Goal: Task Accomplishment & Management: Manage account settings

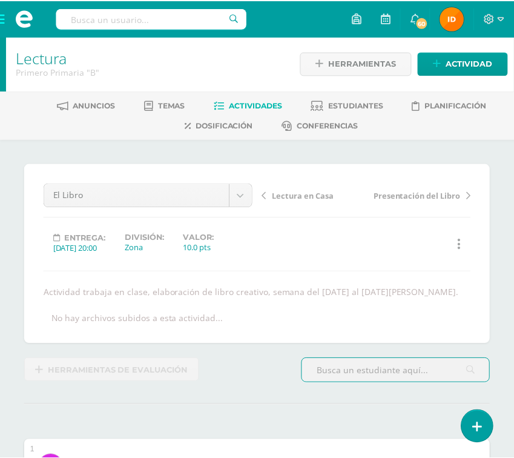
scroll to position [1, 0]
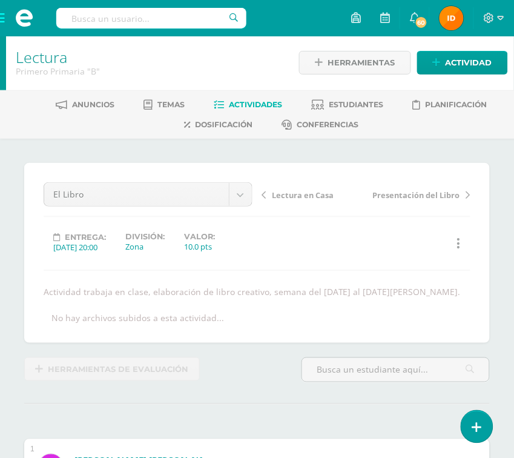
click at [4, 18] on span at bounding box center [24, 18] width 48 height 36
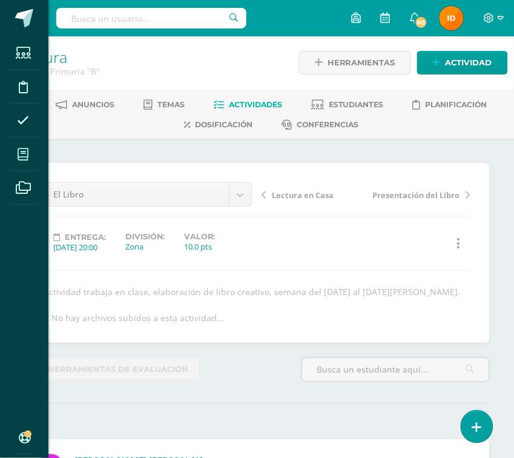
click at [19, 155] on icon at bounding box center [23, 154] width 11 height 12
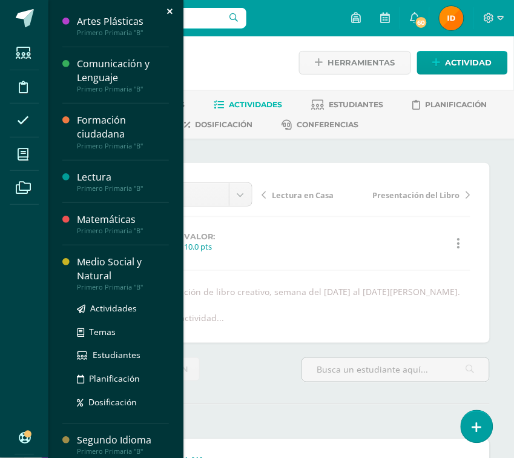
click at [84, 272] on div "Medio Social y Natural" at bounding box center [123, 269] width 92 height 28
click at [84, 271] on div "Medio Social y Natural" at bounding box center [123, 269] width 92 height 28
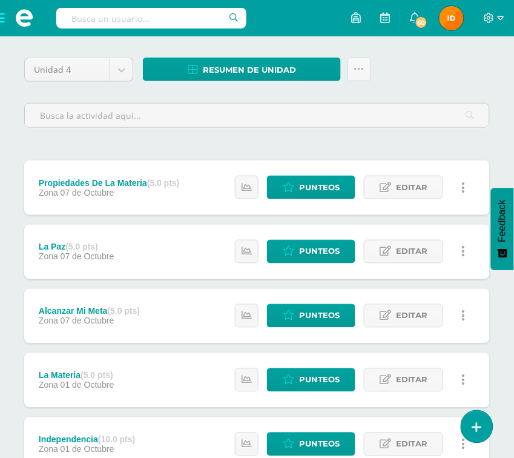
scroll to position [108, 0]
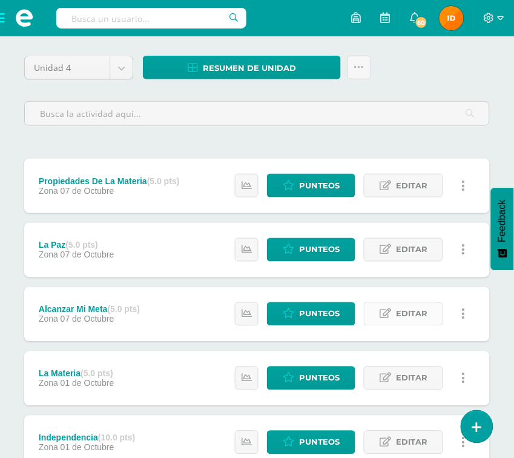
click at [394, 315] on link "Editar" at bounding box center [403, 314] width 79 height 24
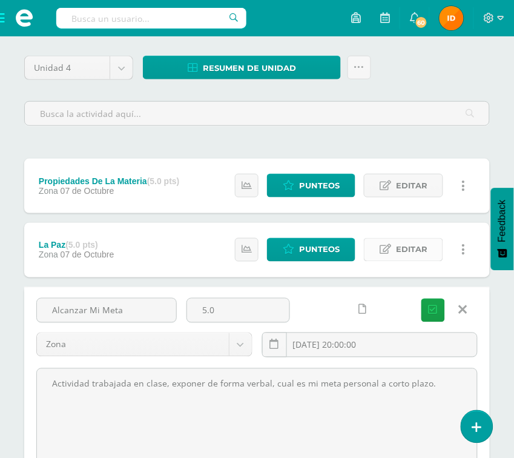
click at [389, 249] on icon at bounding box center [386, 250] width 12 height 10
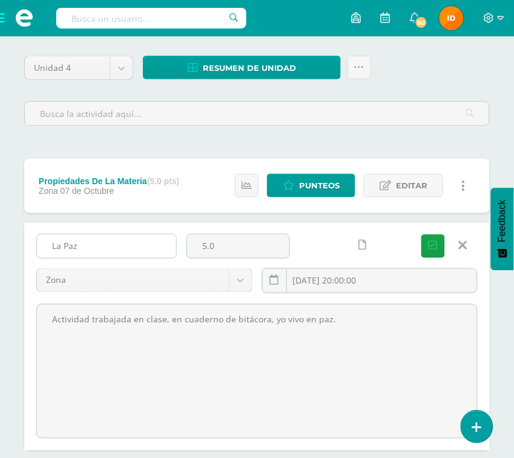
drag, startPoint x: 47, startPoint y: 251, endPoint x: 100, endPoint y: 243, distance: 53.3
click at [104, 246] on input "La Paz" at bounding box center [106, 246] width 139 height 24
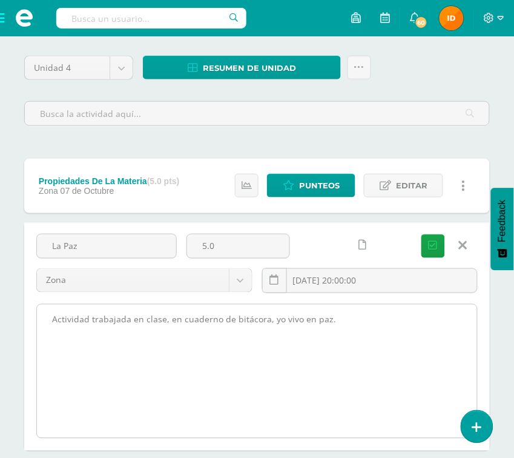
drag, startPoint x: 53, startPoint y: 321, endPoint x: 326, endPoint y: 331, distance: 273.3
click at [408, 340] on textarea "Actividad trabajada en clase, en cuaderno de bitácora, yo vivo en paz." at bounding box center [257, 371] width 440 height 133
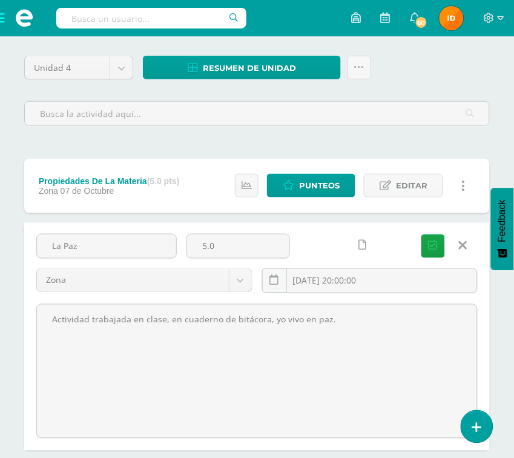
click at [459, 243] on icon at bounding box center [463, 245] width 8 height 13
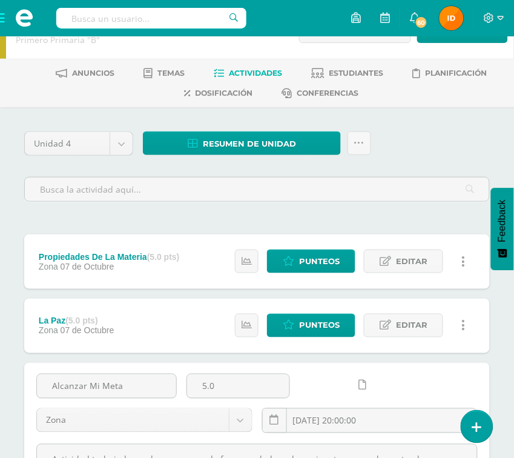
scroll to position [0, 0]
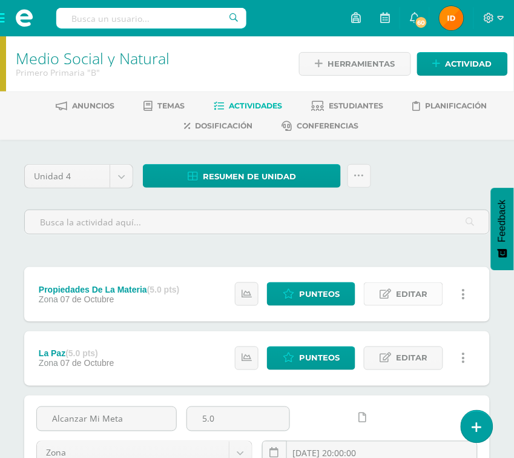
click at [415, 289] on span "Editar" at bounding box center [411, 294] width 31 height 22
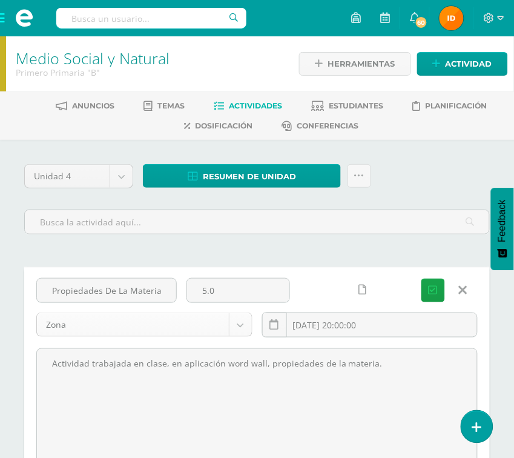
drag, startPoint x: 47, startPoint y: 290, endPoint x: 194, endPoint y: 317, distance: 148.9
click at [194, 317] on div "Propiedades De La Materia 5.0 Zona Zona Proyecto Actitudinal 2025-10-07 20:00:0…" at bounding box center [256, 312] width 451 height 69
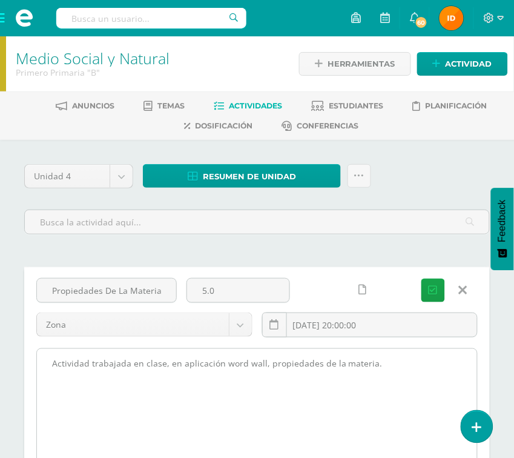
drag, startPoint x: 54, startPoint y: 366, endPoint x: 386, endPoint y: 378, distance: 332.0
click at [386, 378] on textarea "Actividad trabajada en clase, en aplicación word wall, propiedades de la materi…" at bounding box center [257, 415] width 440 height 133
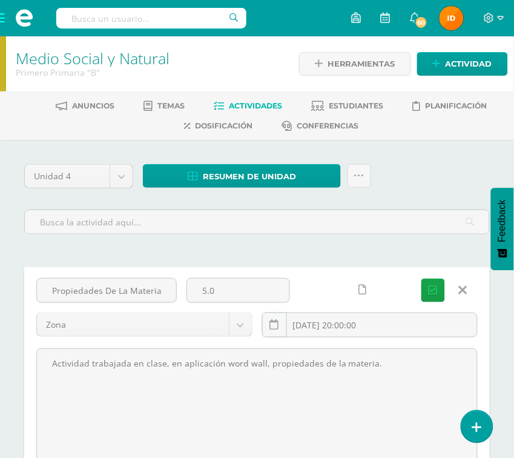
click at [463, 292] on icon at bounding box center [463, 289] width 8 height 13
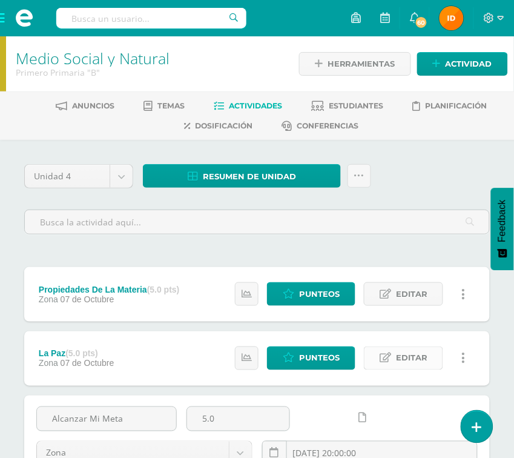
click at [397, 360] on span "Editar" at bounding box center [411, 358] width 31 height 22
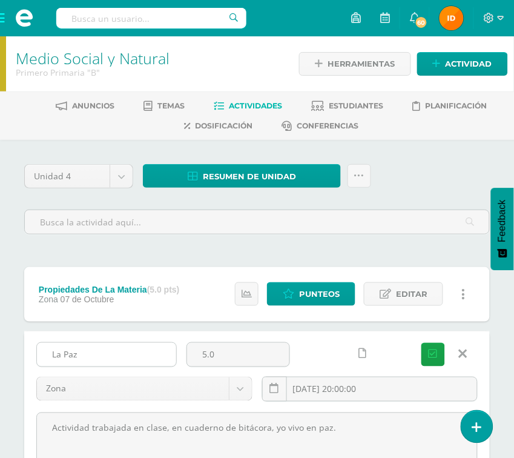
drag, startPoint x: 46, startPoint y: 352, endPoint x: 115, endPoint y: 343, distance: 69.6
click at [113, 348] on input "La Paz" at bounding box center [106, 355] width 139 height 24
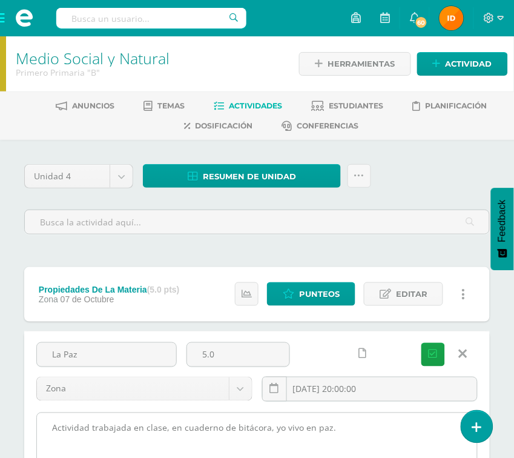
drag, startPoint x: 46, startPoint y: 432, endPoint x: 369, endPoint y: 415, distance: 323.2
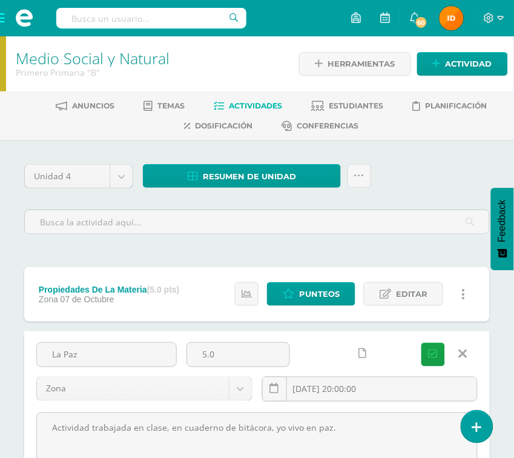
click at [460, 356] on icon at bounding box center [463, 354] width 8 height 13
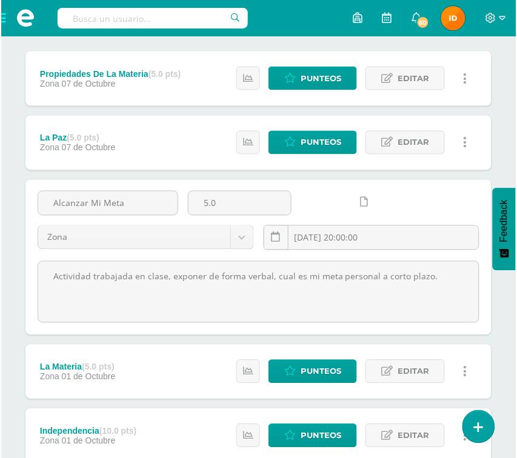
scroll to position [217, 0]
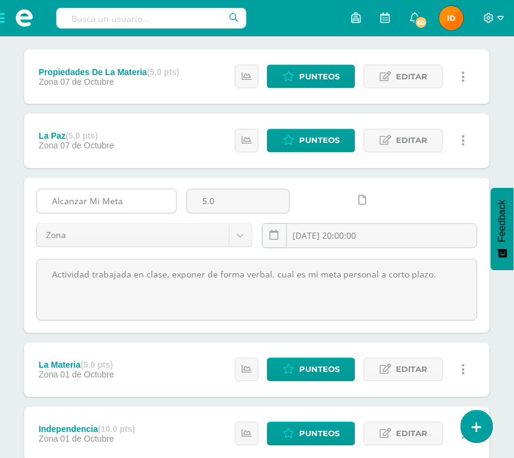
drag, startPoint x: 49, startPoint y: 195, endPoint x: 161, endPoint y: 207, distance: 112.7
click at [161, 207] on input "Alcanzar Mi Meta" at bounding box center [106, 202] width 139 height 24
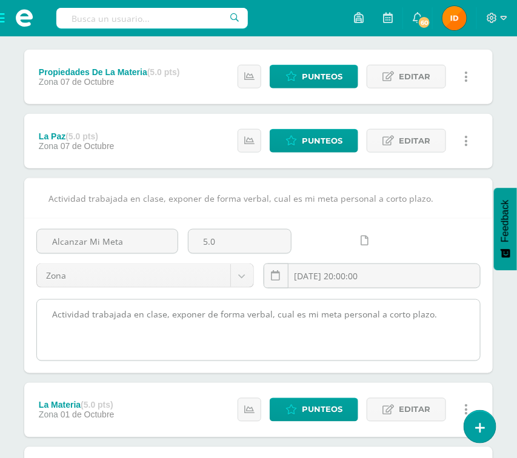
drag, startPoint x: 51, startPoint y: 313, endPoint x: 434, endPoint y: 315, distance: 382.1
click at [434, 315] on textarea "Actividad trabajada en clase, exponer de forma verbal, cual es mi meta personal…" at bounding box center [258, 330] width 443 height 61
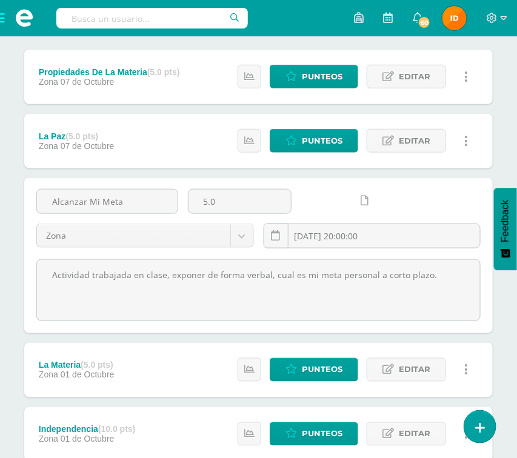
click at [427, 369] on span "Editar" at bounding box center [413, 369] width 31 height 22
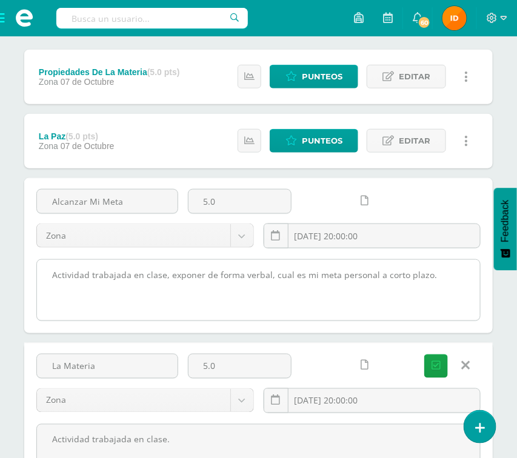
click at [448, 286] on textarea "Actividad trabajada en clase, exponer de forma verbal, cual es mi meta personal…" at bounding box center [258, 290] width 443 height 61
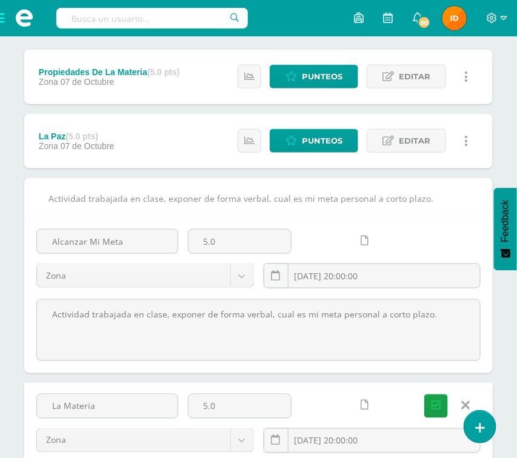
click at [363, 242] on icon at bounding box center [365, 241] width 8 height 10
click at [428, 206] on div "Actividad trabajada en clase, exponer de forma verbal, cual es mi meta personal…" at bounding box center [258, 198] width 468 height 40
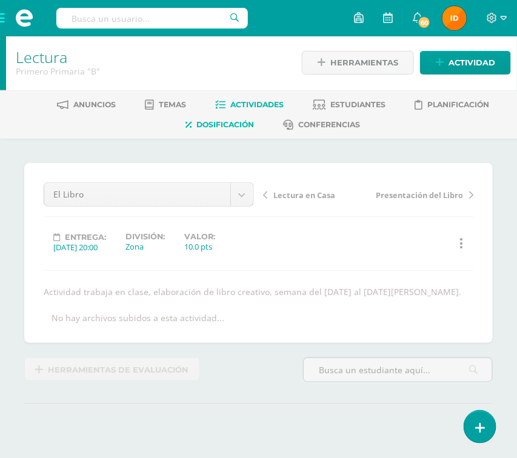
scroll to position [1, 0]
click at [249, 103] on span "Actividades" at bounding box center [256, 104] width 53 height 9
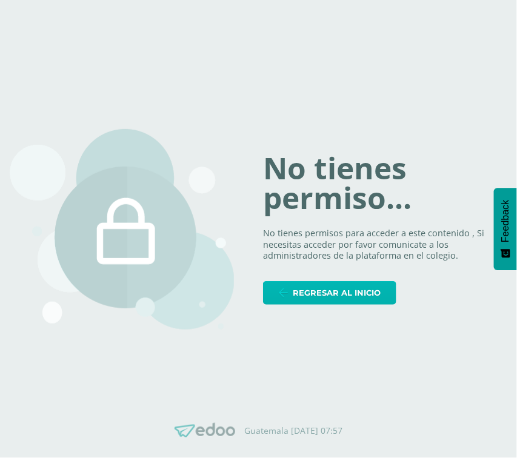
click at [308, 296] on span "Regresar al inicio" at bounding box center [336, 293] width 88 height 22
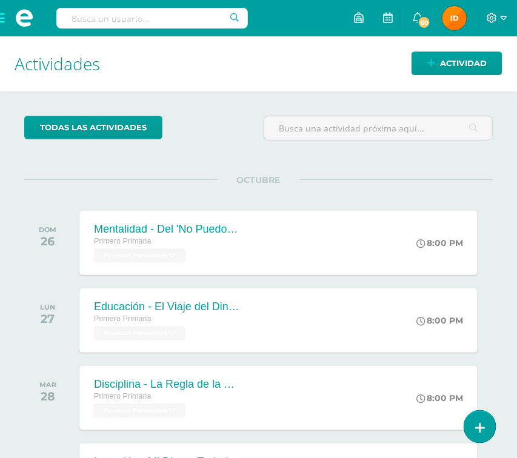
click at [3, 13] on span at bounding box center [24, 18] width 48 height 36
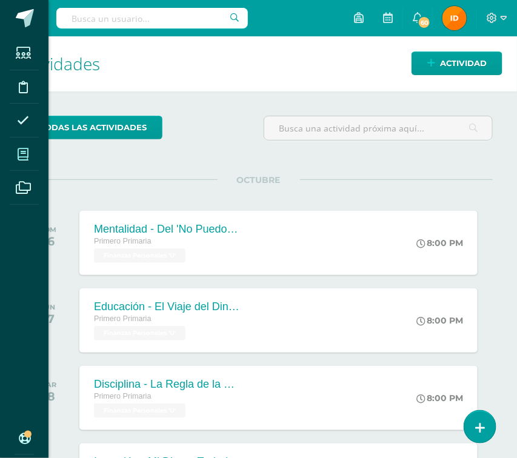
click at [28, 148] on icon at bounding box center [23, 154] width 11 height 12
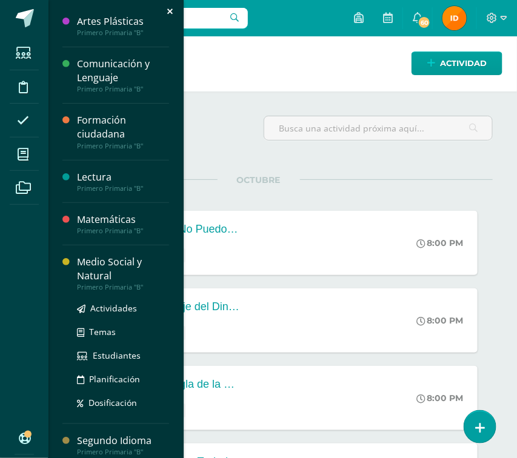
click at [105, 276] on div "Medio Social y Natural" at bounding box center [123, 269] width 92 height 28
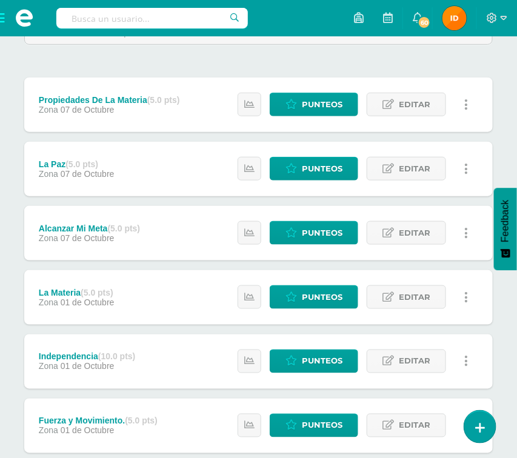
scroll to position [217, 0]
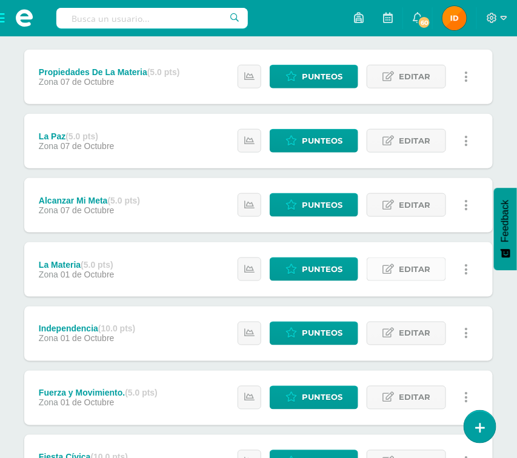
click at [431, 274] on link "Editar" at bounding box center [405, 269] width 79 height 24
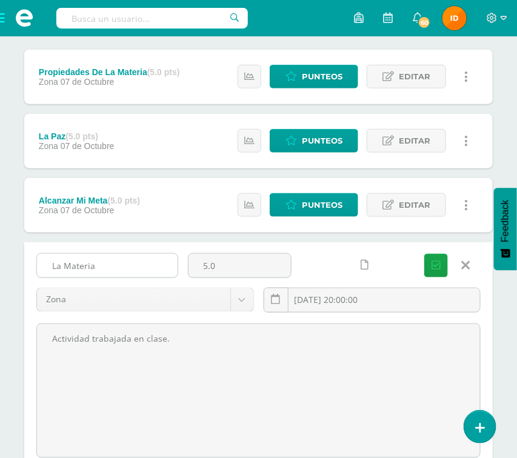
drag, startPoint x: 44, startPoint y: 265, endPoint x: 171, endPoint y: 268, distance: 127.8
click at [171, 268] on input "La Materia" at bounding box center [107, 266] width 140 height 24
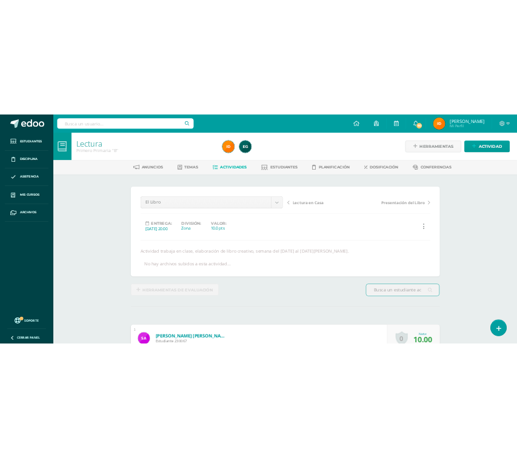
scroll to position [1, 0]
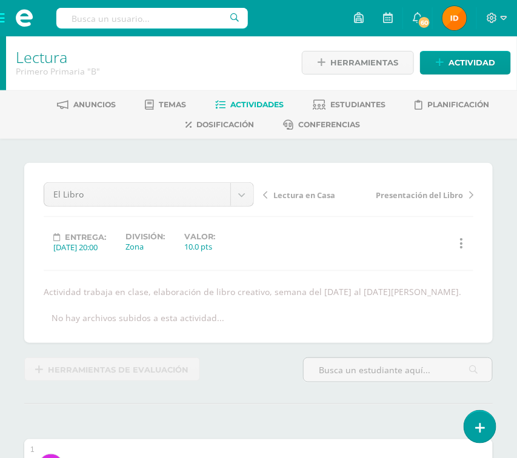
click at [1, 18] on span at bounding box center [24, 18] width 48 height 36
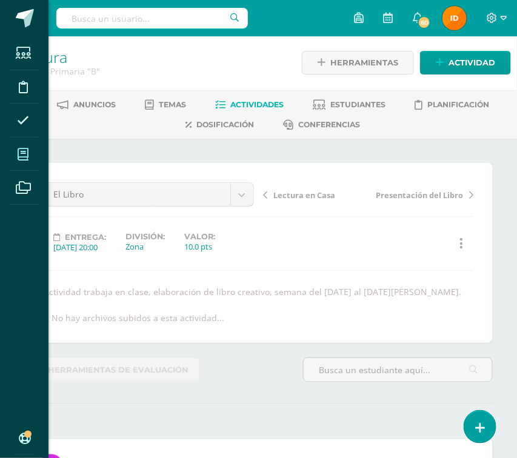
click at [28, 155] on icon at bounding box center [23, 154] width 11 height 12
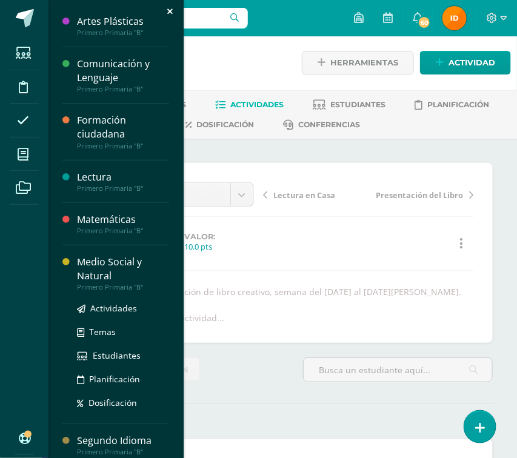
click at [110, 276] on div "Medio Social y Natural" at bounding box center [123, 269] width 92 height 28
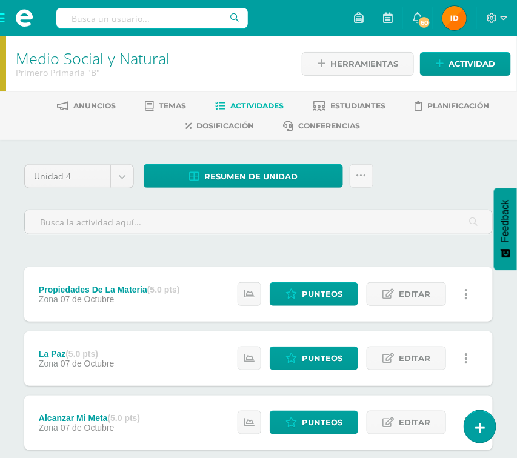
click at [434, 242] on div at bounding box center [258, 221] width 478 height 46
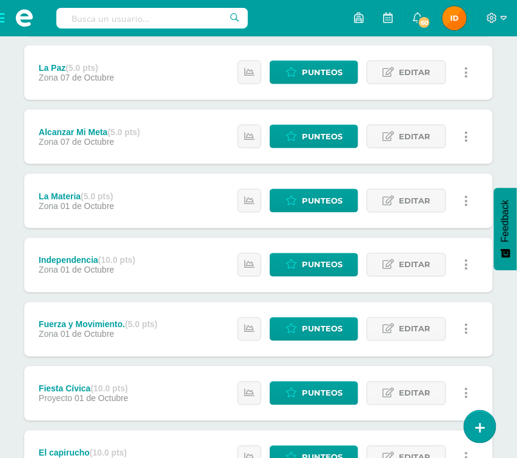
scroll to position [290, 0]
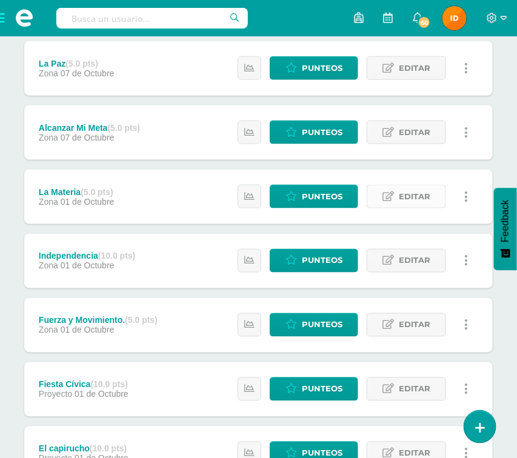
click at [406, 200] on span "Editar" at bounding box center [413, 196] width 31 height 22
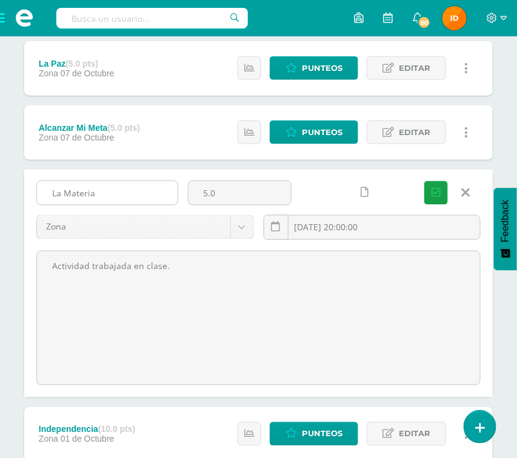
drag, startPoint x: 50, startPoint y: 190, endPoint x: 115, endPoint y: 187, distance: 64.9
click at [115, 187] on input "La Materia" at bounding box center [107, 193] width 140 height 24
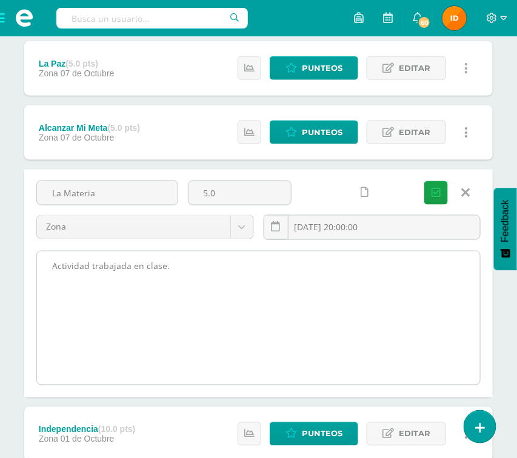
drag, startPoint x: 49, startPoint y: 263, endPoint x: 240, endPoint y: 283, distance: 191.8
click at [240, 283] on textarea "Actividad trabajada en clase." at bounding box center [258, 317] width 443 height 133
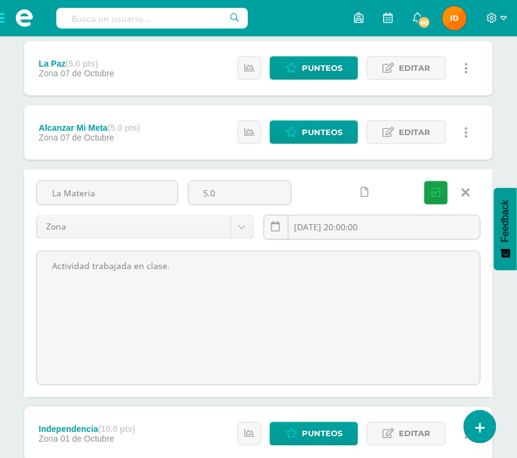
click at [465, 189] on icon at bounding box center [465, 192] width 8 height 13
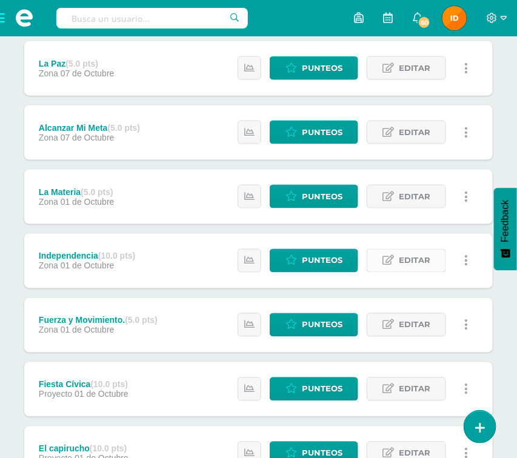
click at [412, 266] on span "Editar" at bounding box center [413, 260] width 31 height 22
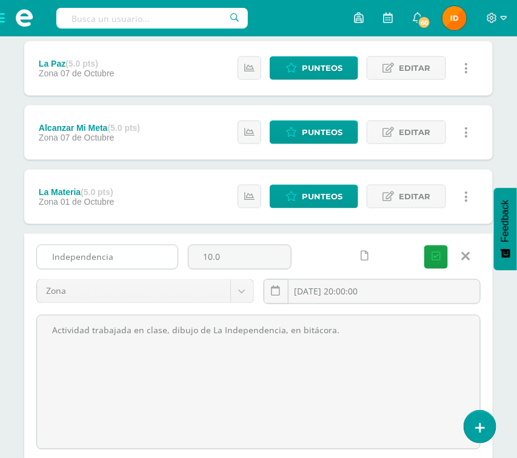
drag, startPoint x: 45, startPoint y: 256, endPoint x: 142, endPoint y: 266, distance: 96.8
click at [142, 266] on input "Independencia" at bounding box center [107, 257] width 140 height 24
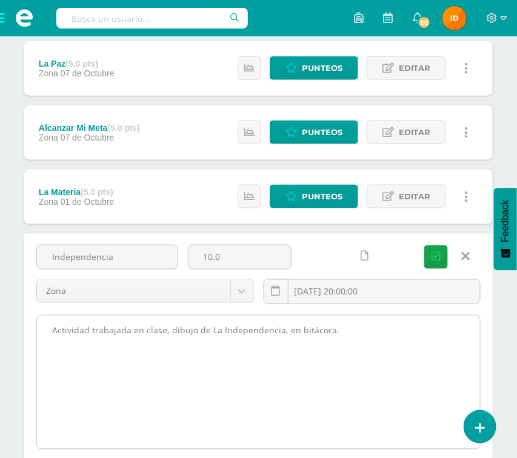
drag, startPoint x: 52, startPoint y: 325, endPoint x: 376, endPoint y: 331, distance: 324.0
click at [376, 331] on textarea "Actividad trabajada en clase, dibujo de La Independencia, en bitácora." at bounding box center [258, 381] width 443 height 133
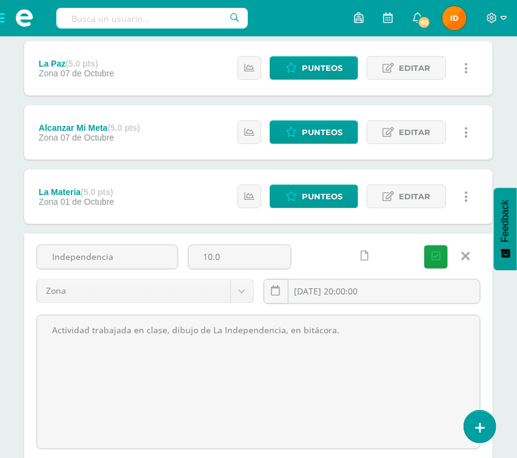
click at [468, 256] on icon at bounding box center [465, 256] width 8 height 13
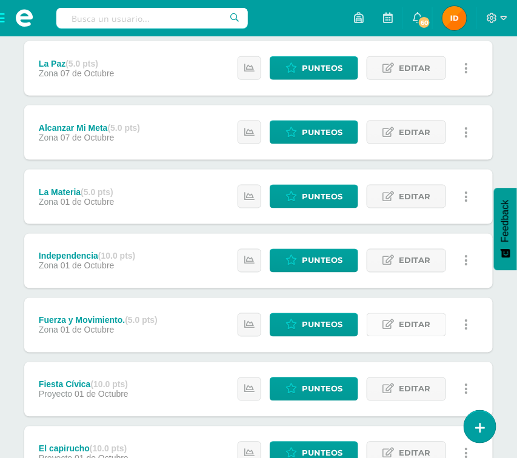
click at [393, 318] on link "Editar" at bounding box center [405, 325] width 79 height 24
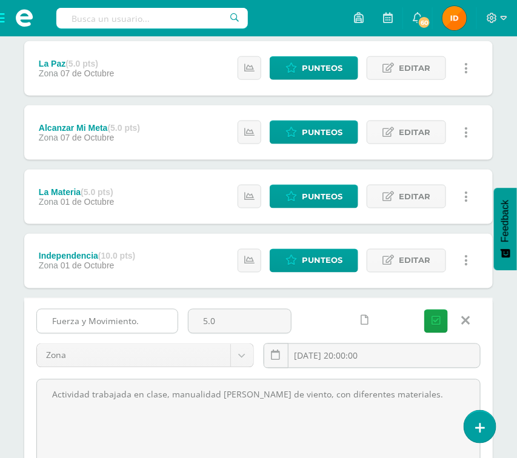
drag, startPoint x: 48, startPoint y: 318, endPoint x: 162, endPoint y: 323, distance: 114.0
click at [162, 323] on input "Fuerza y Movimiento." at bounding box center [107, 321] width 140 height 24
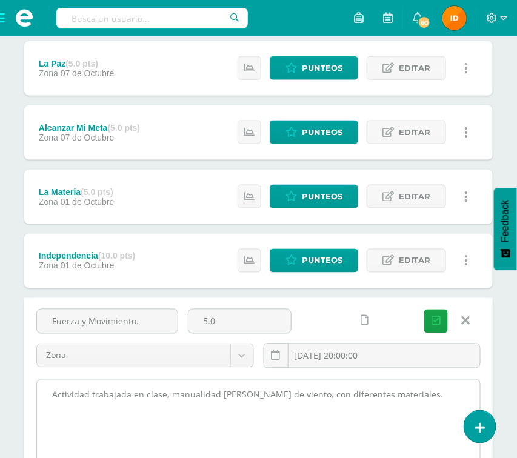
drag, startPoint x: 44, startPoint y: 392, endPoint x: 445, endPoint y: 392, distance: 400.9
click at [445, 392] on textarea "Actividad trabajada en clase, manualidad de molino de viento, con diferentes ma…" at bounding box center [258, 446] width 443 height 133
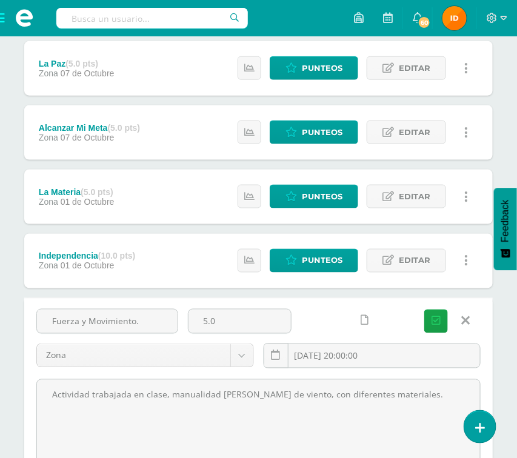
click at [463, 322] on icon at bounding box center [465, 320] width 8 height 13
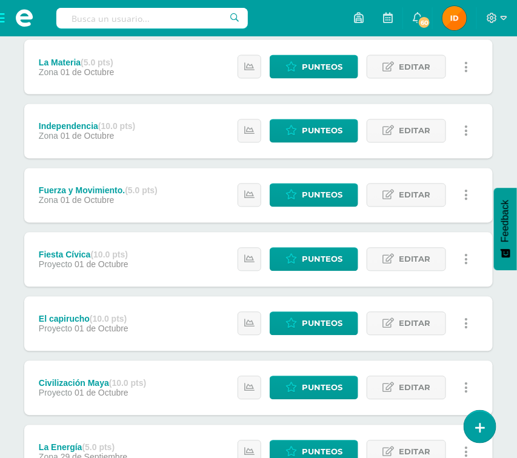
scroll to position [472, 0]
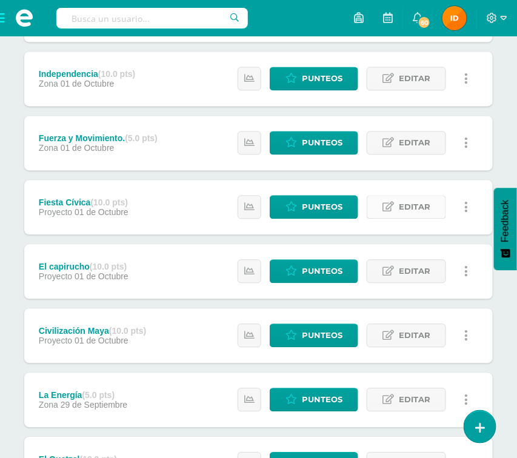
click at [413, 203] on span "Editar" at bounding box center [413, 207] width 31 height 22
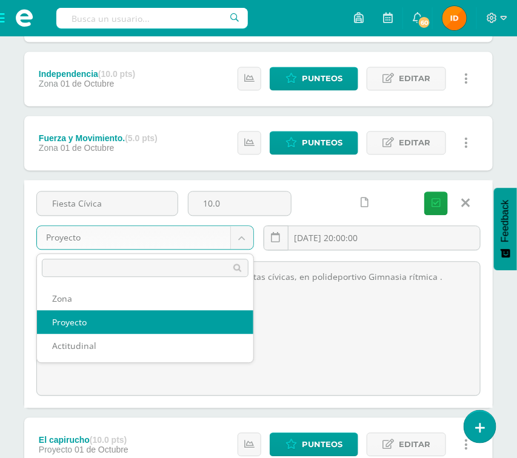
drag, startPoint x: 45, startPoint y: 231, endPoint x: 95, endPoint y: 237, distance: 50.6
click at [96, 238] on body "Estudiantes Disciplina Asistencia Mis cursos Archivos Soporte Ayuda Reportar un…" at bounding box center [258, 233] width 517 height 1410
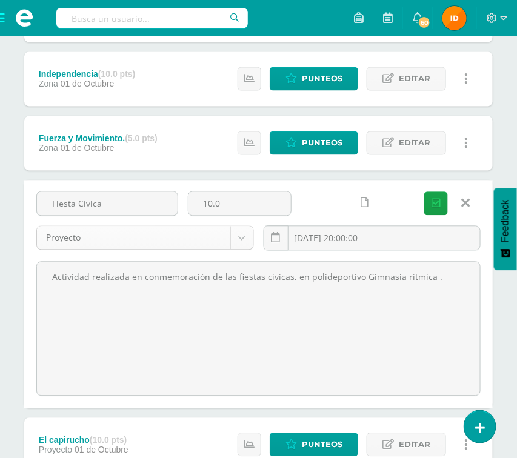
click at [91, 240] on body "Estudiantes Disciplina Asistencia Mis cursos Archivos Soporte Ayuda Reportar un…" at bounding box center [258, 233] width 517 height 1410
click at [50, 240] on body "Estudiantes Disciplina Asistencia Mis cursos Archivos Soporte Ayuda Reportar un…" at bounding box center [258, 233] width 517 height 1410
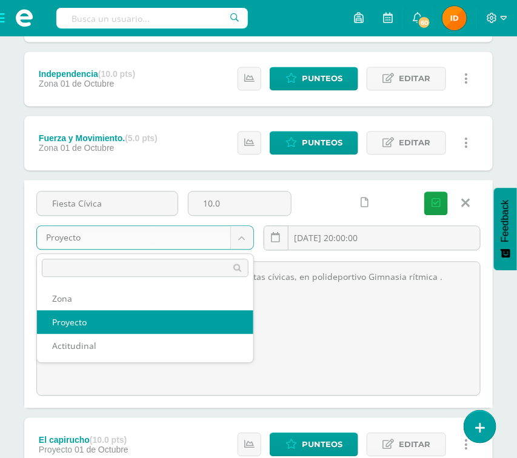
click at [128, 240] on body "Estudiantes Disciplina Asistencia Mis cursos Archivos Soporte Ayuda Reportar un…" at bounding box center [258, 233] width 517 height 1410
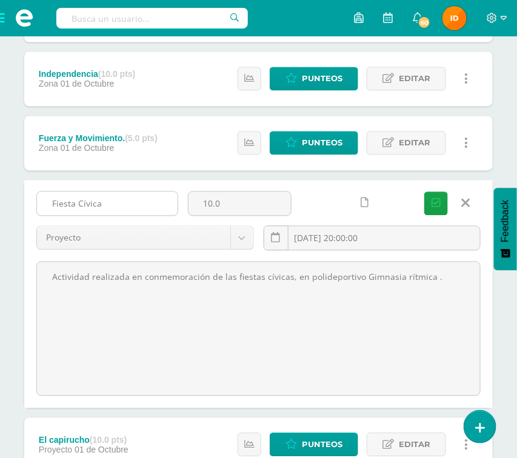
click at [44, 199] on input "Fiesta Cívica" at bounding box center [107, 204] width 140 height 24
drag, startPoint x: 44, startPoint y: 199, endPoint x: 119, endPoint y: 204, distance: 75.2
click at [119, 204] on input "Fiesta Cívica" at bounding box center [107, 204] width 140 height 24
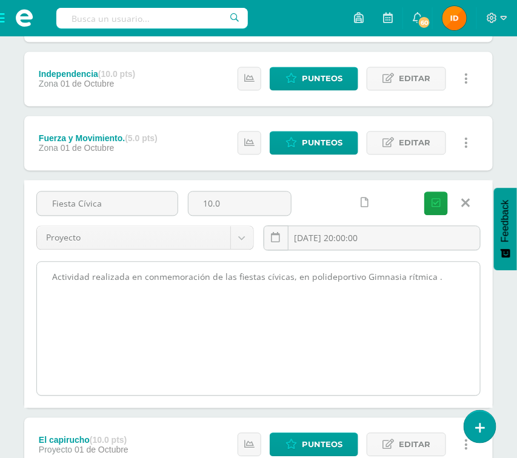
drag, startPoint x: 48, startPoint y: 276, endPoint x: 446, endPoint y: 292, distance: 398.8
click at [446, 292] on textarea "Actividad realizada en conmemoración de las fiestas cívicas, en polideportivo G…" at bounding box center [258, 328] width 443 height 133
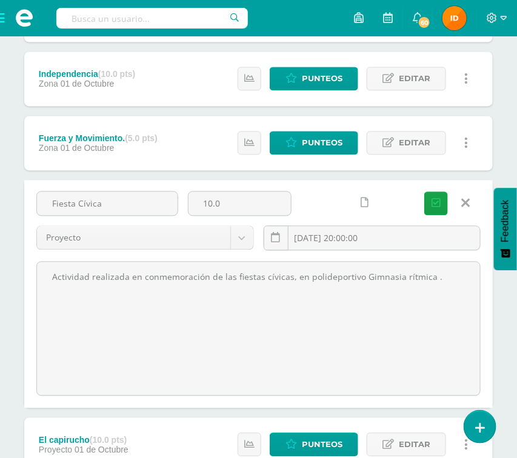
click at [461, 197] on icon at bounding box center [465, 203] width 8 height 13
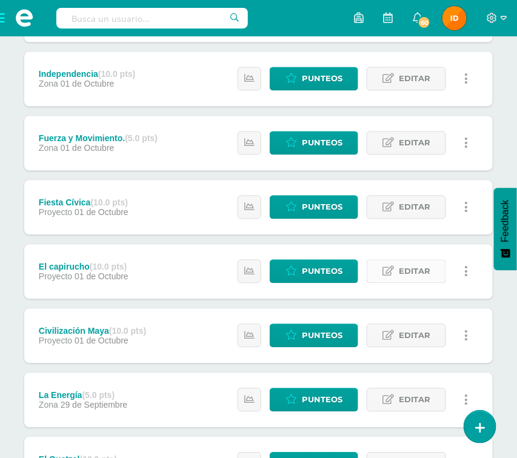
click at [426, 274] on span "Editar" at bounding box center [413, 271] width 31 height 22
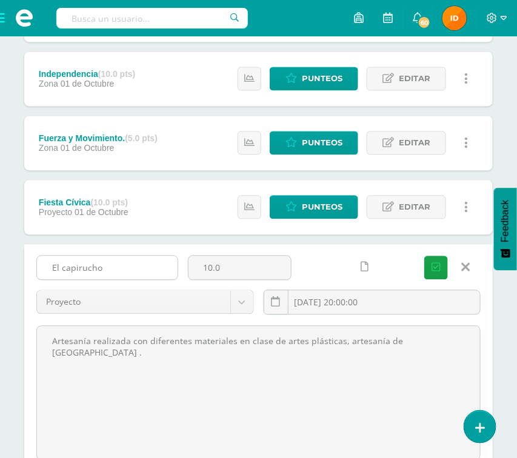
drag, startPoint x: 44, startPoint y: 265, endPoint x: 89, endPoint y: 268, distance: 45.5
click at [130, 278] on input "El capirucho" at bounding box center [107, 268] width 140 height 24
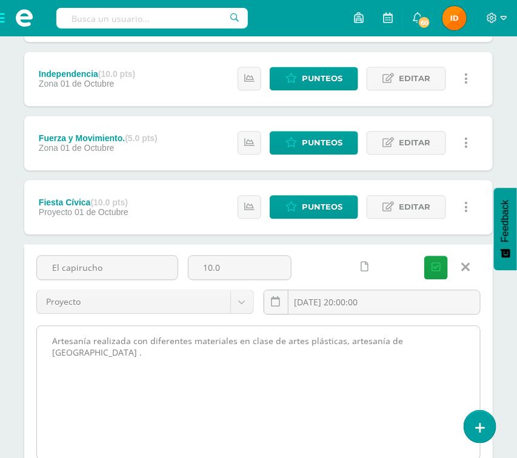
drag, startPoint x: 52, startPoint y: 341, endPoint x: 433, endPoint y: 362, distance: 381.5
click at [495, 377] on div "Unidad 4 Unidad 1 Unidad 2 Unidad 3 Unidad 4 Resumen de unidad Descargar como H…" at bounding box center [258, 302] width 478 height 1221
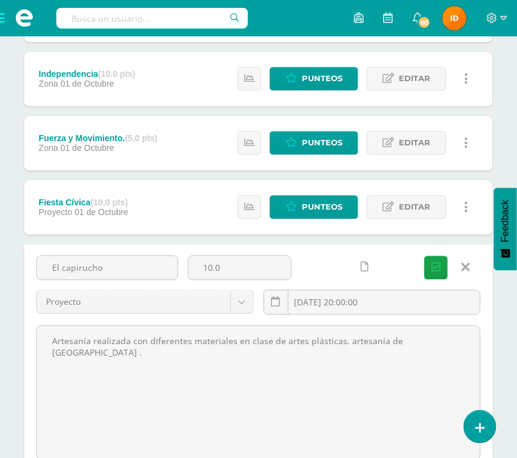
click at [463, 268] on icon at bounding box center [465, 267] width 8 height 13
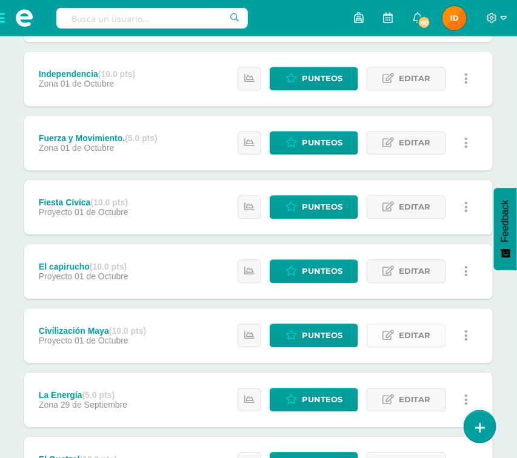
click at [408, 335] on span "Editar" at bounding box center [413, 336] width 31 height 22
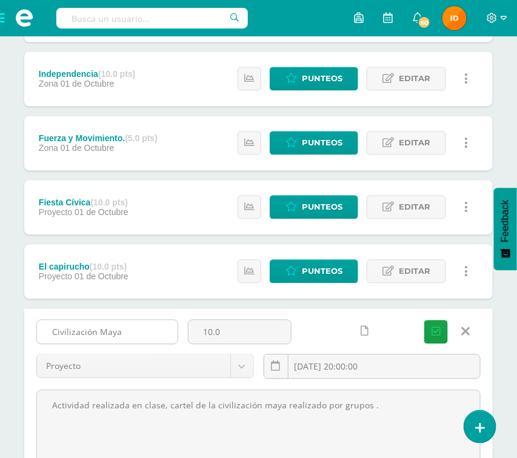
drag, startPoint x: 48, startPoint y: 329, endPoint x: 114, endPoint y: 334, distance: 65.6
click at [150, 341] on input "Civilización Maya" at bounding box center [107, 332] width 140 height 24
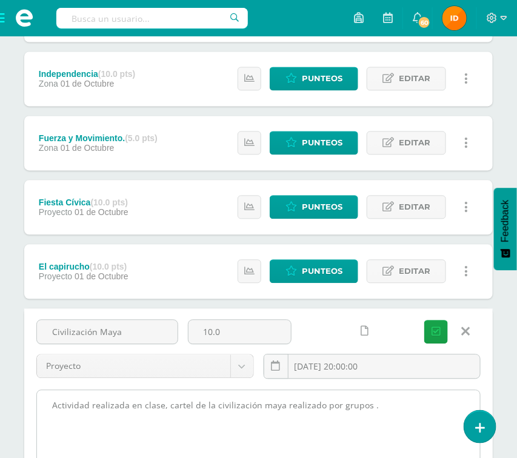
drag, startPoint x: 51, startPoint y: 405, endPoint x: 372, endPoint y: 401, distance: 321.0
click at [457, 414] on textarea "Actividad realizada en clase, cartel de la civilización maya realizado por grup…" at bounding box center [258, 457] width 443 height 133
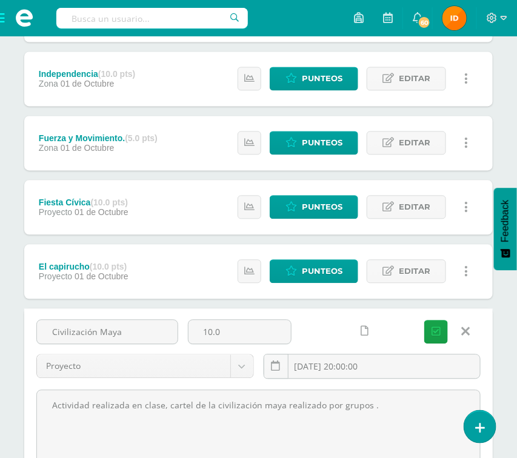
click at [464, 329] on icon at bounding box center [465, 331] width 8 height 13
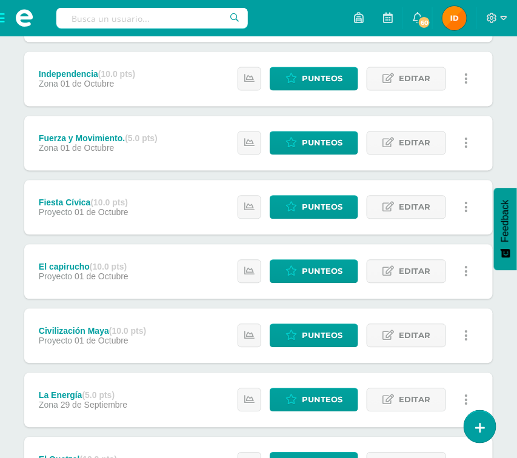
click at [503, 345] on div "Unidad 4 Unidad 1 Unidad 2 Unidad 3 Unidad 4 Resumen de unidad Descargar como H…" at bounding box center [258, 216] width 517 height 1097
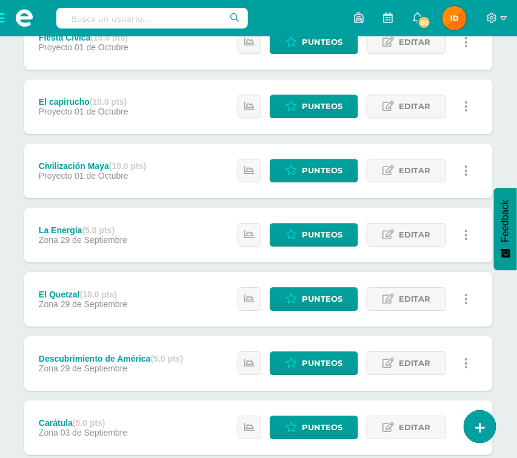
scroll to position [653, 0]
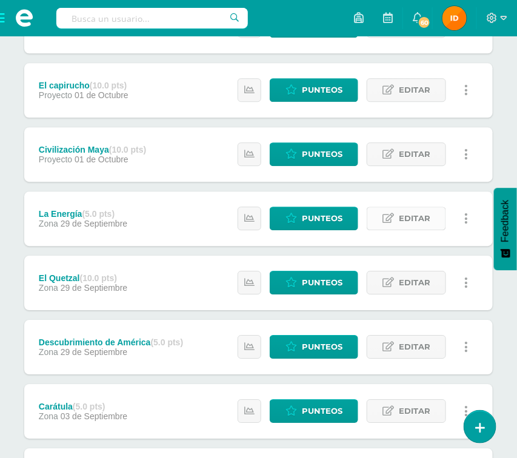
click at [421, 220] on span "Editar" at bounding box center [413, 218] width 31 height 22
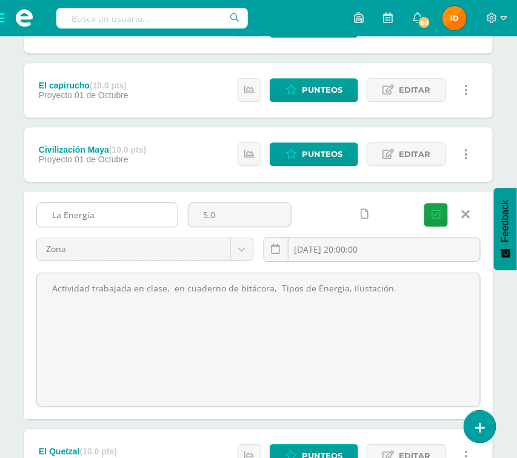
drag, startPoint x: 49, startPoint y: 211, endPoint x: 124, endPoint y: 210, distance: 74.5
click at [124, 210] on input "La Energía" at bounding box center [107, 215] width 140 height 24
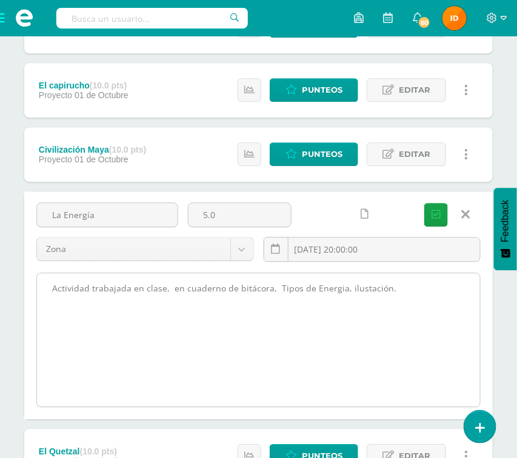
drag, startPoint x: 51, startPoint y: 290, endPoint x: 412, endPoint y: 307, distance: 360.7
click at [444, 307] on textarea "Actividad trabajada en clase, en cuaderno de bitácora, Tipos de Energia, ilusta…" at bounding box center [258, 339] width 443 height 133
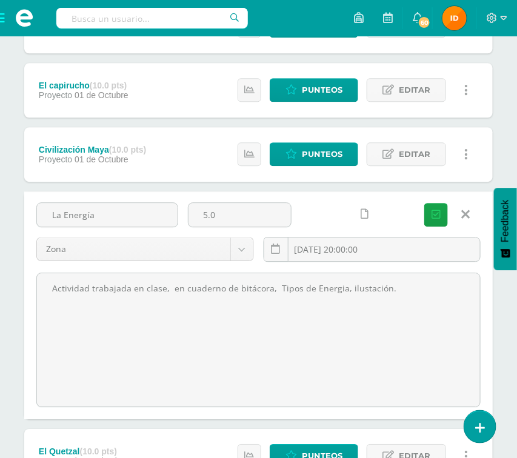
click at [466, 217] on icon at bounding box center [465, 214] width 8 height 13
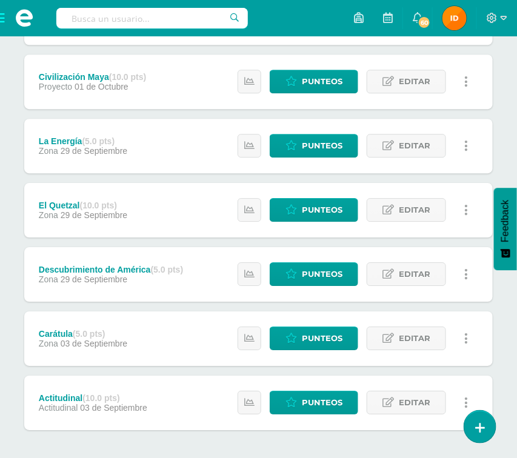
scroll to position [762, 0]
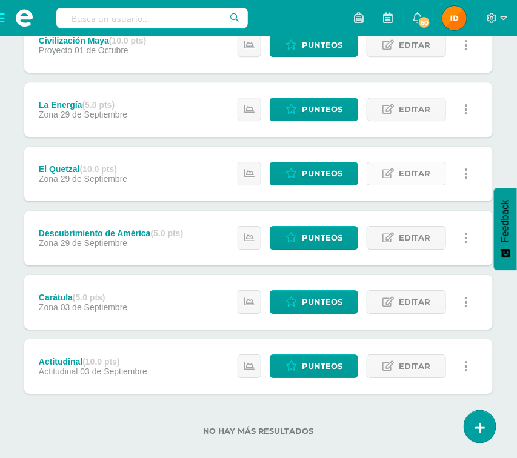
click at [411, 174] on span "Editar" at bounding box center [413, 173] width 31 height 22
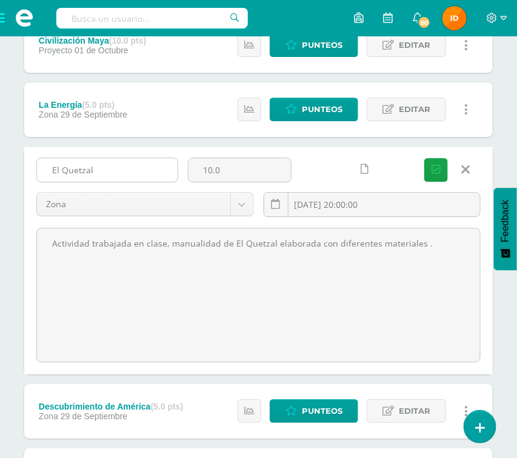
drag, startPoint x: 49, startPoint y: 164, endPoint x: 85, endPoint y: 159, distance: 36.7
click at [104, 167] on input "El Quetzal" at bounding box center [107, 170] width 140 height 24
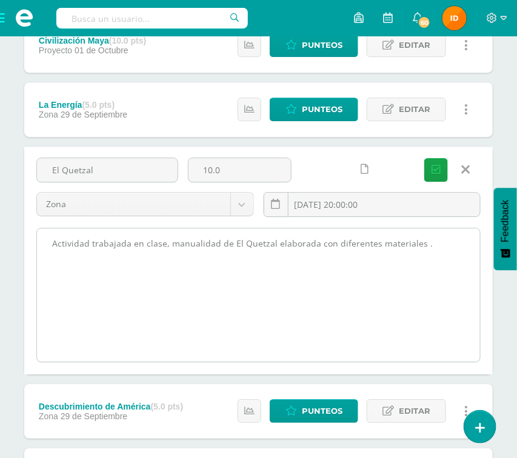
drag, startPoint x: 294, startPoint y: 261, endPoint x: 176, endPoint y: 238, distance: 120.3
click at [294, 261] on textarea "Actividad trabajada en clase, manualidad de El Quetzal elaborada con diferentes…" at bounding box center [258, 294] width 443 height 133
drag, startPoint x: 51, startPoint y: 242, endPoint x: 412, endPoint y: 245, distance: 360.9
click at [476, 245] on textarea "Actividad trabajada en clase, manualidad de El Quetzal elaborada con diferentes…" at bounding box center [258, 294] width 443 height 133
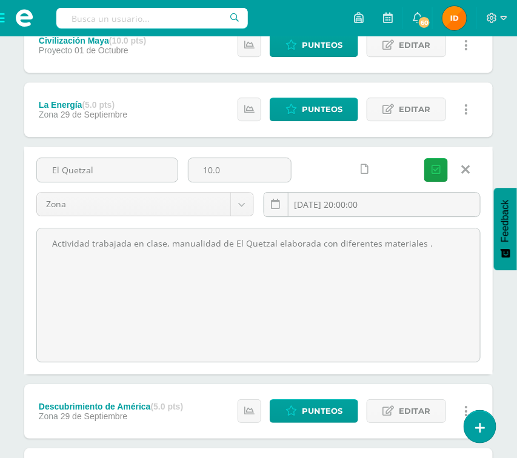
click at [466, 170] on icon at bounding box center [465, 169] width 8 height 13
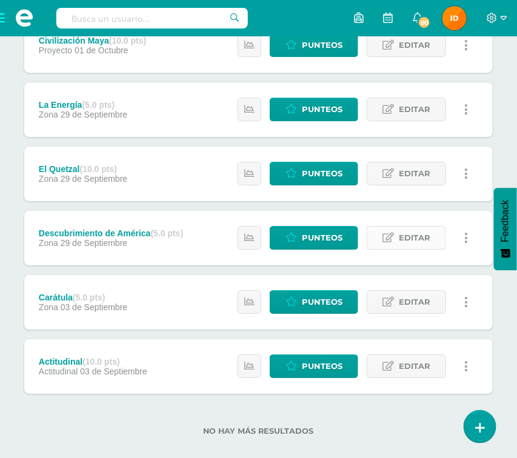
click at [421, 243] on span "Editar" at bounding box center [413, 237] width 31 height 22
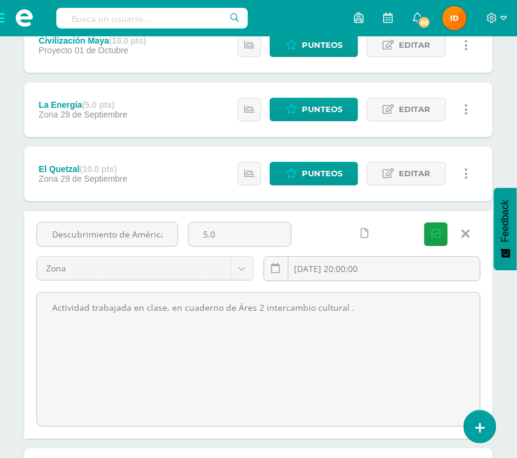
drag, startPoint x: 50, startPoint y: 234, endPoint x: 195, endPoint y: 254, distance: 146.6
click at [195, 254] on div "Descubrimiento de América 5.0 Zona Zona Proyecto Actitudinal 2025-09-29 20:00:0…" at bounding box center [258, 256] width 454 height 69
drag, startPoint x: 51, startPoint y: 310, endPoint x: 497, endPoint y: 320, distance: 445.2
click at [497, 320] on div "Unidad 4 Unidad 1 Unidad 2 Unidad 3 Unidad 4 Resumen de unidad Descargar como H…" at bounding box center [258, 12] width 478 height 1221
click at [472, 225] on link at bounding box center [465, 233] width 31 height 23
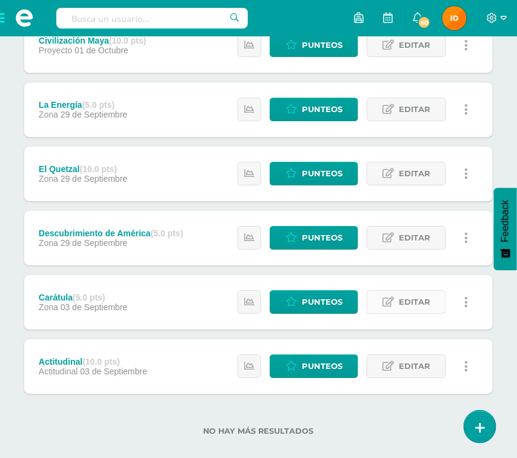
click at [415, 300] on span "Editar" at bounding box center [413, 302] width 31 height 22
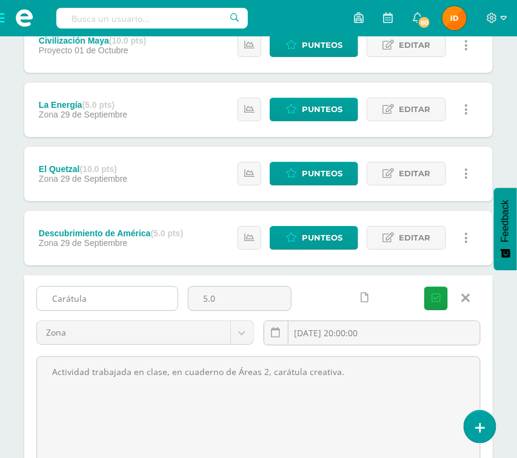
drag, startPoint x: 47, startPoint y: 297, endPoint x: 116, endPoint y: 295, distance: 69.1
click at [116, 295] on input "Carátula" at bounding box center [107, 298] width 140 height 24
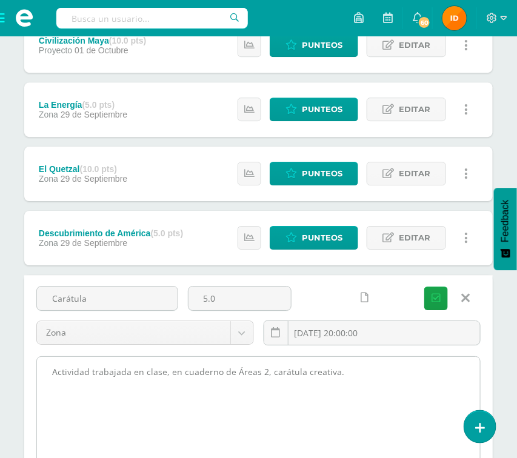
drag, startPoint x: 47, startPoint y: 365, endPoint x: 375, endPoint y: 388, distance: 329.7
click at [375, 388] on textarea "Actividad trabajada en clase, en cuaderno de Áreas 2, carátula creativa." at bounding box center [258, 423] width 443 height 133
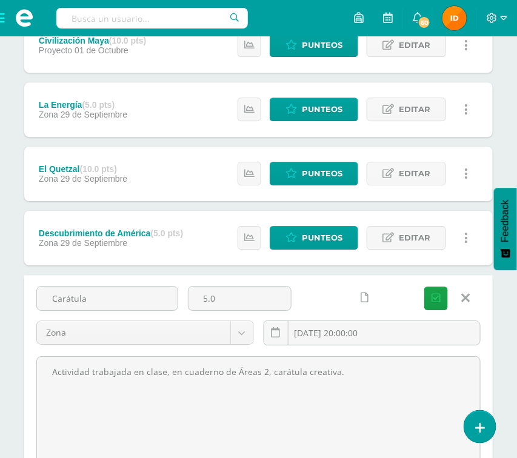
click at [463, 296] on icon at bounding box center [465, 297] width 8 height 13
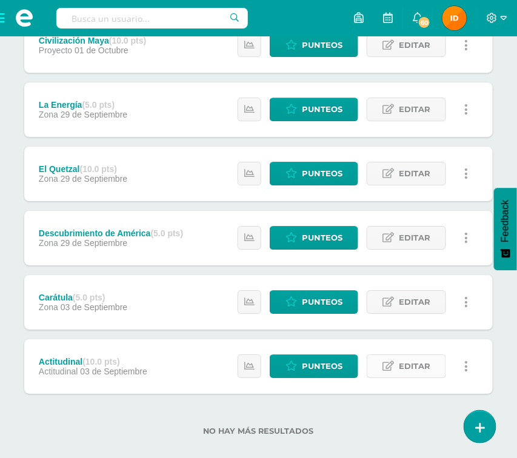
drag, startPoint x: 388, startPoint y: 366, endPoint x: 395, endPoint y: 361, distance: 8.2
click at [389, 365] on icon at bounding box center [388, 366] width 12 height 10
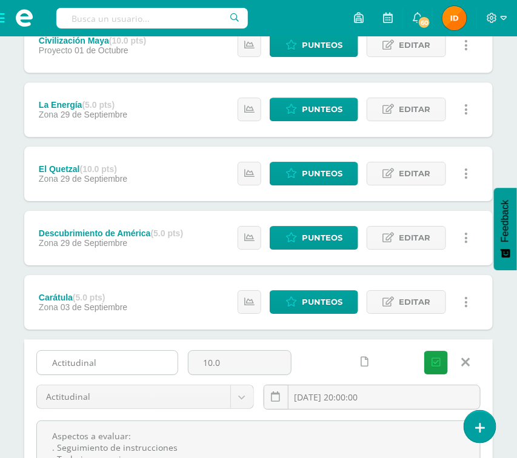
drag, startPoint x: 45, startPoint y: 358, endPoint x: 105, endPoint y: 358, distance: 59.3
click at [105, 358] on input "Actitudinal" at bounding box center [107, 363] width 140 height 24
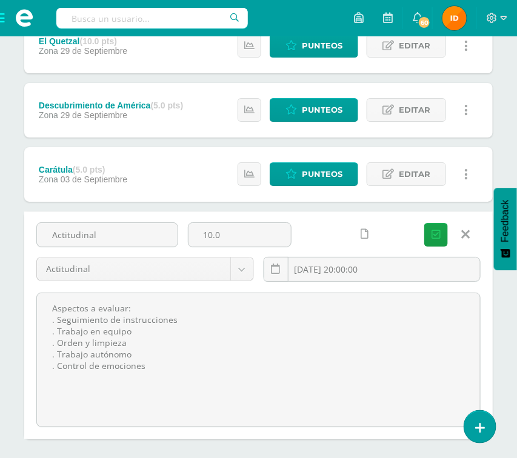
scroll to position [953, 0]
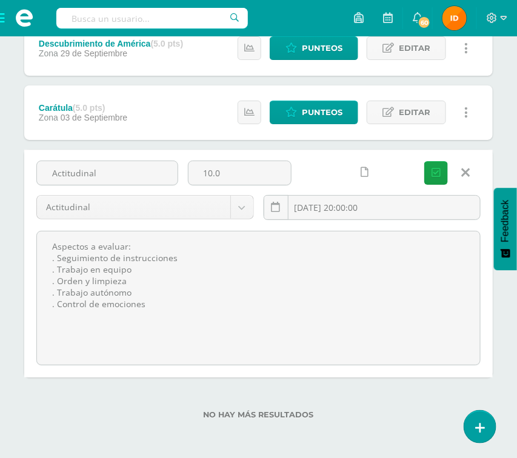
drag, startPoint x: 50, startPoint y: 391, endPoint x: 193, endPoint y: 410, distance: 144.2
click at [465, 170] on icon at bounding box center [465, 172] width 8 height 13
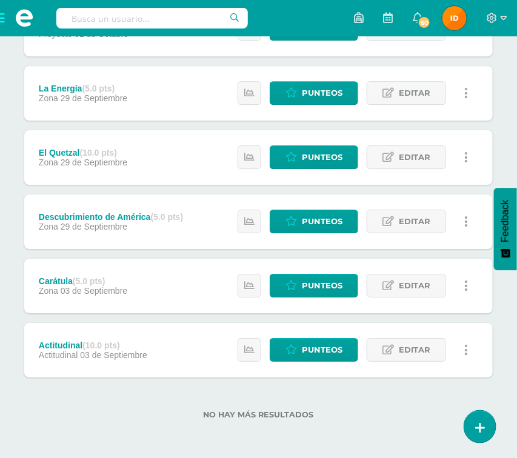
scroll to position [779, 0]
click at [2, 19] on span at bounding box center [24, 18] width 48 height 36
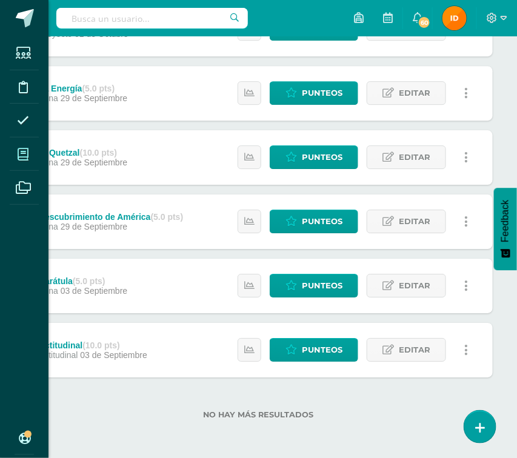
click at [25, 157] on icon at bounding box center [23, 154] width 11 height 12
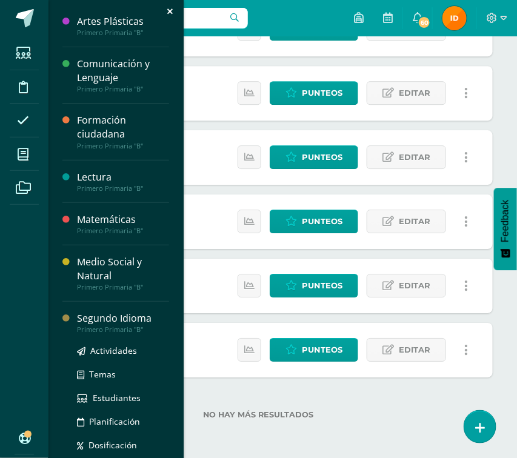
click at [96, 323] on div "Segundo Idioma" at bounding box center [123, 318] width 92 height 14
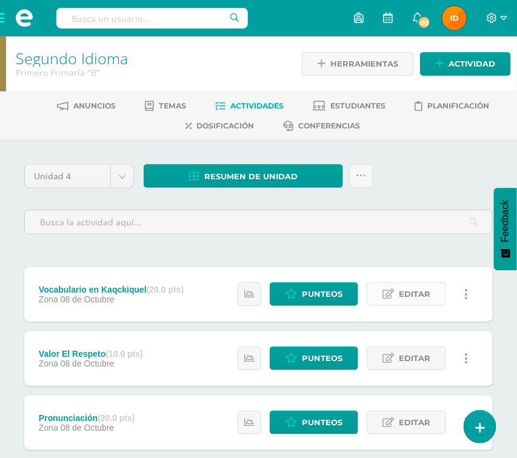
click at [428, 299] on span "Editar" at bounding box center [413, 294] width 31 height 22
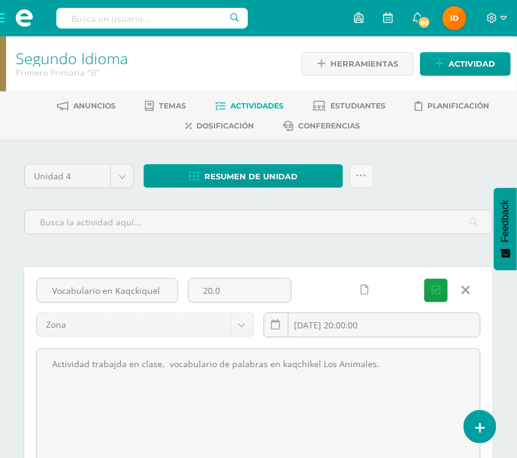
drag, startPoint x: 47, startPoint y: 292, endPoint x: 162, endPoint y: 273, distance: 117.3
click at [162, 273] on div "Vocabulario en Kaqckiquel 20.0 Zona Zona Proyecto Actitudinal [DATE] 20:00:00 […" at bounding box center [258, 381] width 468 height 228
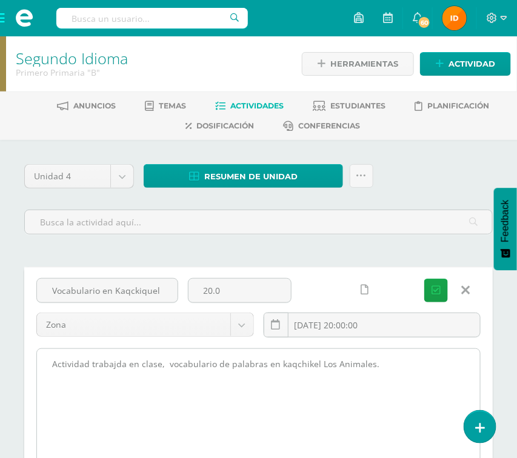
drag, startPoint x: 50, startPoint y: 361, endPoint x: 394, endPoint y: 363, distance: 343.4
click at [394, 363] on textarea "Actividad trabajda en clase, vocabulario de palabras en kaqchikel Los Animales." at bounding box center [258, 415] width 443 height 133
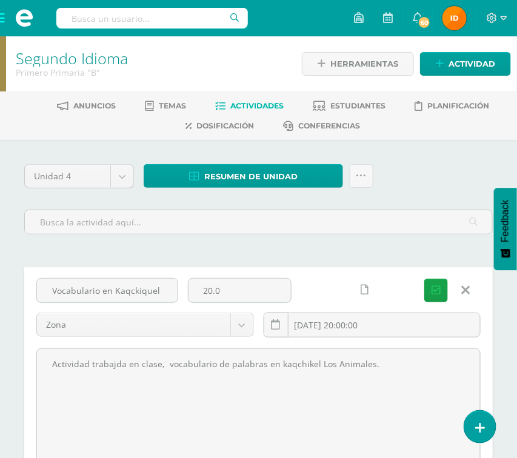
click at [467, 288] on icon at bounding box center [465, 289] width 8 height 13
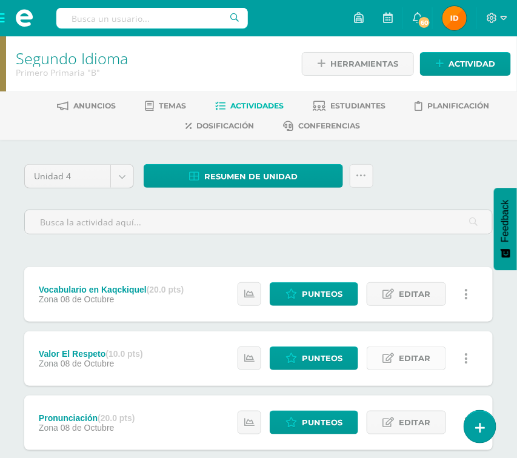
click at [428, 362] on span "Editar" at bounding box center [413, 358] width 31 height 22
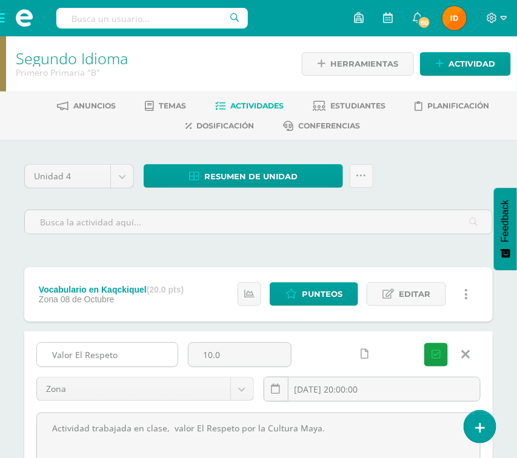
drag, startPoint x: 50, startPoint y: 354, endPoint x: 140, endPoint y: 363, distance: 90.1
click at [140, 363] on input "Valor El Respeto" at bounding box center [107, 355] width 140 height 24
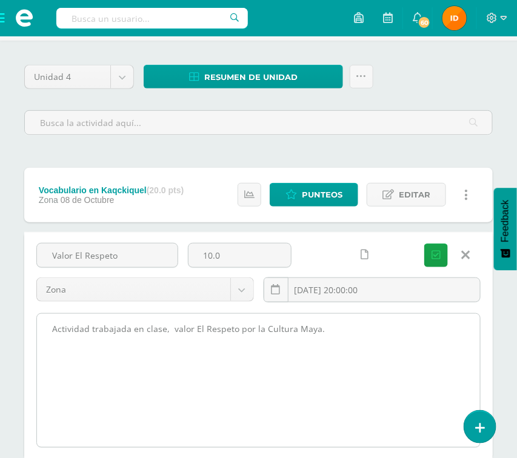
scroll to position [189, 0]
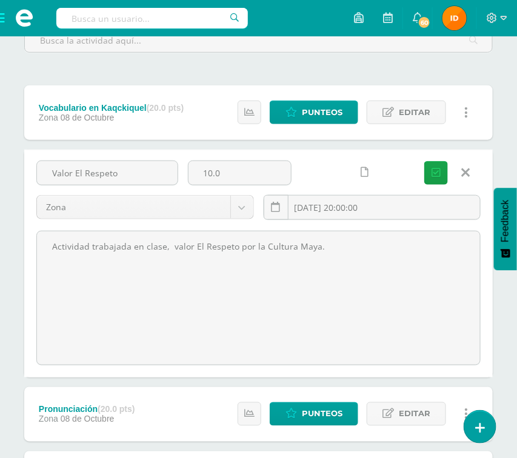
drag, startPoint x: 45, startPoint y: 423, endPoint x: 409, endPoint y: 432, distance: 364.7
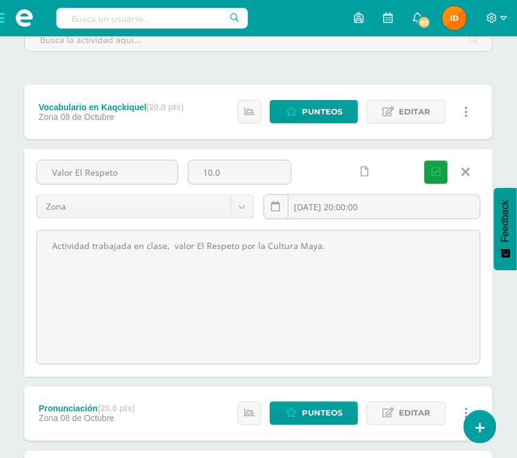
click at [437, 446] on div "Vocabulario en Kaqckiquel (20.0 pts) Zona 08 de Octubre Estatus de Actividad: 0…" at bounding box center [258, 359] width 468 height 549
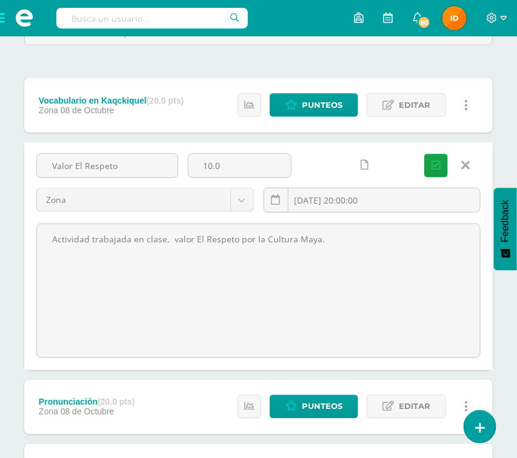
click at [470, 168] on link at bounding box center [465, 165] width 31 height 23
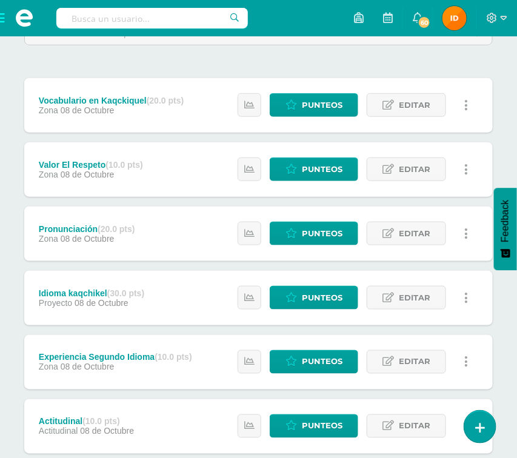
click at [499, 116] on div "Unidad 4 Unidad 1 Unidad 2 Unidad 3 Unidad 4 Resumen de unidad Descargar como H…" at bounding box center [258, 242] width 517 height 583
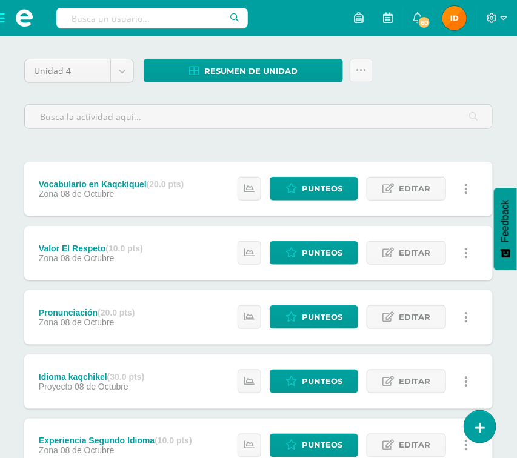
scroll to position [80, 0]
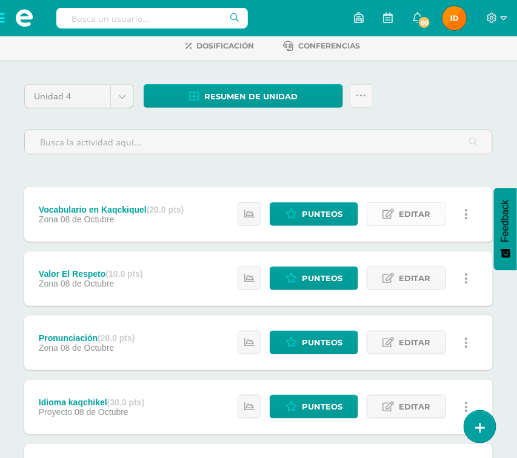
click at [412, 214] on span "Editar" at bounding box center [413, 214] width 31 height 22
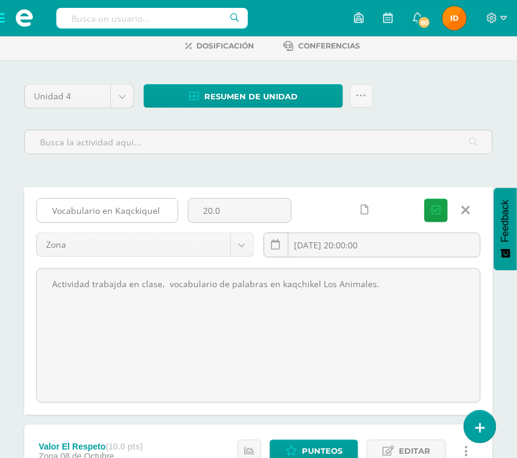
drag, startPoint x: 47, startPoint y: 210, endPoint x: 173, endPoint y: 211, distance: 126.6
click at [173, 211] on input "Vocabulario en Kaqckiquel" at bounding box center [107, 211] width 140 height 24
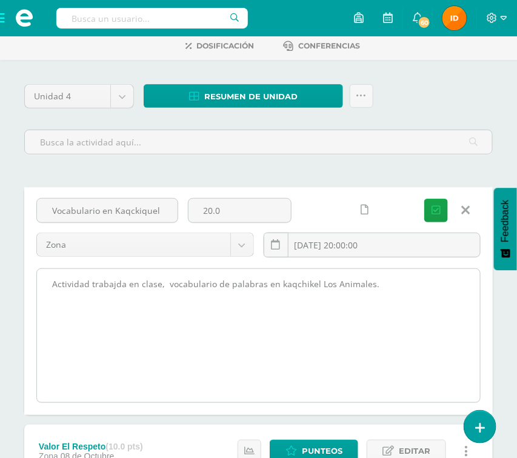
drag, startPoint x: 49, startPoint y: 286, endPoint x: 345, endPoint y: 289, distance: 296.1
click at [420, 289] on textarea "Actividad trabajda en clase, vocabulario de palabras en kaqchikel Los Animales." at bounding box center [258, 335] width 443 height 133
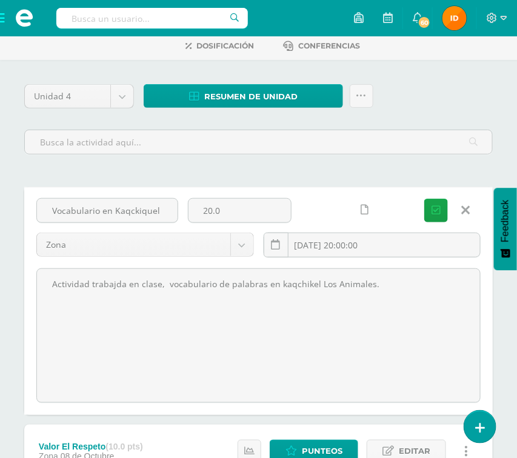
click at [464, 208] on icon at bounding box center [465, 209] width 8 height 13
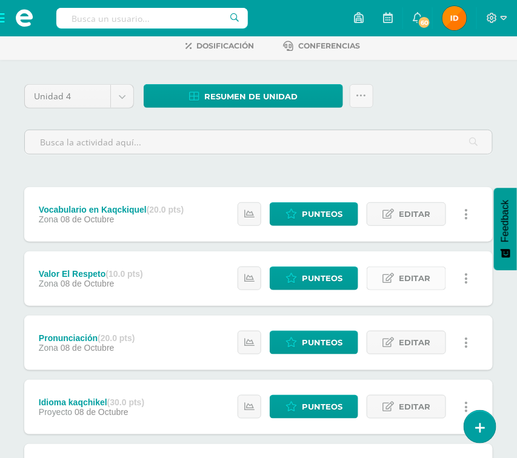
click at [395, 277] on link "Editar" at bounding box center [405, 278] width 79 height 24
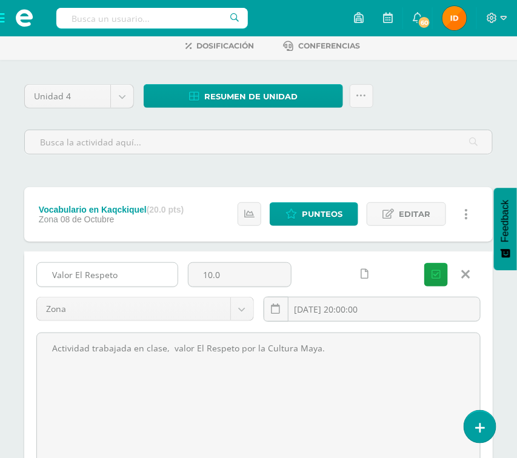
drag, startPoint x: 50, startPoint y: 273, endPoint x: 125, endPoint y: 268, distance: 75.2
click at [145, 282] on input "Valor El Respeto" at bounding box center [107, 275] width 140 height 24
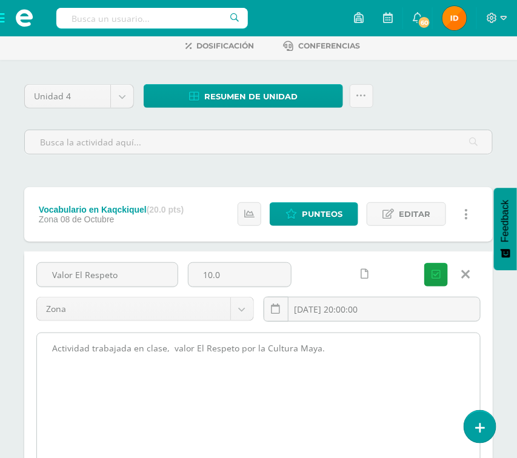
drag, startPoint x: 49, startPoint y: 346, endPoint x: 340, endPoint y: 340, distance: 290.7
click at [340, 340] on textarea "Actividad trabajada en clase, valor El Respeto por la Cultura Maya." at bounding box center [258, 399] width 443 height 133
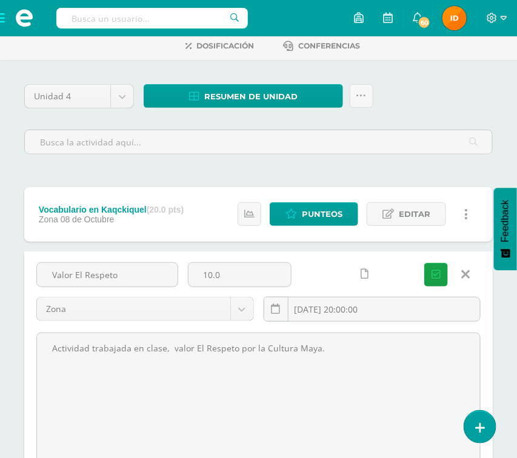
click at [469, 277] on link at bounding box center [465, 274] width 31 height 23
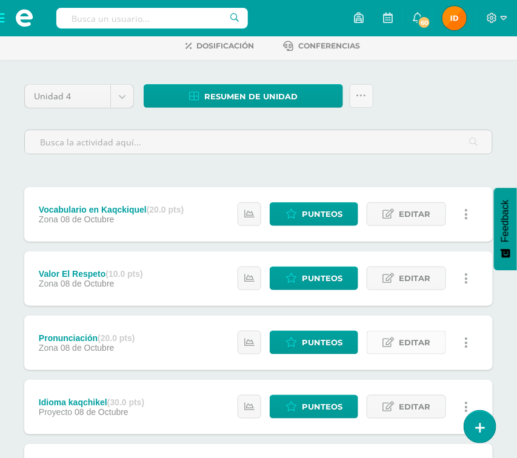
click at [423, 343] on span "Editar" at bounding box center [413, 342] width 31 height 22
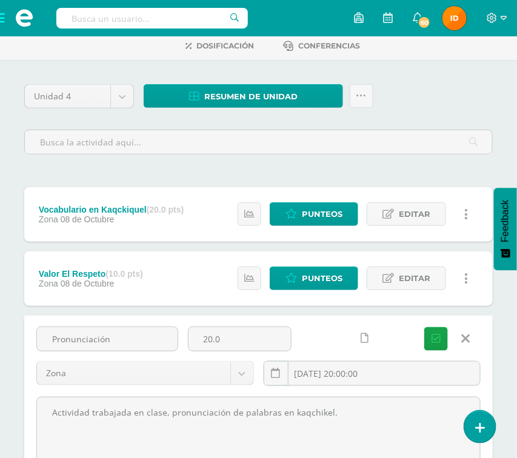
drag, startPoint x: 52, startPoint y: 335, endPoint x: 151, endPoint y: 353, distance: 100.3
click at [151, 353] on div "Pronunciación" at bounding box center [106, 343] width 151 height 35
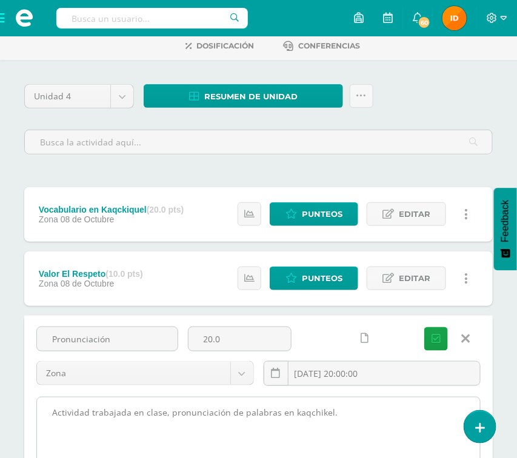
drag, startPoint x: 37, startPoint y: 413, endPoint x: 320, endPoint y: 423, distance: 283.0
click at [358, 429] on textarea "Actividad trabajada en clase, pronunciación de palabras en kaqchikel." at bounding box center [258, 463] width 443 height 133
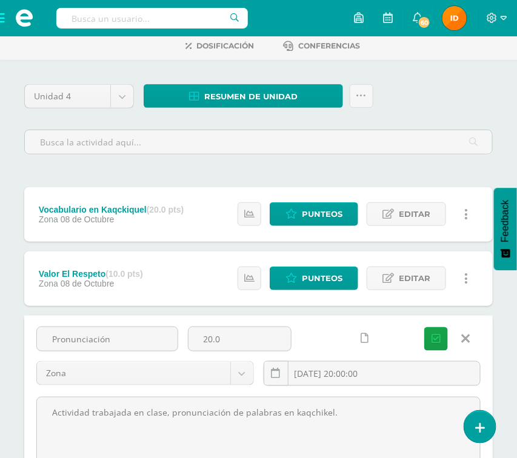
click at [463, 340] on icon at bounding box center [465, 338] width 8 height 13
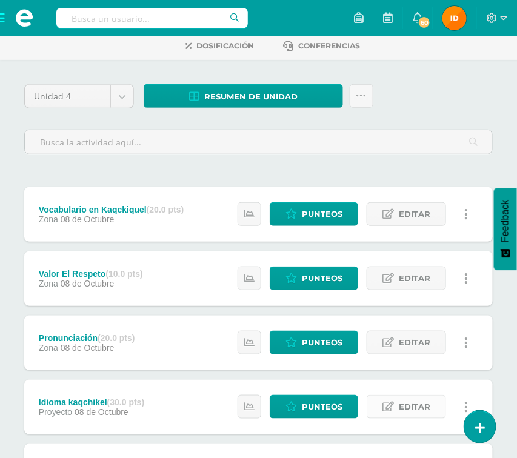
click at [415, 404] on span "Editar" at bounding box center [413, 406] width 31 height 22
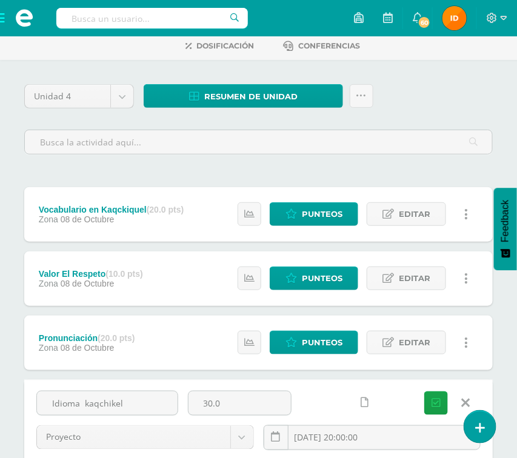
click at [507, 379] on div "Unidad 4 Unidad 1 Unidad 2 Unidad 3 Unidad 4 Resumen de unidad Descargar como H…" at bounding box center [258, 438] width 517 height 756
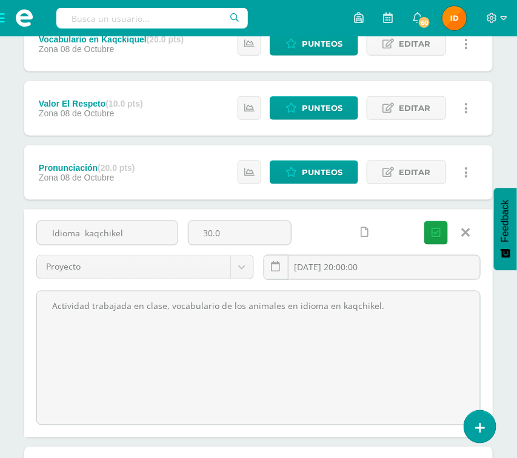
scroll to position [298, 0]
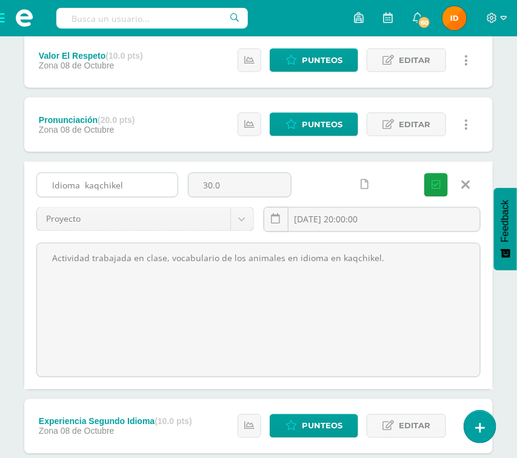
drag, startPoint x: 44, startPoint y: 180, endPoint x: 140, endPoint y: 191, distance: 96.8
click at [140, 191] on input "Idioma kaqchikel" at bounding box center [107, 185] width 140 height 24
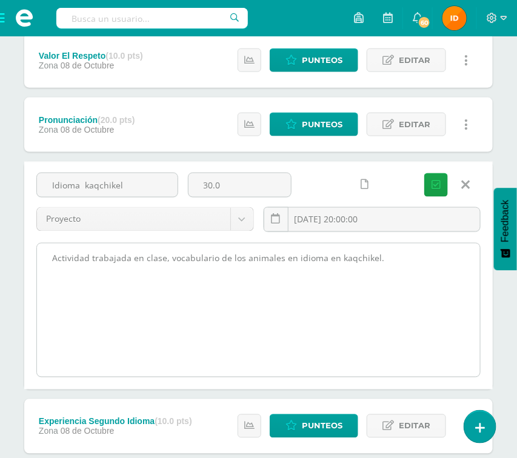
drag, startPoint x: 49, startPoint y: 257, endPoint x: 379, endPoint y: 263, distance: 330.1
click at [437, 256] on textarea "Actividad trabajada en clase, vocabulario de los animales en idioma en kaqchike…" at bounding box center [258, 309] width 443 height 133
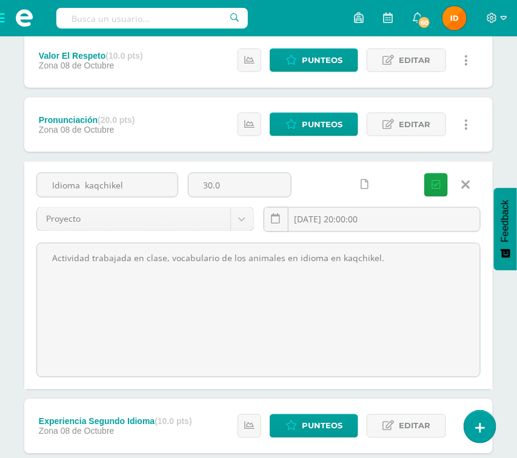
click at [472, 183] on link at bounding box center [465, 184] width 31 height 23
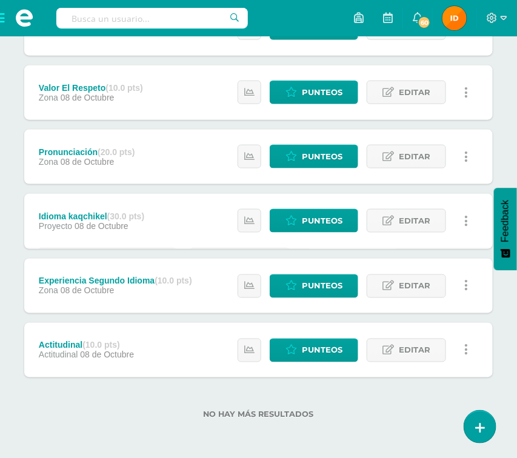
scroll to position [266, 0]
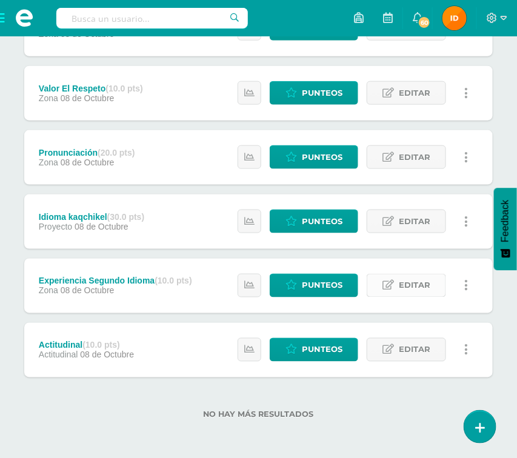
click at [420, 285] on span "Editar" at bounding box center [413, 285] width 31 height 22
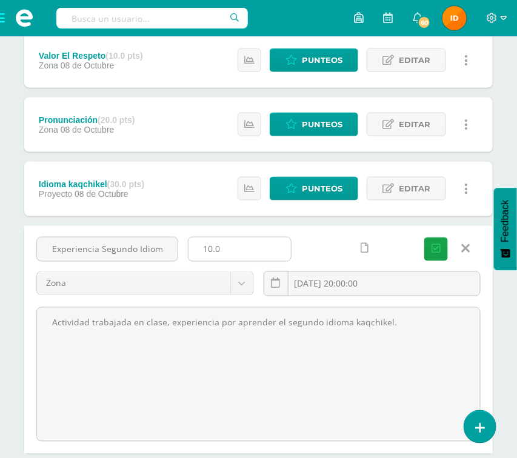
scroll to position [0, 2]
drag, startPoint x: 51, startPoint y: 249, endPoint x: 208, endPoint y: 248, distance: 156.2
click at [239, 248] on div "Experiencia Segundo Idioma 10.0 Zona Zona Proyecto Actitudinal 2025-10-08 20:00…" at bounding box center [258, 271] width 454 height 69
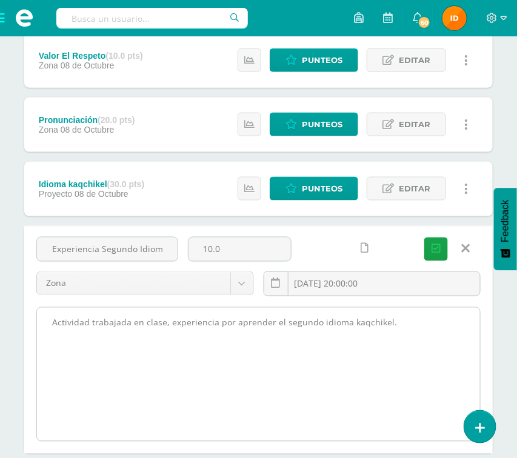
drag, startPoint x: 41, startPoint y: 323, endPoint x: 408, endPoint y: 323, distance: 367.0
click at [475, 323] on textarea "Actividad trabajada en clase, experiencia por aprender el segundo idioma kaqchi…" at bounding box center [258, 374] width 443 height 133
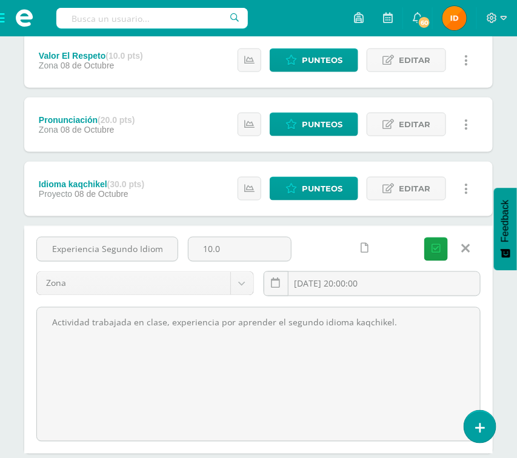
click at [469, 253] on link at bounding box center [465, 248] width 31 height 23
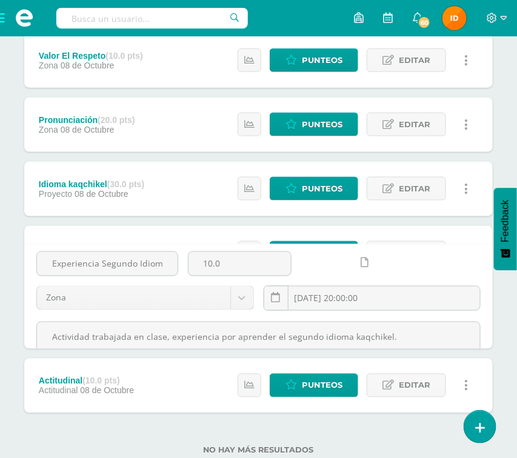
scroll to position [266, 0]
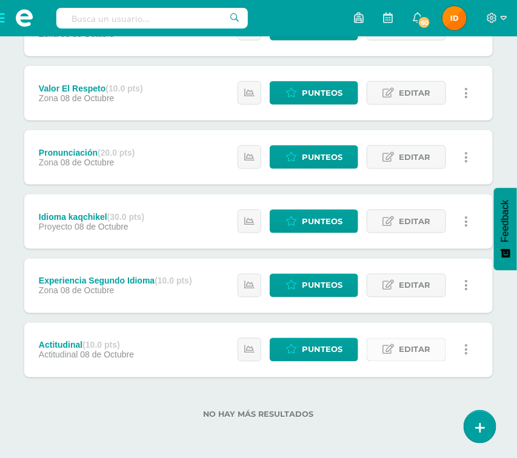
click at [385, 349] on icon at bounding box center [388, 350] width 12 height 10
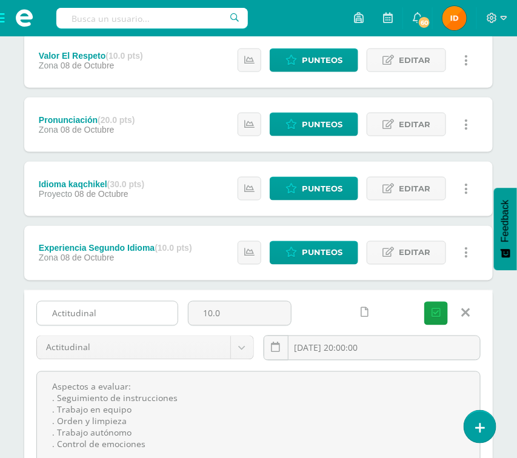
drag, startPoint x: 45, startPoint y: 312, endPoint x: 123, endPoint y: 311, distance: 77.5
click at [123, 311] on input "Actitudinal" at bounding box center [107, 314] width 140 height 24
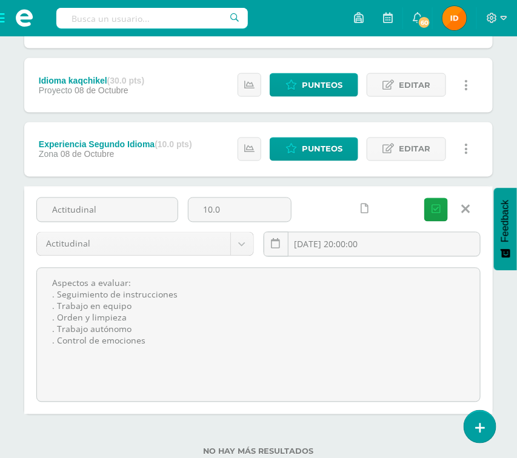
scroll to position [440, 0]
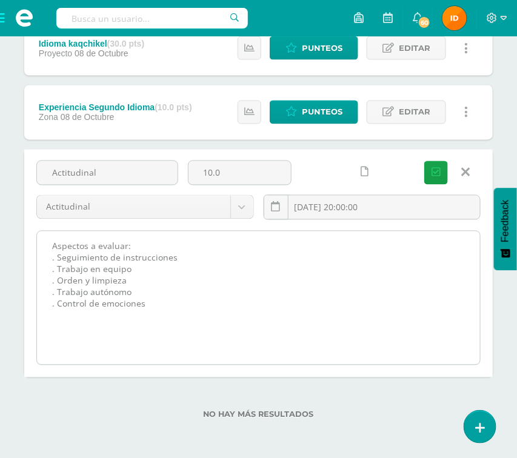
drag, startPoint x: 45, startPoint y: 389, endPoint x: 145, endPoint y: 318, distance: 122.5
click at [159, 411] on div "Unidad 4 Unidad 1 Unidad 2 Unidad 3 Unidad 4 Resumen de unidad Descargar como H…" at bounding box center [258, 80] width 478 height 708
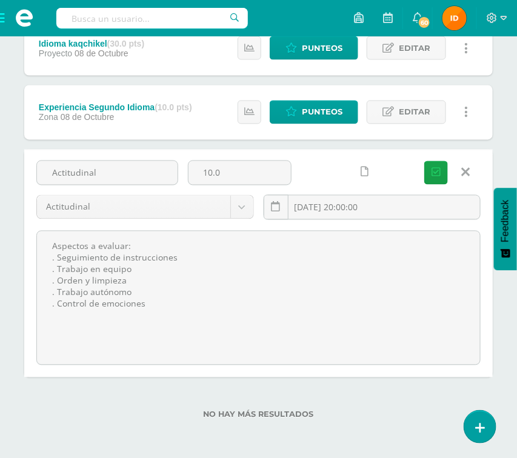
click at [466, 174] on icon at bounding box center [465, 172] width 8 height 13
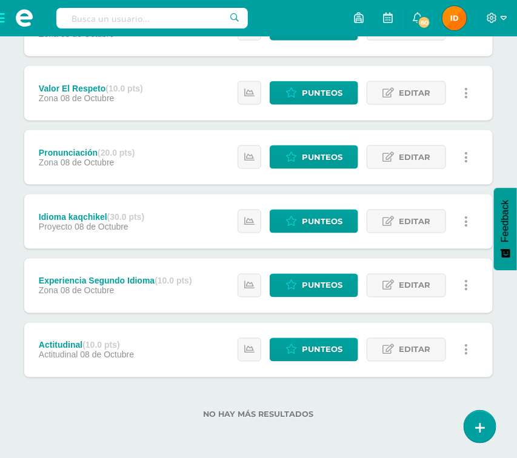
scroll to position [266, 0]
click at [504, 166] on div "Unidad 4 Unidad 1 Unidad 2 Unidad 3 Unidad 4 Resumen de unidad Descargar como H…" at bounding box center [258, 166] width 517 height 583
click at [8, 23] on span at bounding box center [24, 18] width 48 height 36
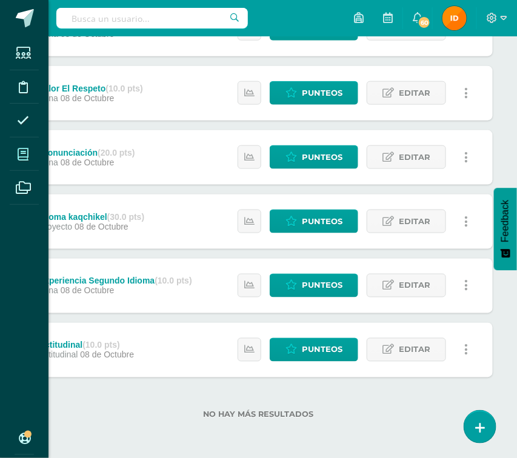
click at [19, 148] on icon at bounding box center [23, 154] width 11 height 12
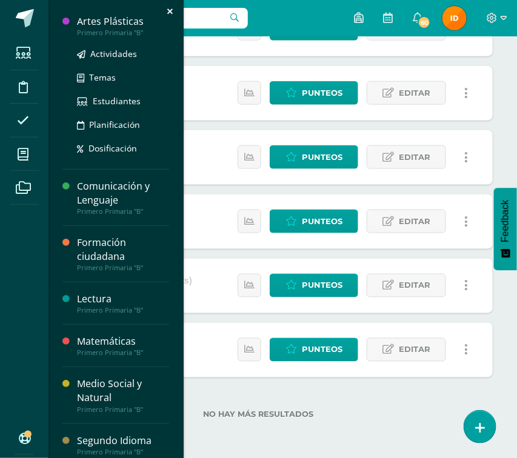
click at [101, 22] on div "Artes Plásticas" at bounding box center [123, 22] width 92 height 14
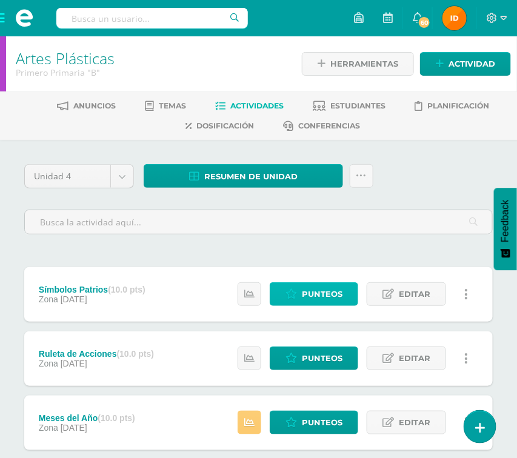
click at [348, 289] on link "Punteos" at bounding box center [313, 294] width 88 height 24
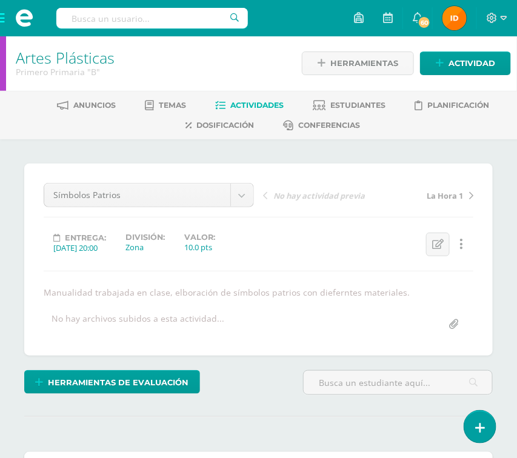
scroll to position [1, 0]
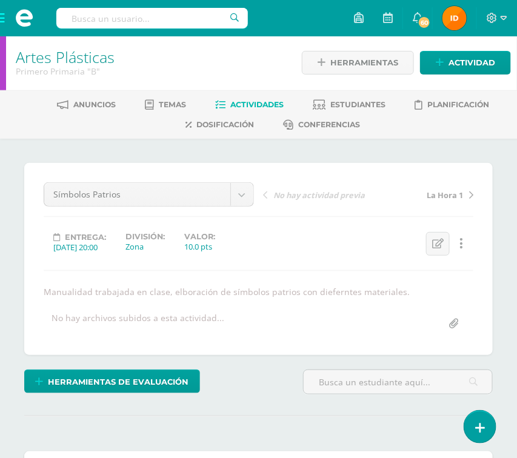
click at [240, 100] on span "Actividades" at bounding box center [256, 104] width 53 height 9
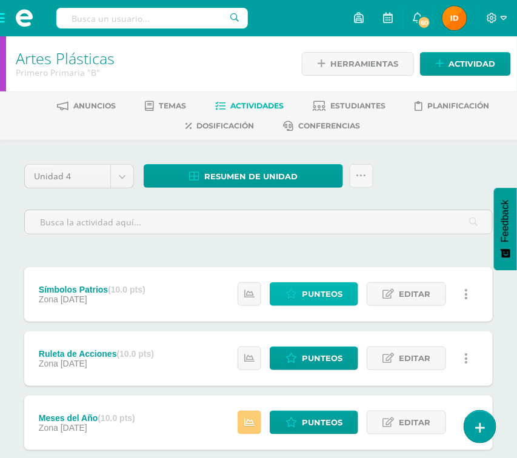
click at [303, 294] on span "Punteos" at bounding box center [322, 294] width 41 height 22
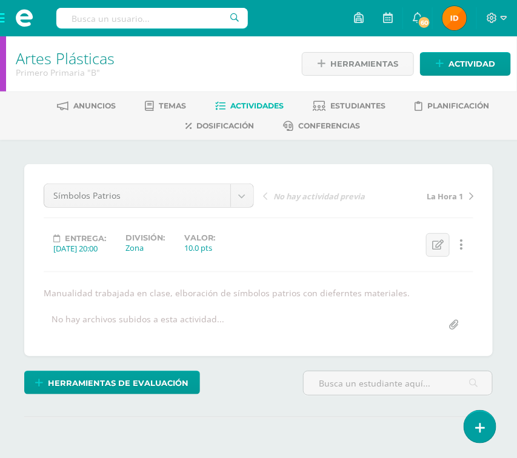
click at [501, 346] on div "¿Estás seguro que quieres eliminar esta actividad? Esto borrará la actividad y …" at bounding box center [258, 325] width 517 height 371
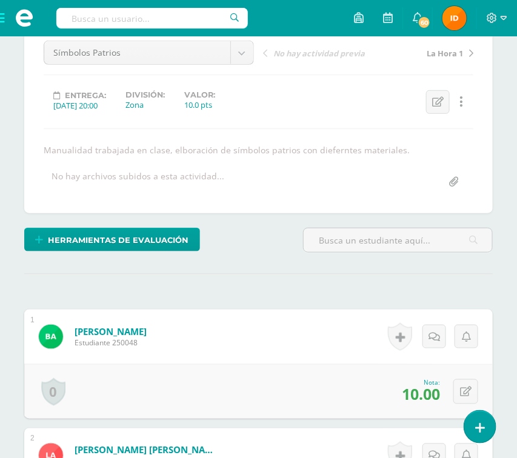
scroll to position [144, 0]
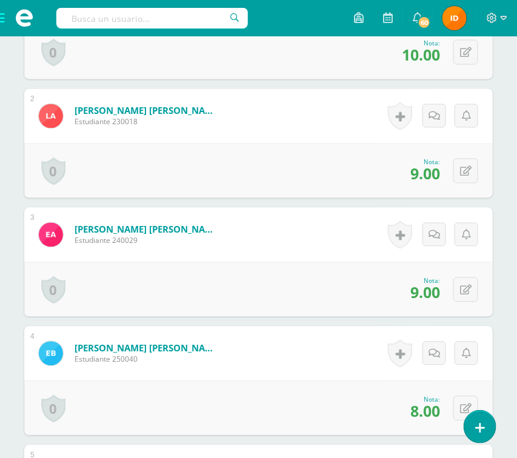
scroll to position [507, 0]
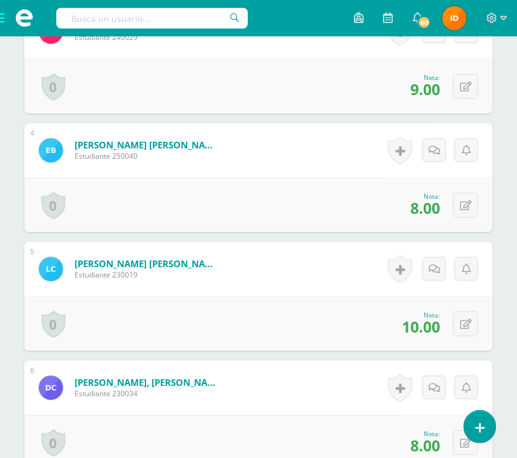
scroll to position [689, 0]
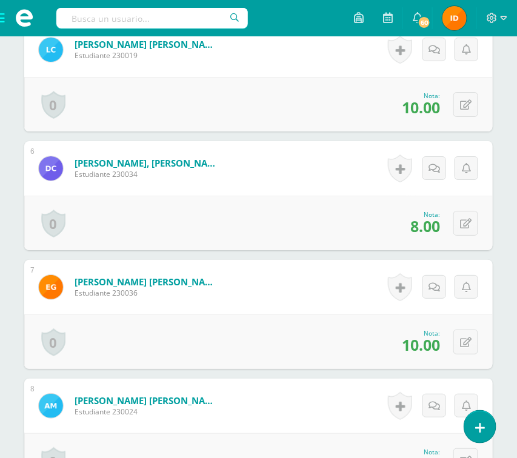
scroll to position [907, 0]
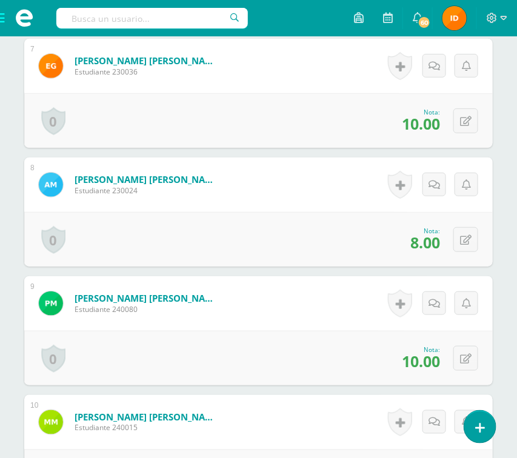
scroll to position [1130, 0]
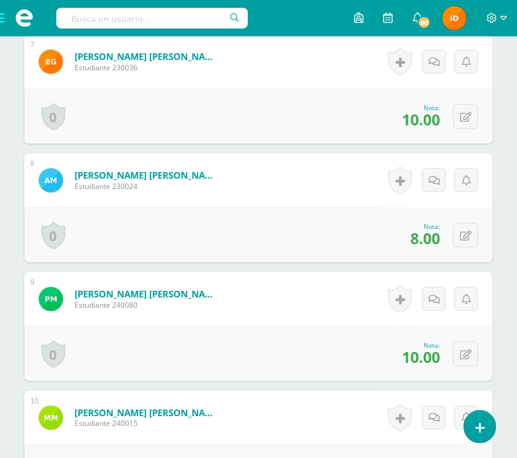
click at [506, 259] on html "Estudiantes Disciplina Asistencia Mis cursos Archivos Soporte Ayuda Reportar un…" at bounding box center [258, 229] width 517 height 2718
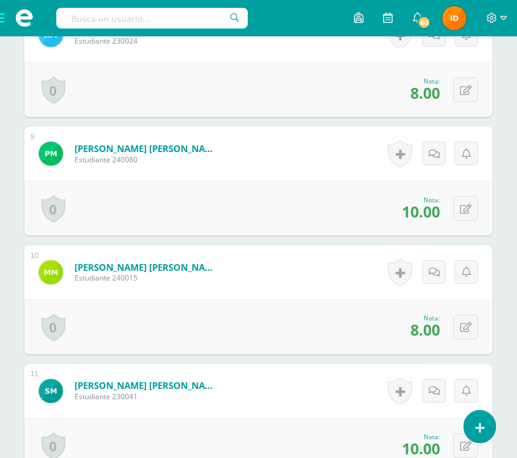
scroll to position [1312, 0]
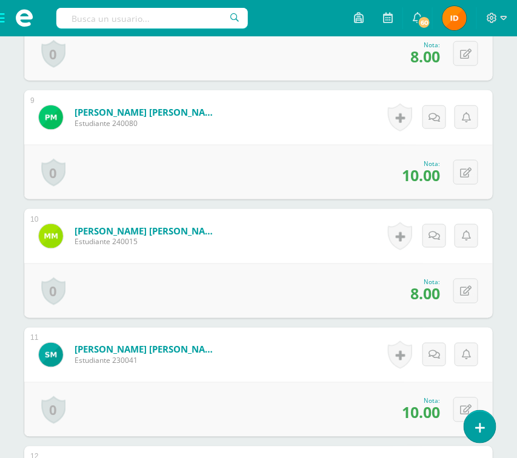
click at [506, 397] on div "¿Estás seguro que quieres eliminar esta actividad? Esto borrará la actividad y …" at bounding box center [258, 117] width 517 height 2578
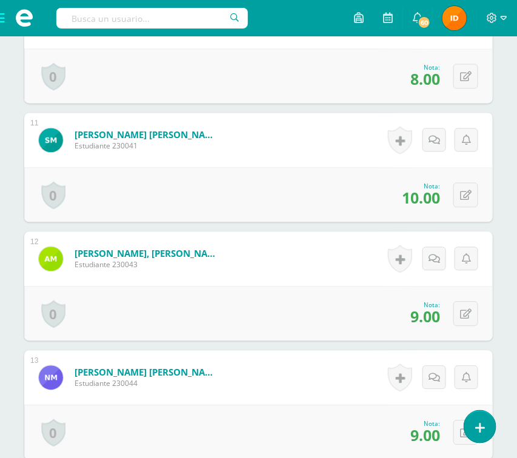
scroll to position [1530, 0]
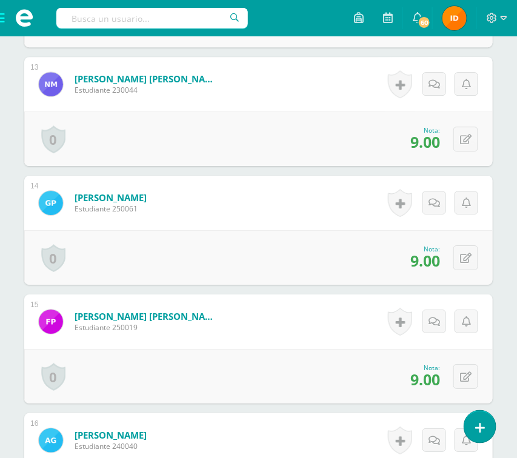
scroll to position [1820, 0]
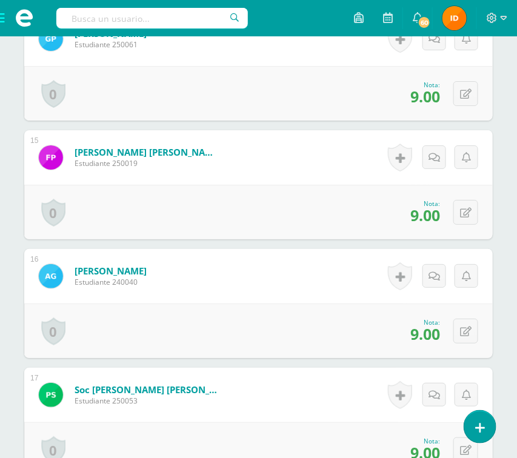
scroll to position [2002, 0]
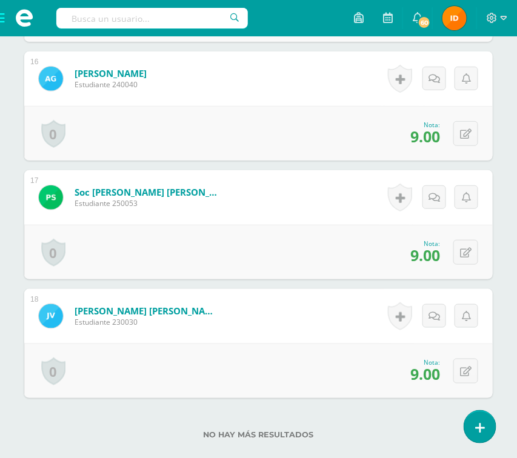
scroll to position [2184, 0]
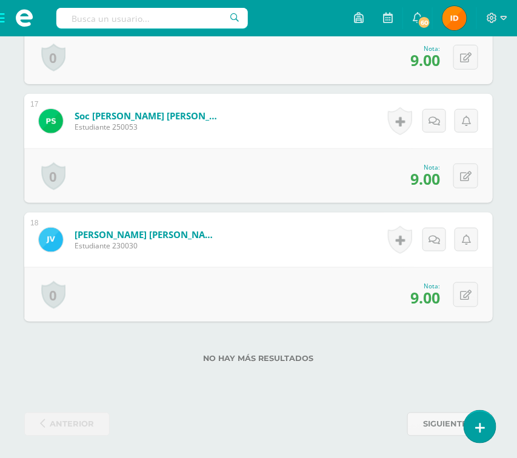
scroll to position [2261, 0]
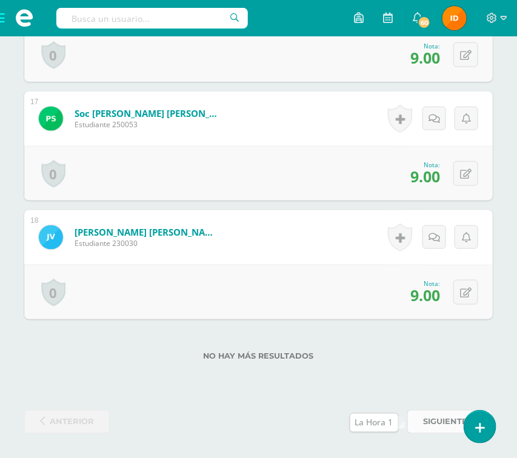
click at [436, 421] on span "siguiente" at bounding box center [445, 422] width 44 height 22
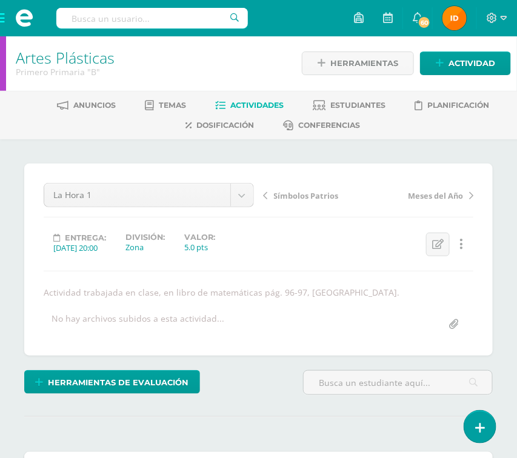
scroll to position [1, 0]
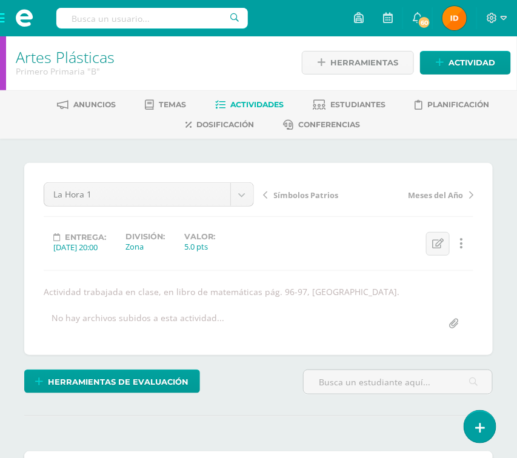
click at [397, 417] on hr at bounding box center [258, 415] width 468 height 1
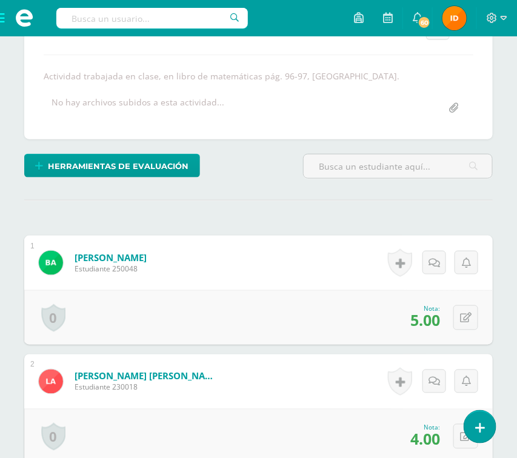
scroll to position [219, 0]
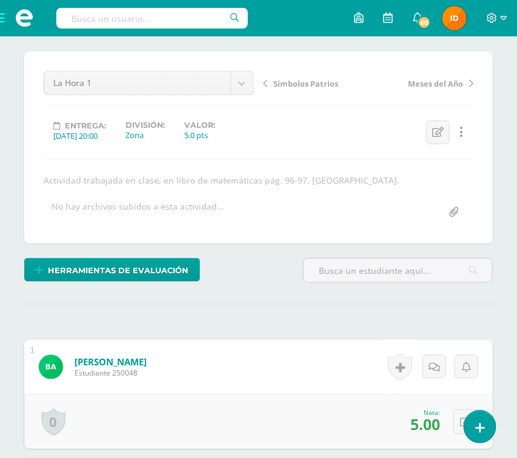
scroll to position [110, 0]
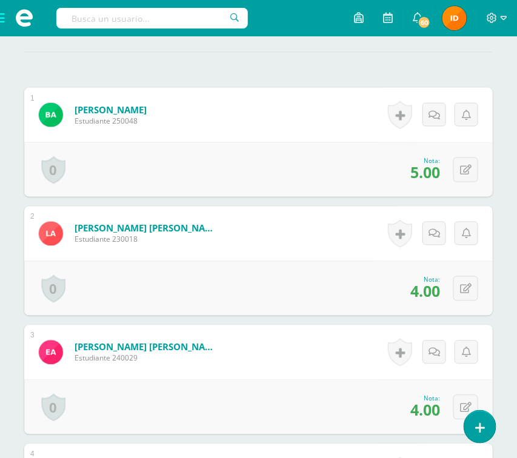
scroll to position [401, 0]
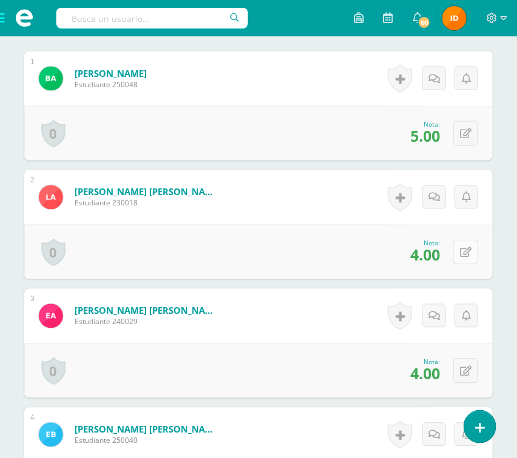
click at [458, 251] on button at bounding box center [465, 252] width 25 height 25
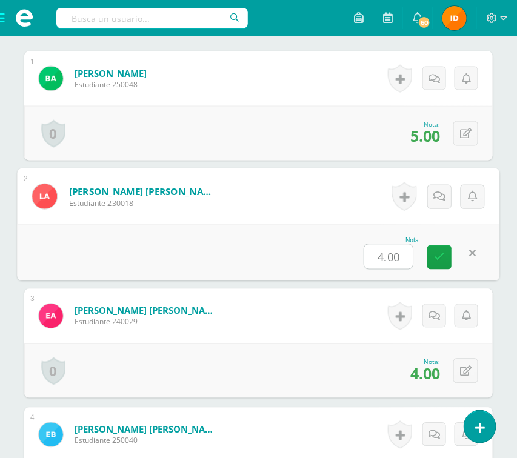
type input "5"
click at [443, 262] on icon at bounding box center [439, 257] width 11 height 10
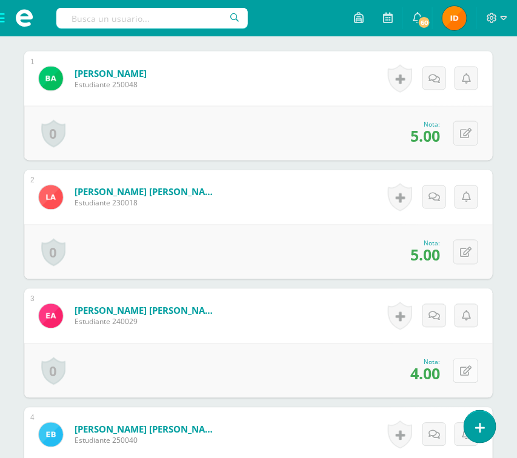
click at [467, 372] on icon at bounding box center [466, 371] width 12 height 10
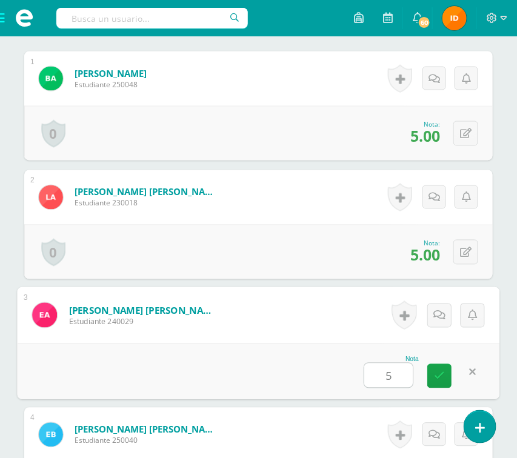
drag, startPoint x: 444, startPoint y: 378, endPoint x: 500, endPoint y: 378, distance: 55.1
click at [455, 378] on div "Nota 5" at bounding box center [258, 371] width 482 height 56
type input "5"
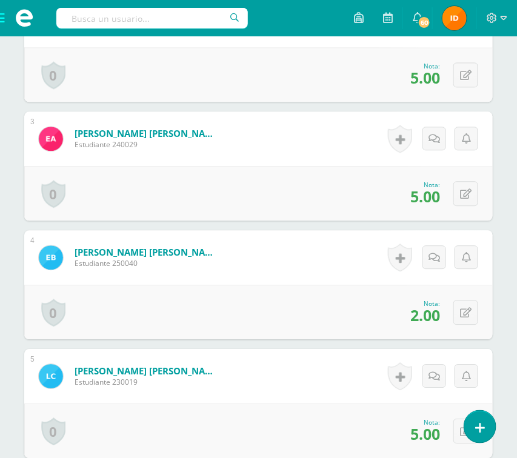
scroll to position [583, 0]
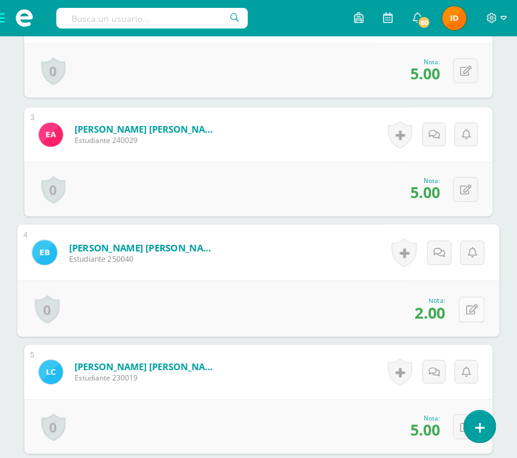
click at [467, 305] on icon at bounding box center [472, 309] width 12 height 10
type input "3"
click at [439, 318] on icon at bounding box center [439, 313] width 11 height 10
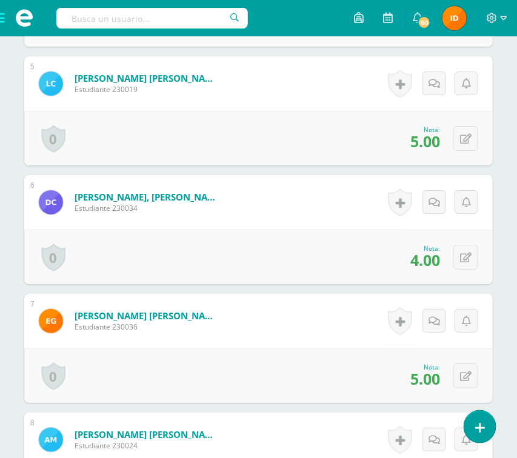
scroll to position [873, 0]
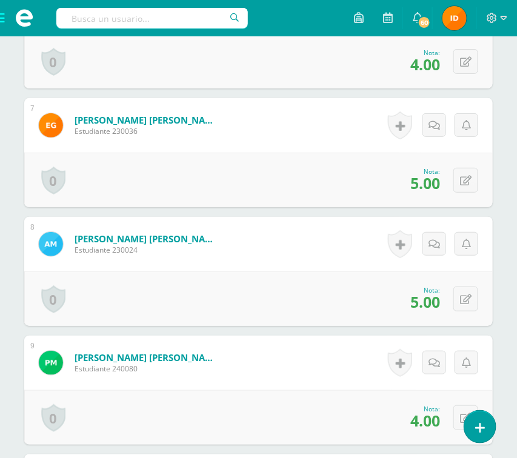
scroll to position [1091, 0]
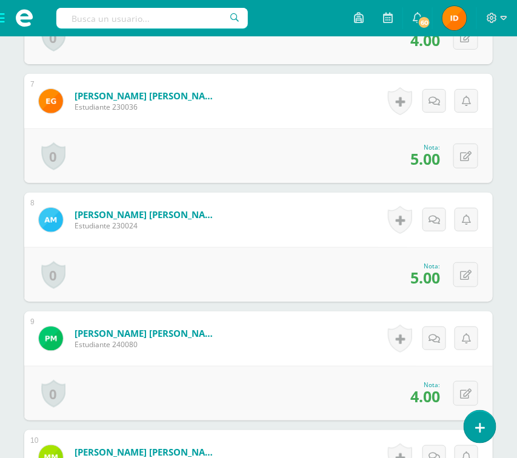
click at [497, 335] on div "¿Estás seguro que quieres eliminar esta actividad? Esto borrará la actividad y …" at bounding box center [258, 337] width 478 height 2529
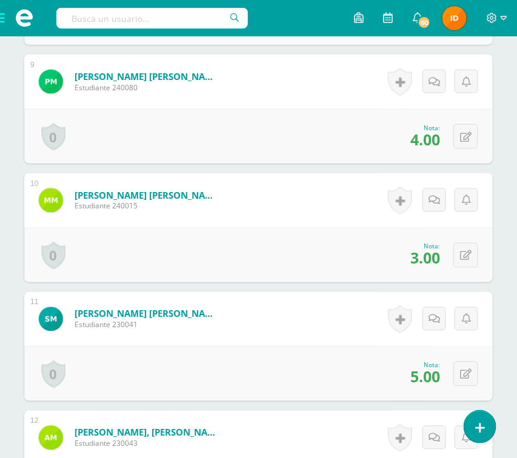
scroll to position [1345, 0]
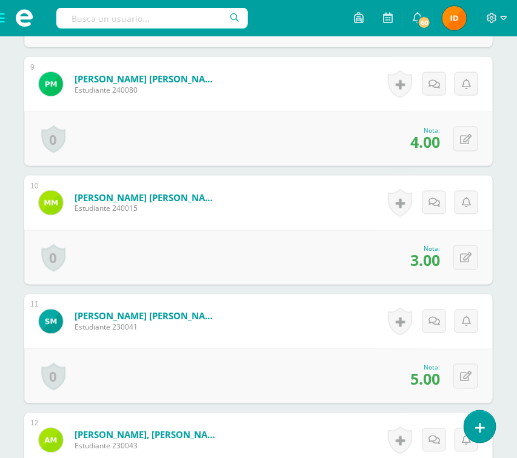
click at [508, 299] on html "Estudiantes Disciplina Asistencia Mis cursos Archivos Soporte Ayuda Reportar un…" at bounding box center [258, 14] width 517 height 2718
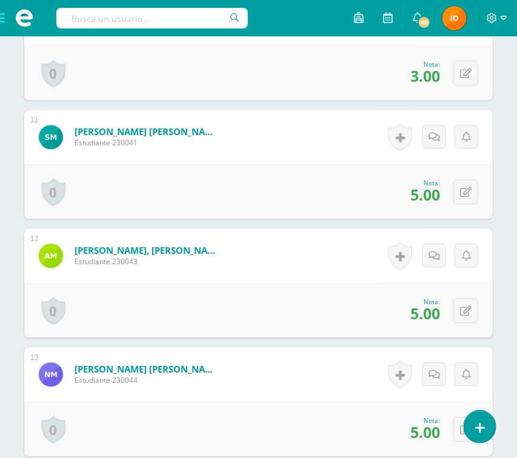
scroll to position [1563, 0]
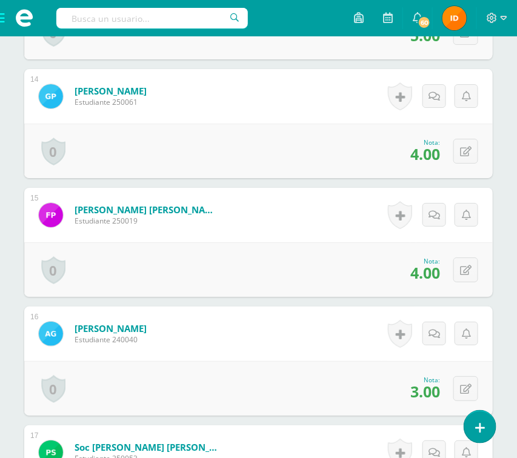
scroll to position [1963, 0]
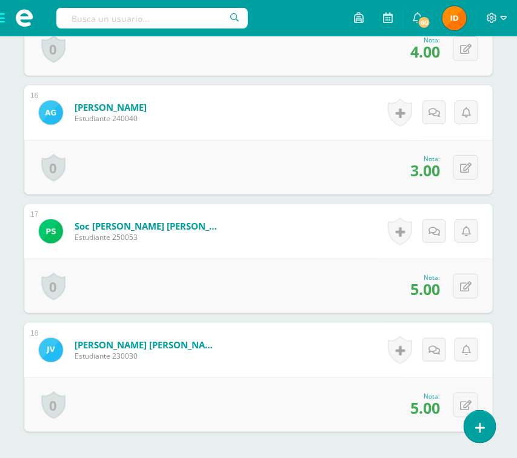
scroll to position [2181, 0]
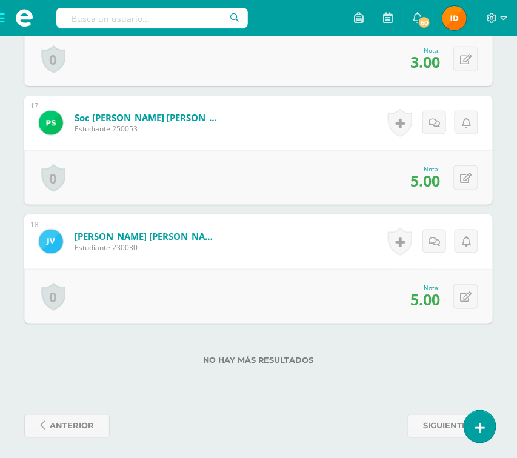
scroll to position [2261, 0]
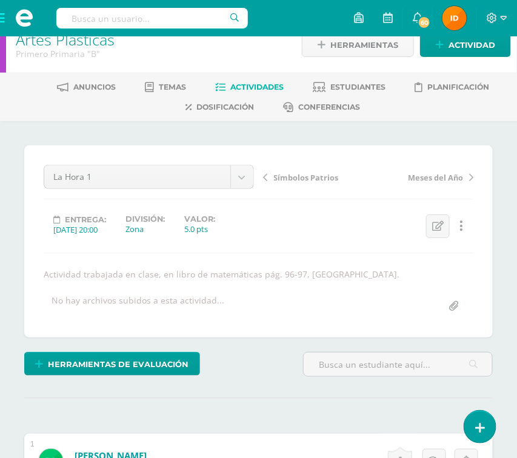
scroll to position [0, 0]
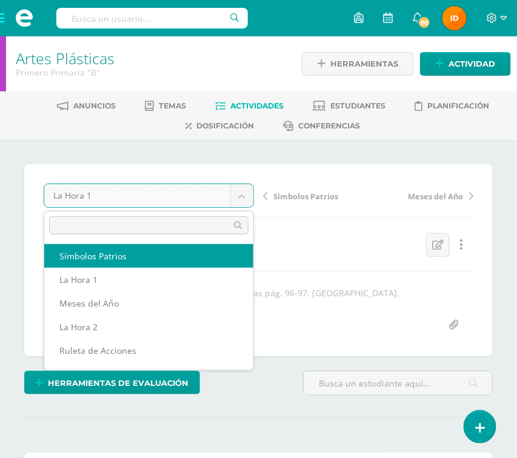
select select "/dashboard/teacher/grade-activity/110598/"
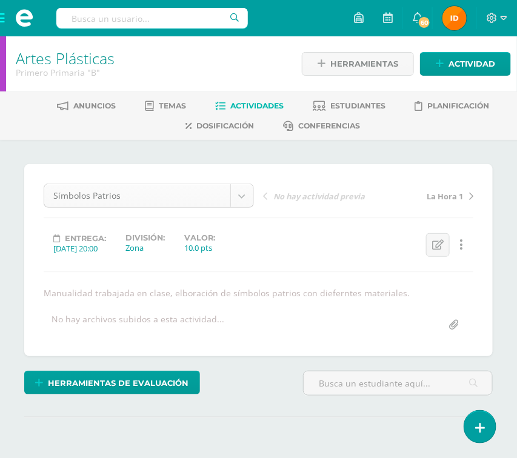
click at [237, 195] on body "Estudiantes Disciplina Asistencia Mis cursos Archivos Soporte Ayuda Reportar un…" at bounding box center [258, 255] width 517 height 511
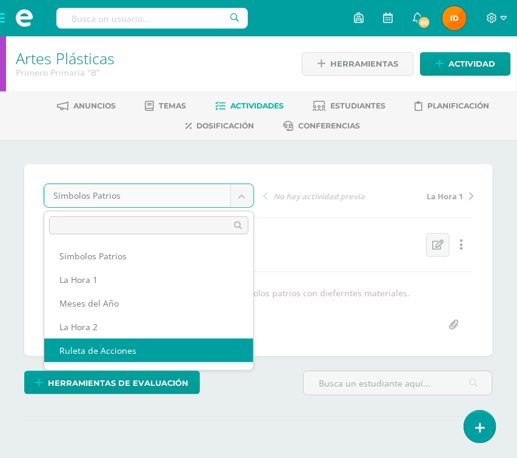
select select "/dashboard/teacher/grade-activity/110589/"
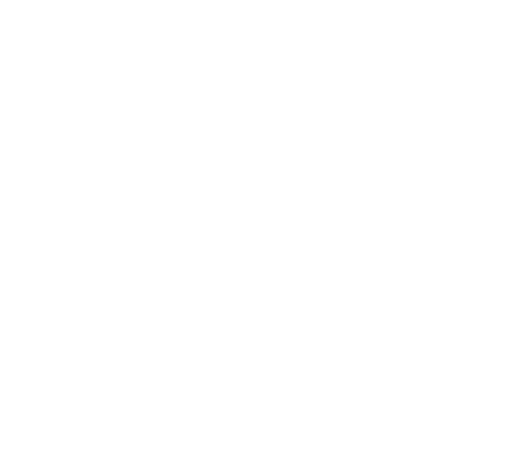
click at [0, 0] on html at bounding box center [0, 0] width 0 height 0
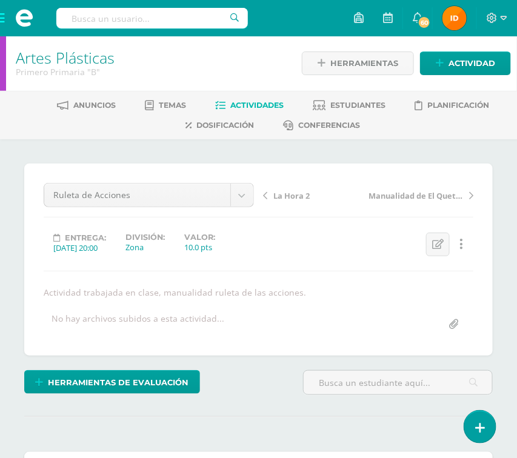
scroll to position [1, 0]
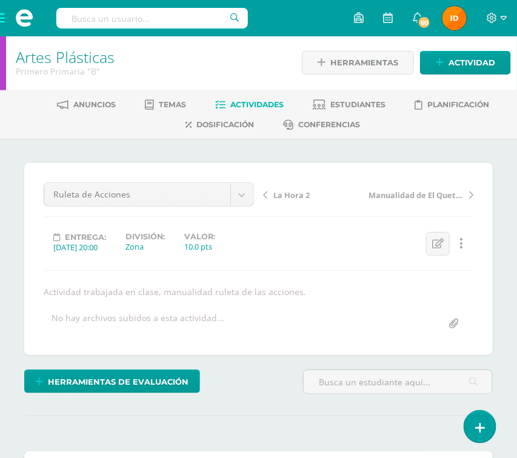
click at [255, 402] on div "Herramientas de evaluación Lista de cotejo Escala de valoración Puntos Extra Su…" at bounding box center [158, 386] width 279 height 35
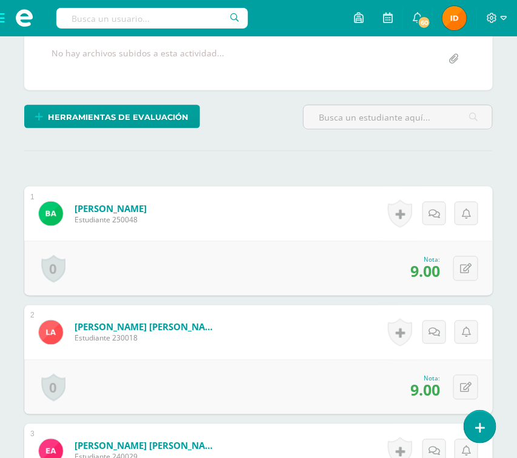
scroll to position [292, 0]
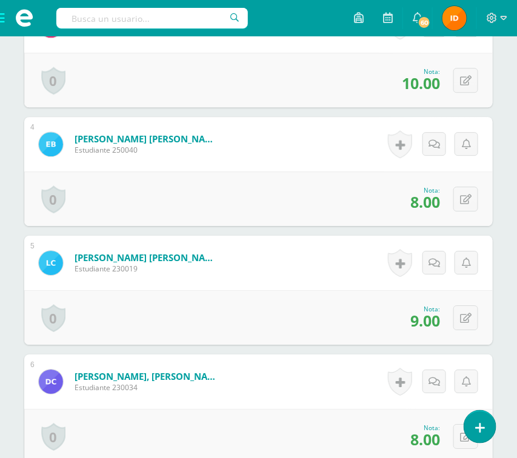
scroll to position [728, 0]
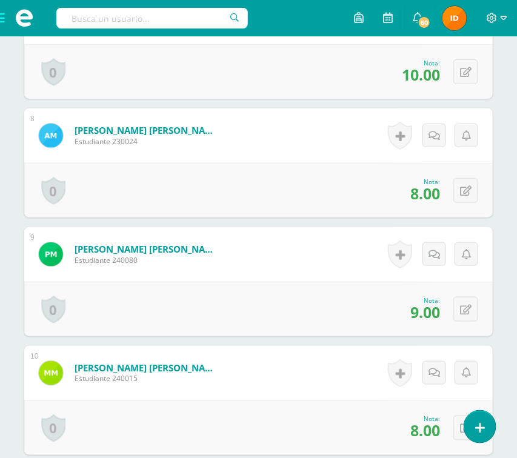
scroll to position [1200, 0]
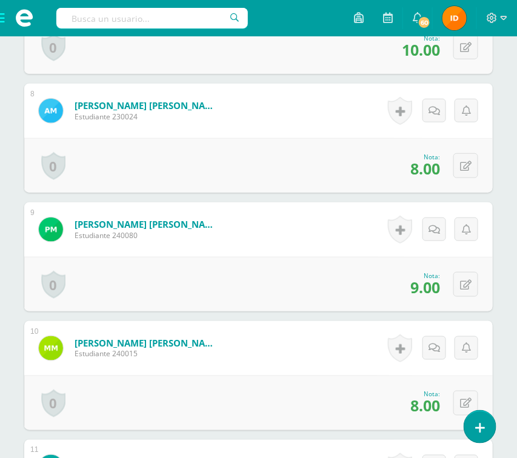
click at [501, 377] on div "¿Estás seguro que quieres eliminar esta actividad? Esto borrará la actividad y …" at bounding box center [258, 369] width 517 height 2859
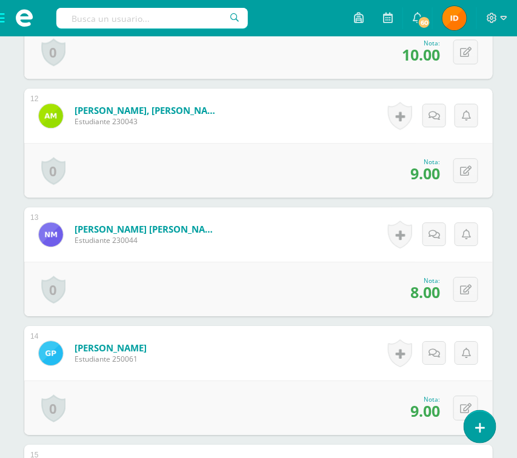
scroll to position [1672, 0]
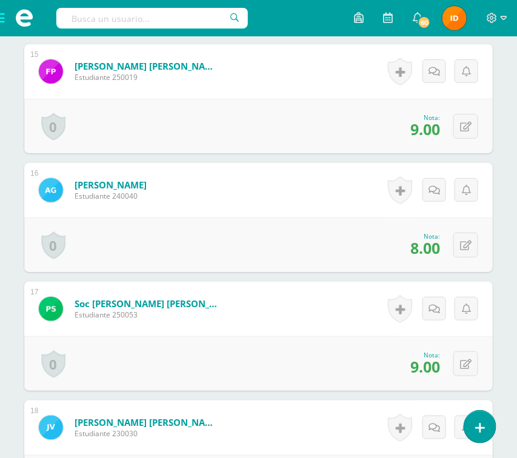
scroll to position [2072, 0]
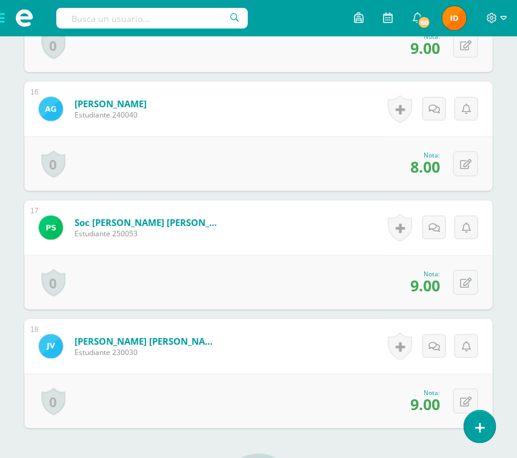
scroll to position [2181, 0]
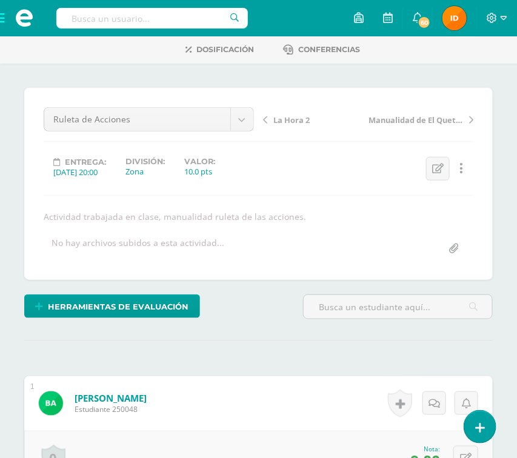
scroll to position [74, 0]
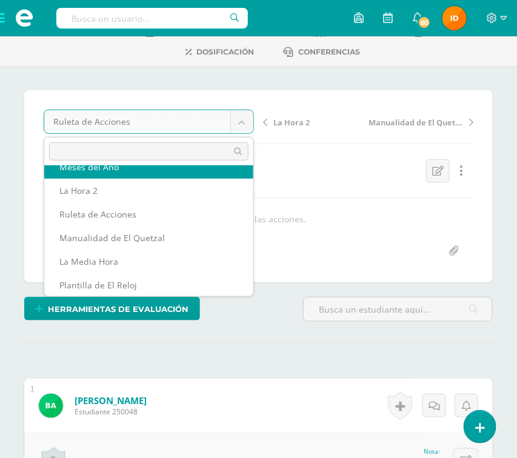
scroll to position [52, 0]
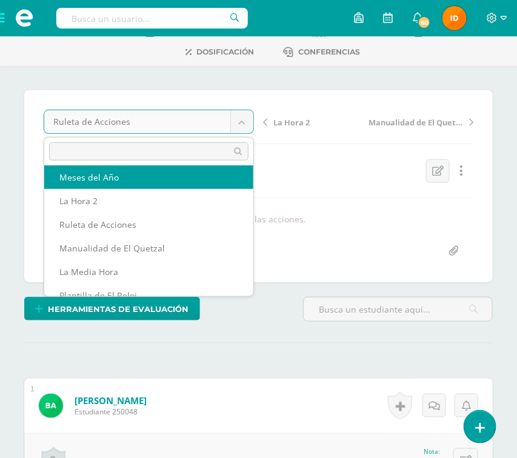
select select "/dashboard/teacher/grade-activity/110580/"
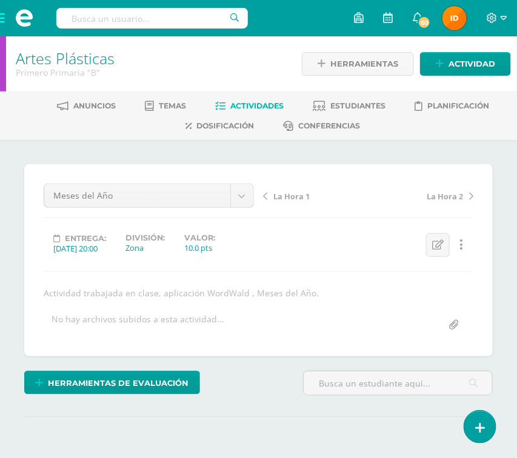
click at [498, 368] on div "¿Estás seguro que quieres eliminar esta actividad? Esto borrará la actividad y …" at bounding box center [258, 325] width 517 height 371
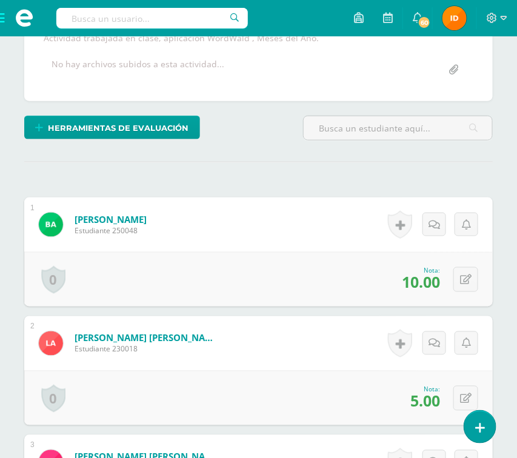
scroll to position [256, 0]
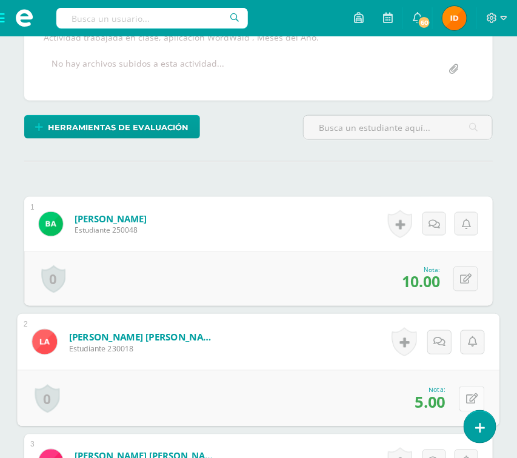
click at [462, 395] on button at bounding box center [471, 398] width 25 height 25
type input "6"
drag, startPoint x: 442, startPoint y: 403, endPoint x: 507, endPoint y: 397, distance: 65.0
click at [443, 401] on icon at bounding box center [439, 402] width 11 height 10
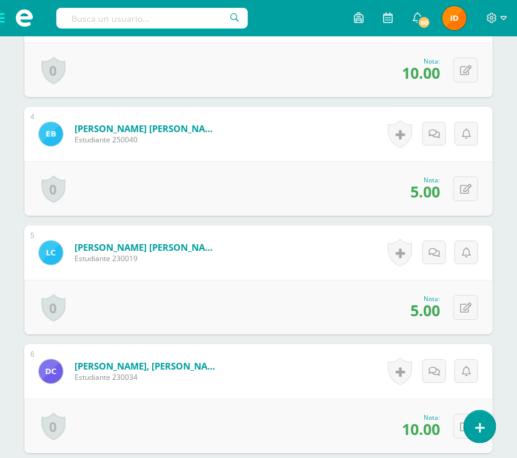
scroll to position [728, 0]
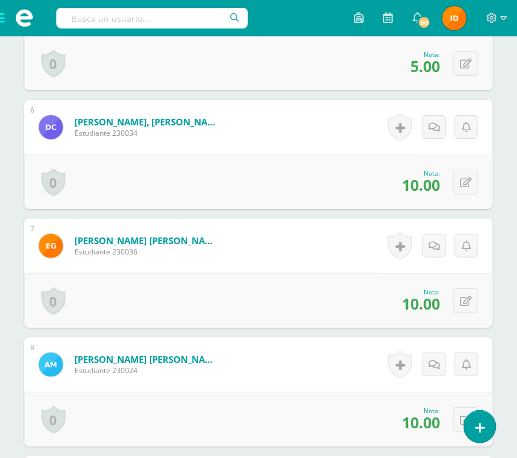
scroll to position [982, 0]
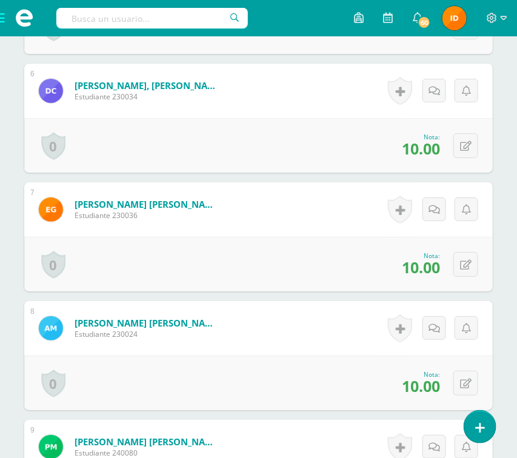
click at [500, 338] on div "¿Estás seguro que quieres eliminar esta actividad? Esto borrará la actividad y …" at bounding box center [258, 447] width 517 height 2578
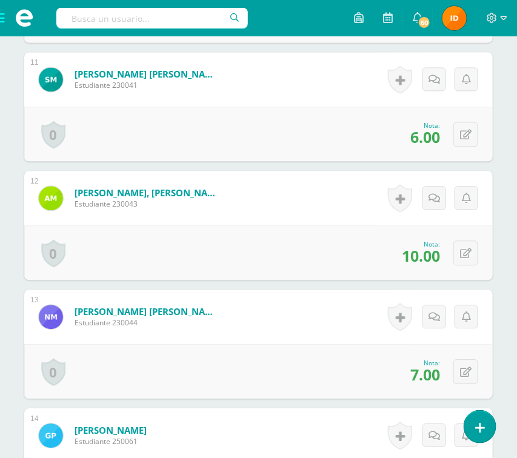
scroll to position [1599, 0]
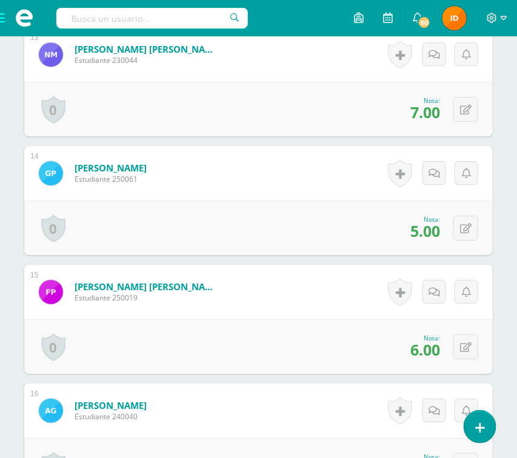
scroll to position [1854, 0]
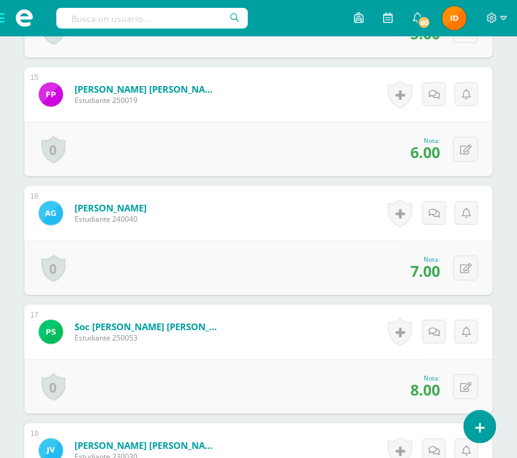
scroll to position [2072, 0]
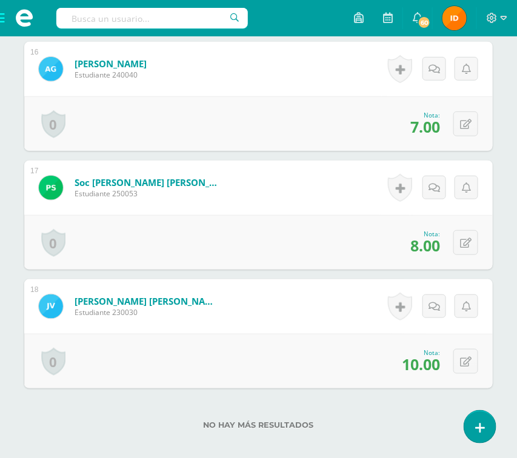
scroll to position [2217, 0]
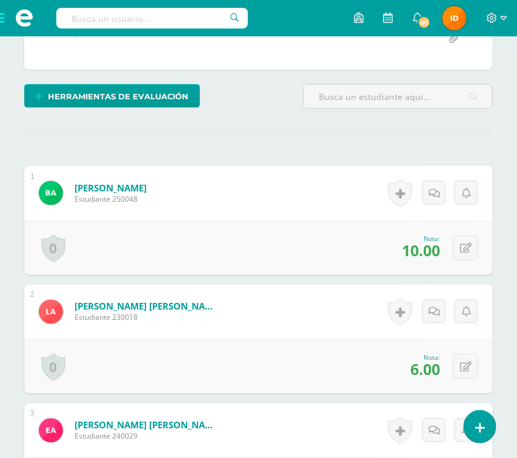
scroll to position [0, 0]
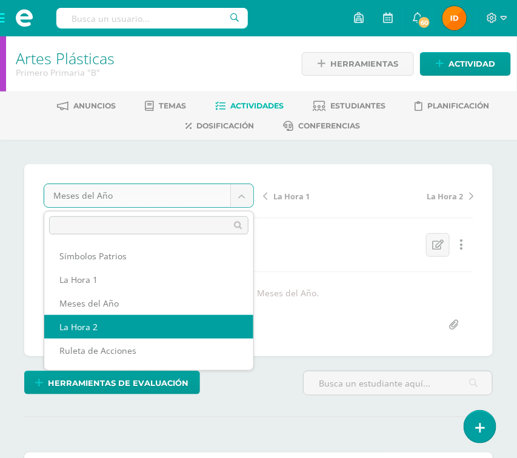
select select "/dashboard/teacher/grade-activity/110599/"
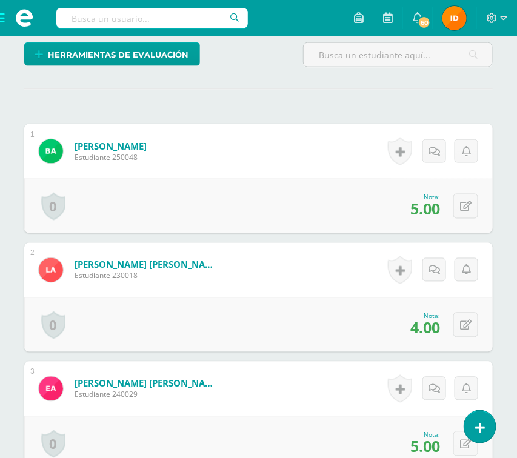
scroll to position [292, 0]
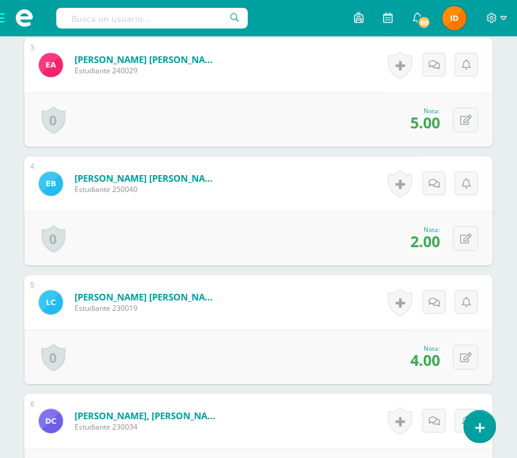
scroll to position [655, 0]
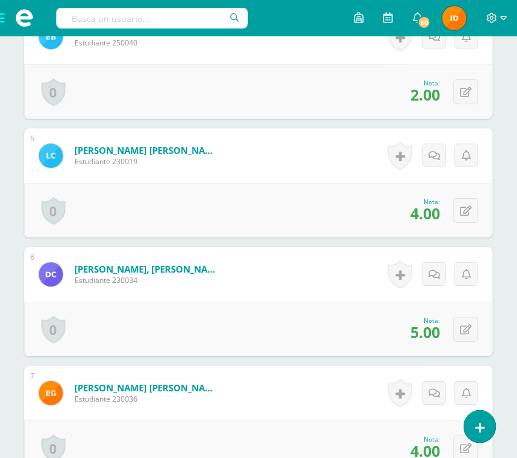
scroll to position [801, 0]
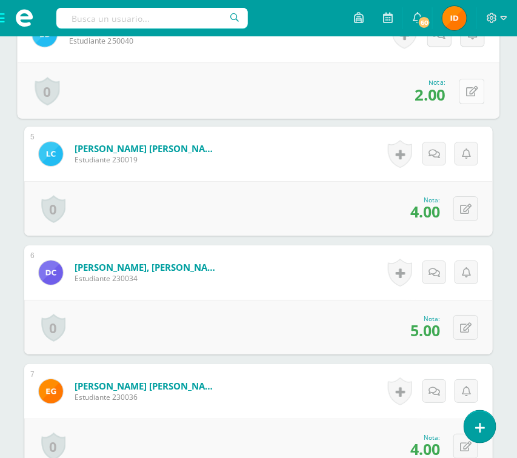
click at [458, 85] on div "0 [GEOGRAPHIC_DATA] Logros obtenidos Aún no hay logros agregados Nota: 2.00" at bounding box center [258, 90] width 482 height 56
click at [470, 96] on icon at bounding box center [472, 91] width 12 height 10
type input "3"
click at [435, 95] on icon at bounding box center [439, 95] width 11 height 10
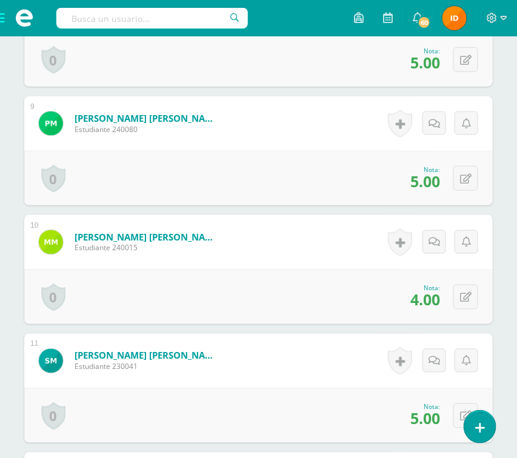
scroll to position [1309, 0]
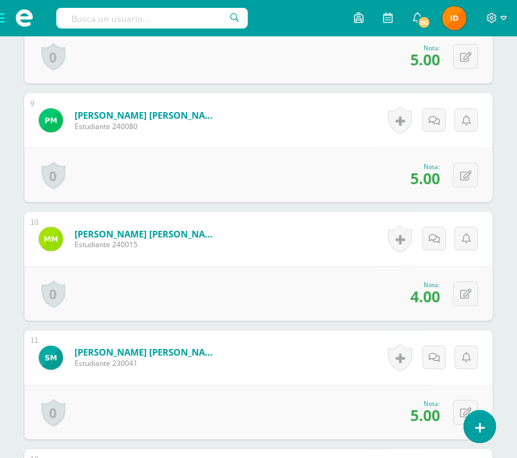
click at [504, 177] on div "¿Estás seguro que quieres eliminar esta actividad? Esto borrará la actividad y …" at bounding box center [258, 120] width 517 height 2578
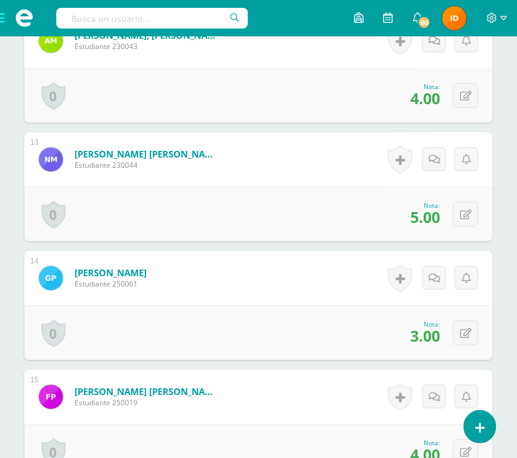
scroll to position [1708, 0]
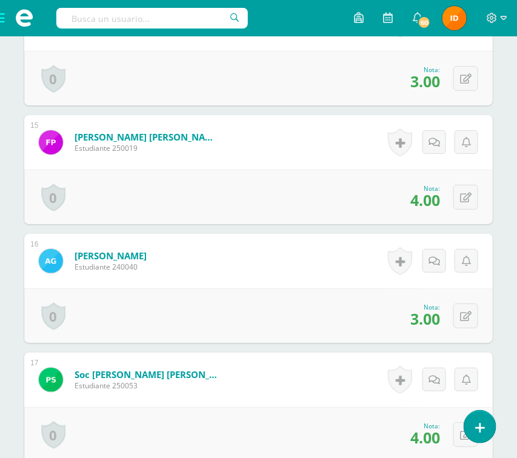
scroll to position [2035, 0]
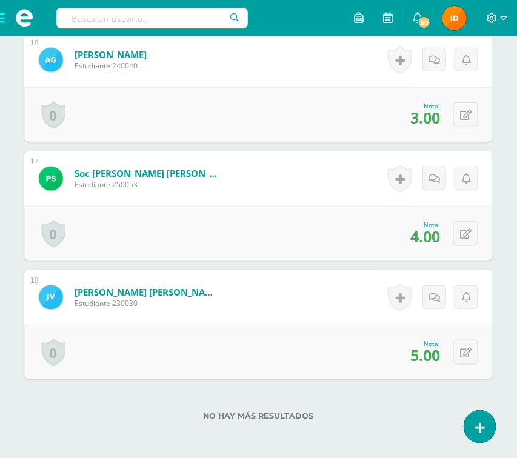
scroll to position [2217, 0]
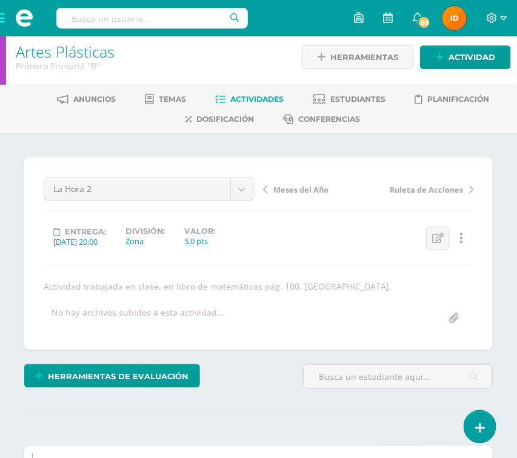
scroll to position [0, 0]
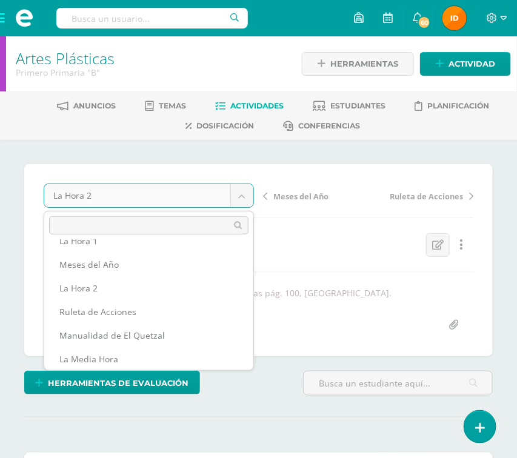
scroll to position [62, 0]
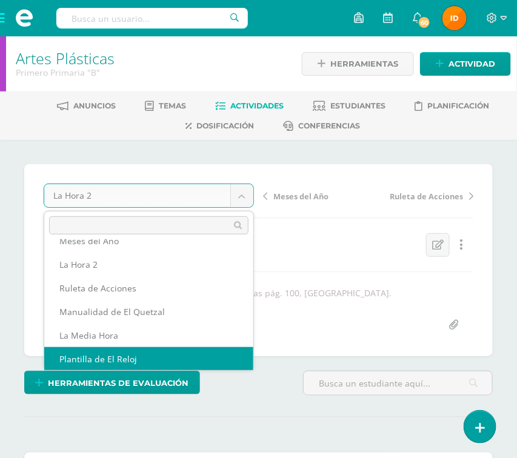
select select "/dashboard/teacher/grade-activity/110042/"
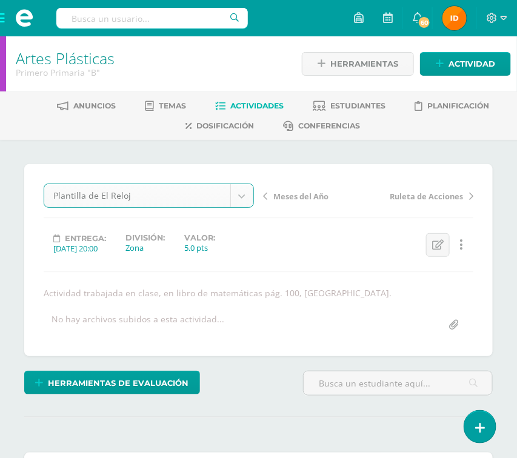
click at [262, 384] on div "Herramientas de evaluación Lista de cotejo Escala de valoración Puntos Extra Su…" at bounding box center [158, 388] width 279 height 35
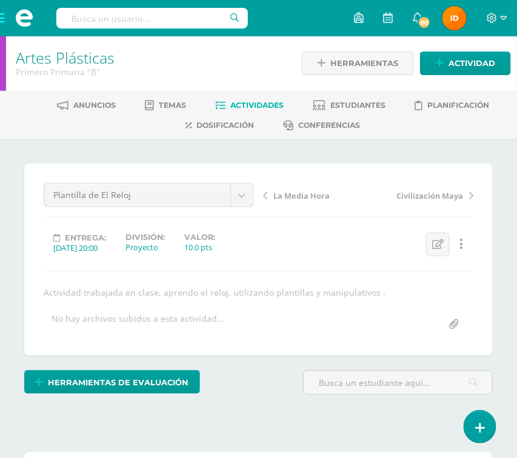
scroll to position [1, 0]
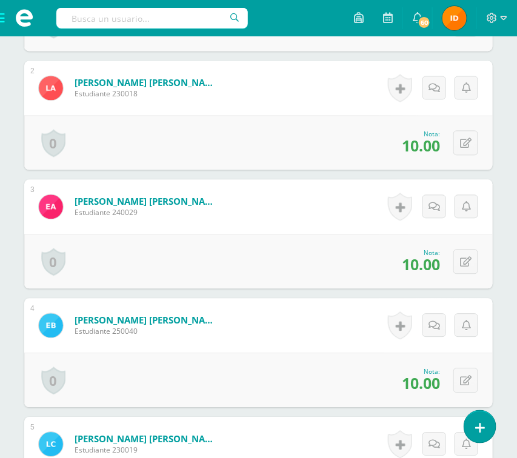
scroll to position [474, 0]
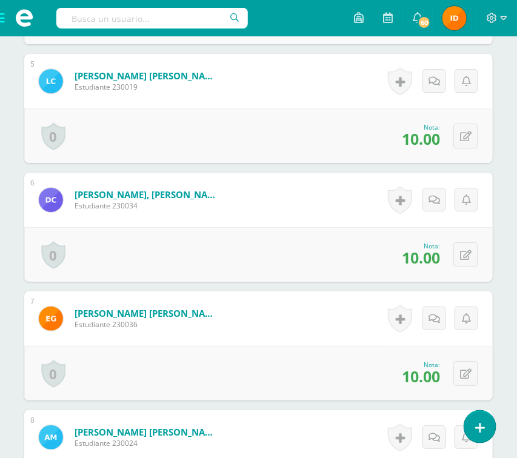
scroll to position [910, 0]
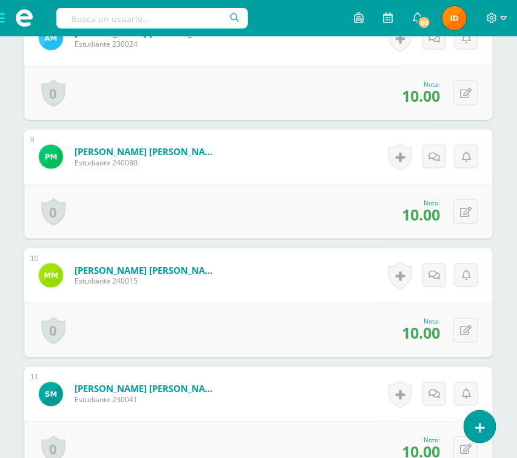
scroll to position [1309, 0]
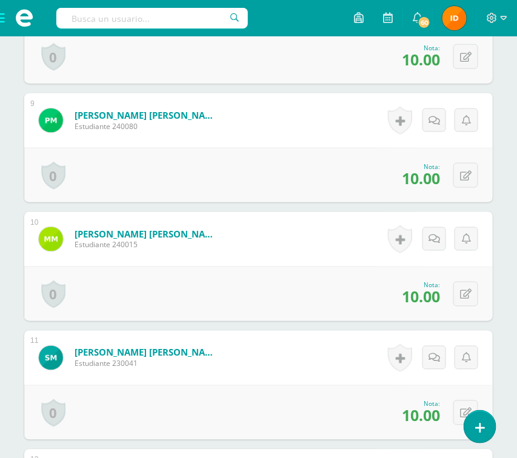
click at [498, 275] on div "¿Estás seguro que quieres eliminar esta actividad? Esto borrará la actividad y …" at bounding box center [258, 120] width 517 height 2578
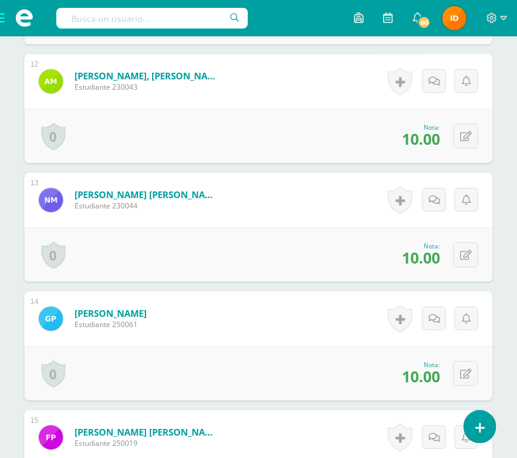
scroll to position [1745, 0]
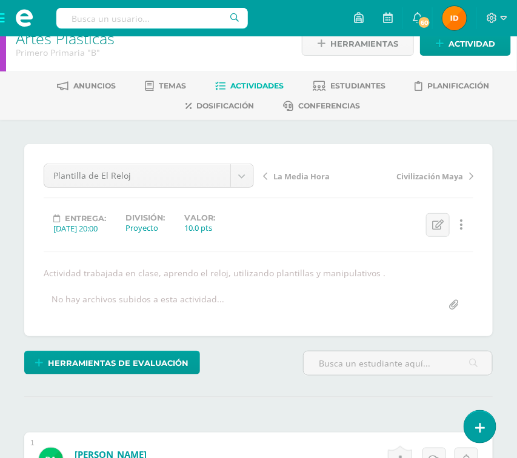
scroll to position [0, 0]
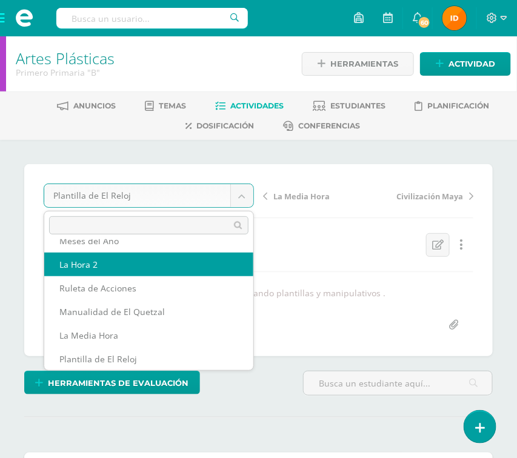
scroll to position [52, 0]
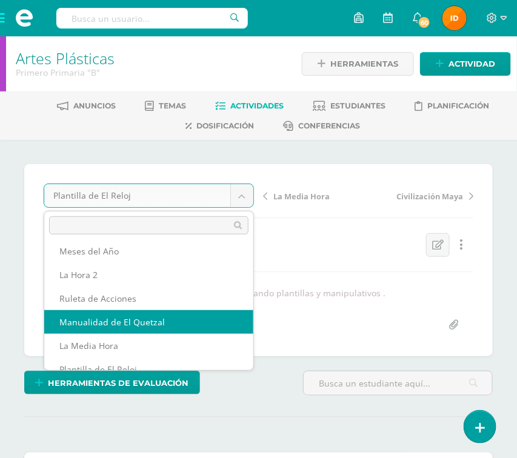
select select "/dashboard/teacher/grade-activity/110040/"
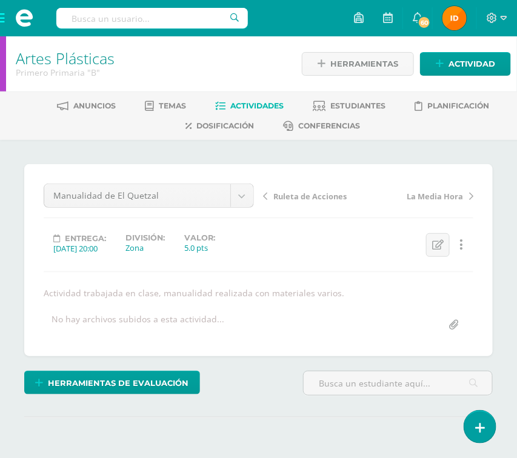
click at [504, 377] on div "¿Estás seguro que quieres eliminar esta actividad? Esto borrará la actividad y …" at bounding box center [258, 325] width 517 height 371
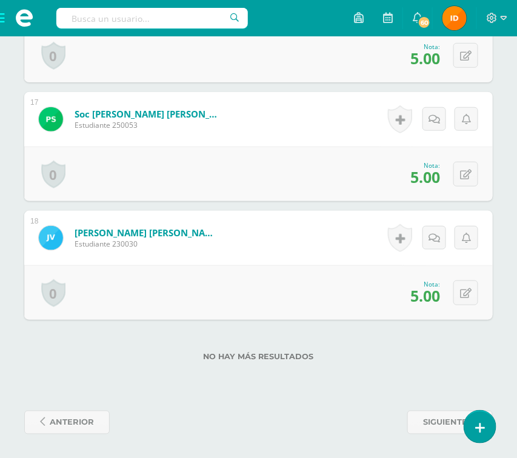
scroll to position [2261, 0]
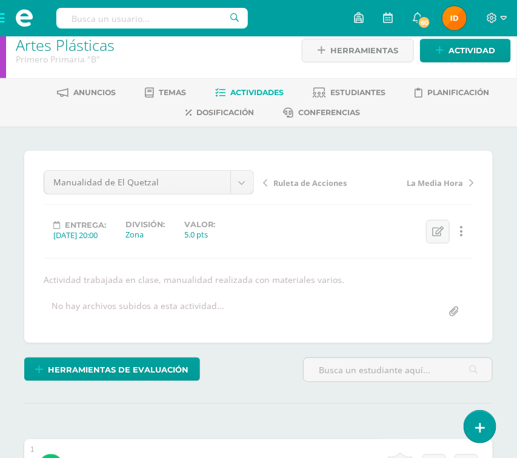
scroll to position [0, 0]
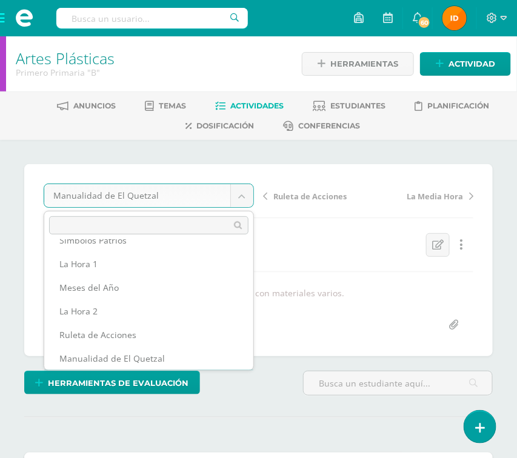
scroll to position [39, 0]
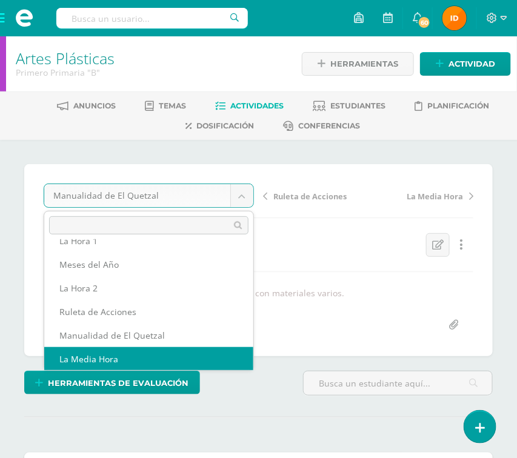
select select "/dashboard/teacher/grade-activity/110041/"
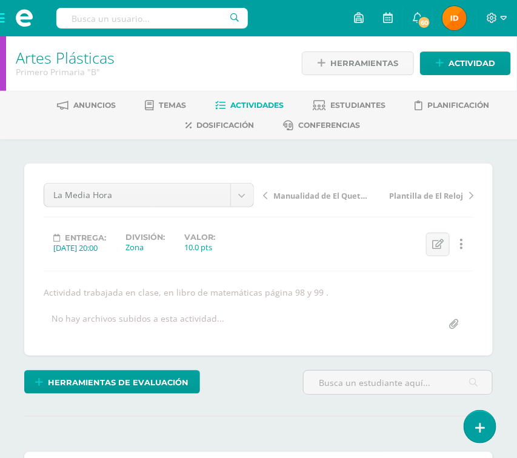
scroll to position [1, 0]
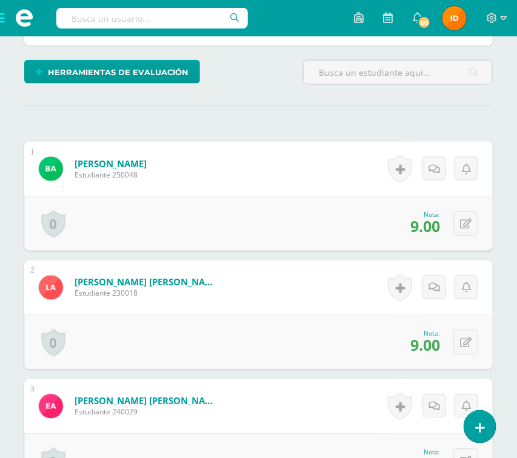
scroll to position [365, 0]
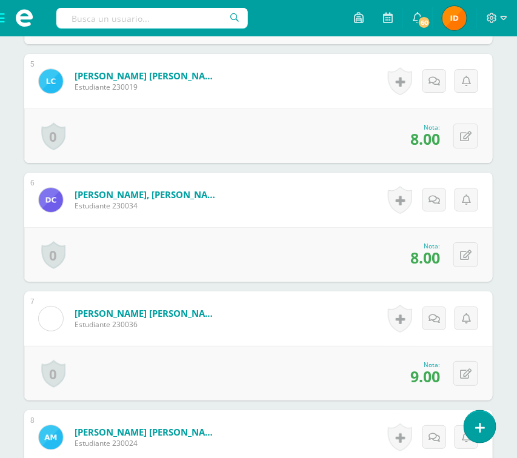
scroll to position [837, 0]
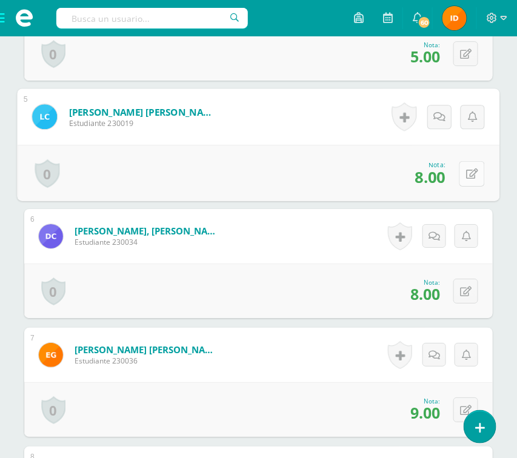
click at [467, 174] on icon at bounding box center [472, 173] width 12 height 10
click at [446, 179] on link at bounding box center [439, 177] width 24 height 24
type input "9"
click at [448, 177] on link at bounding box center [439, 177] width 24 height 24
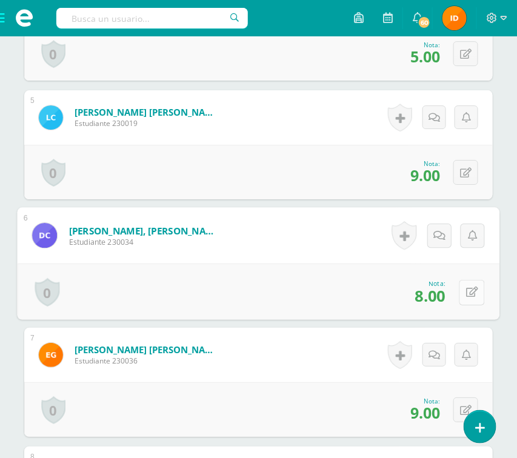
click at [461, 288] on button at bounding box center [471, 291] width 25 height 25
type input "9"
click at [442, 295] on icon at bounding box center [439, 296] width 11 height 10
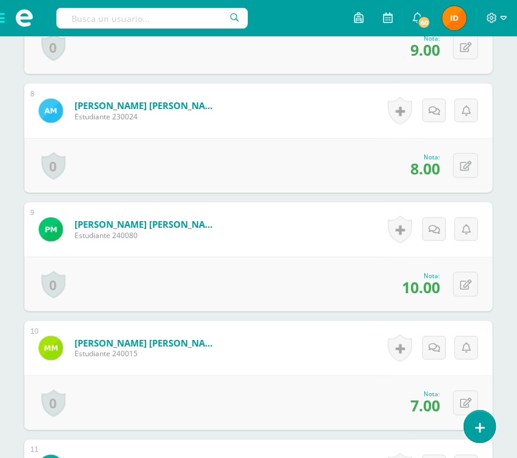
scroll to position [1236, 0]
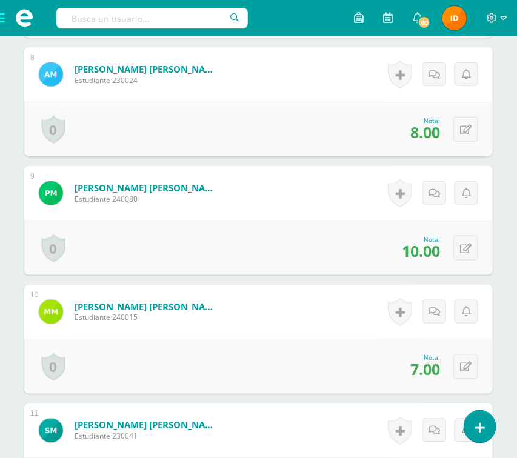
click at [502, 317] on div "¿Estás seguro que quieres eliminar esta actividad? Esto borrará la actividad y …" at bounding box center [258, 193] width 517 height 2578
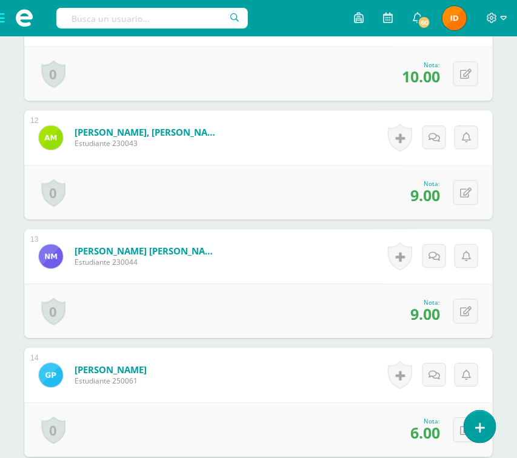
scroll to position [1672, 0]
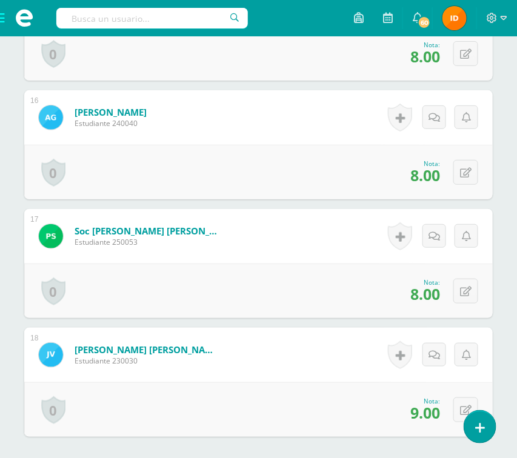
scroll to position [2144, 0]
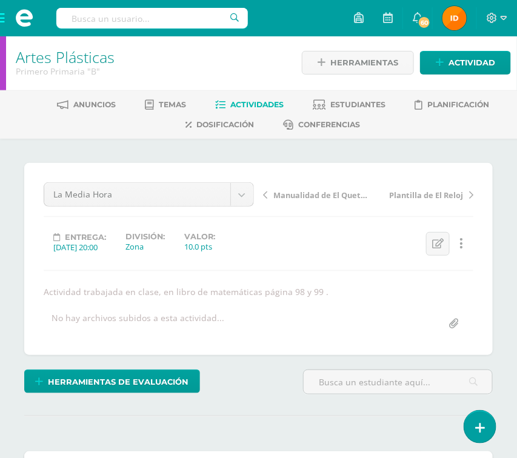
scroll to position [0, 0]
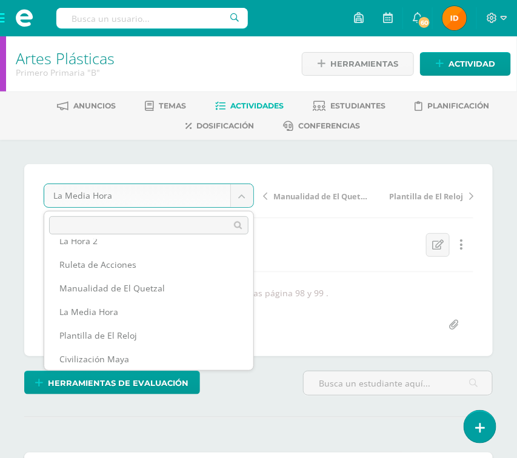
scroll to position [110, 0]
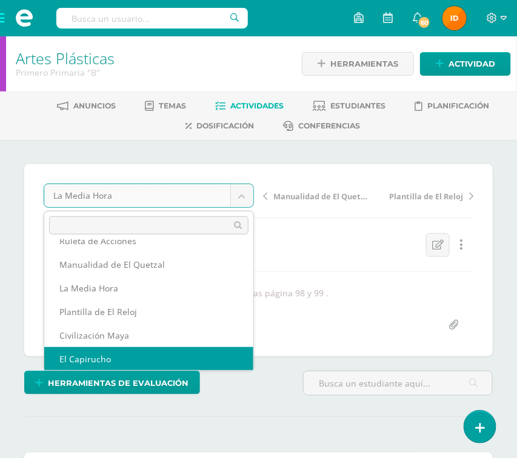
select select "/dashboard/teacher/grade-activity/110044/"
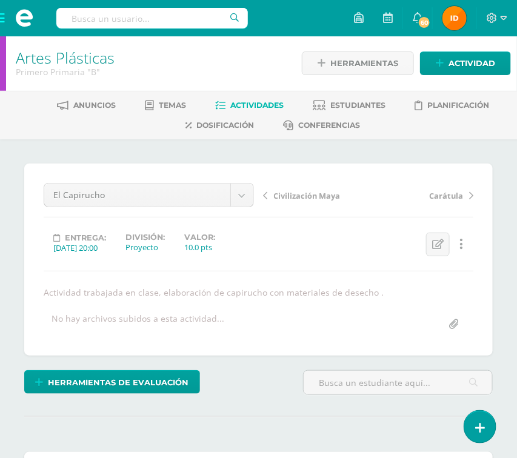
scroll to position [1, 0]
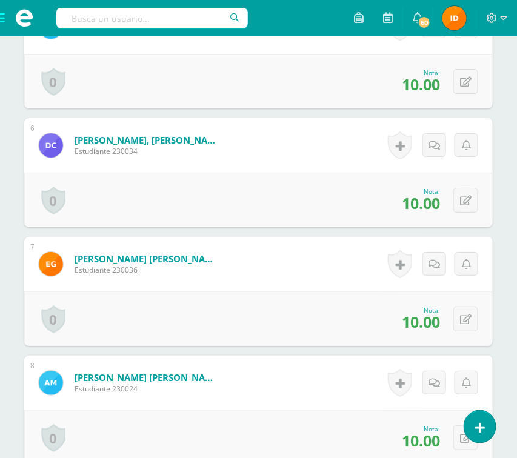
scroll to position [880, 0]
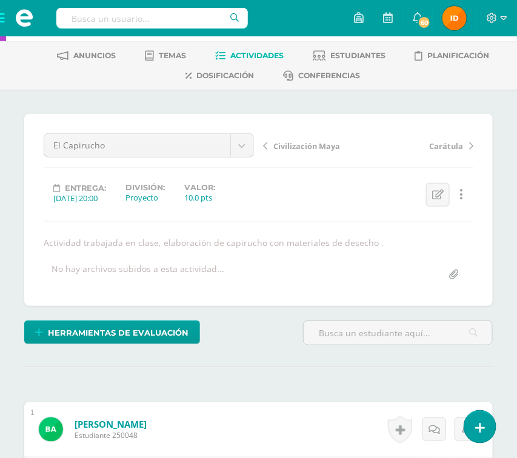
scroll to position [0, 0]
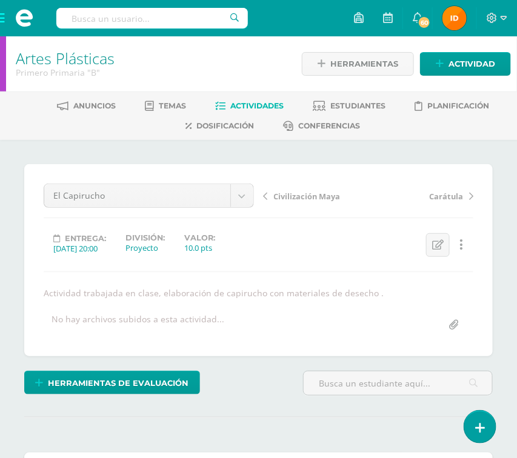
click at [276, 99] on link "Actividades" at bounding box center [249, 105] width 68 height 19
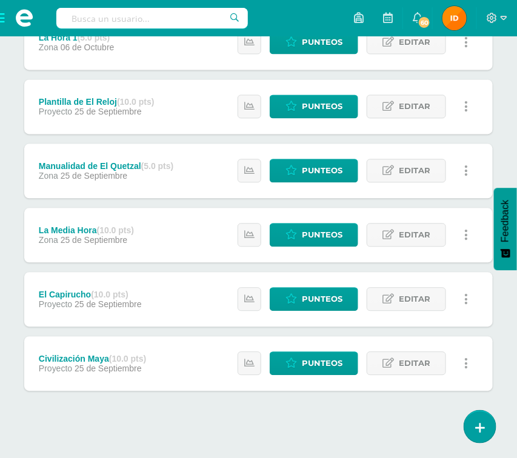
scroll to position [518, 0]
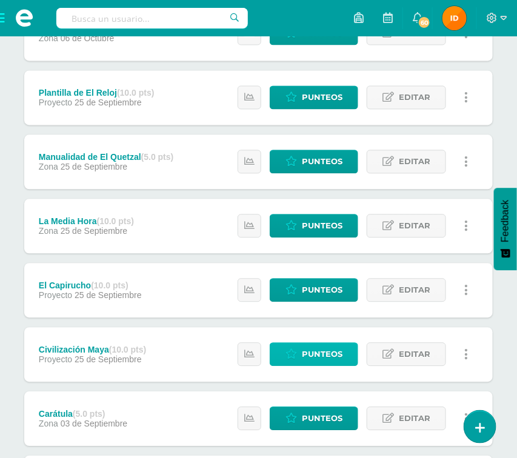
click at [337, 353] on span "Punteos" at bounding box center [322, 354] width 41 height 22
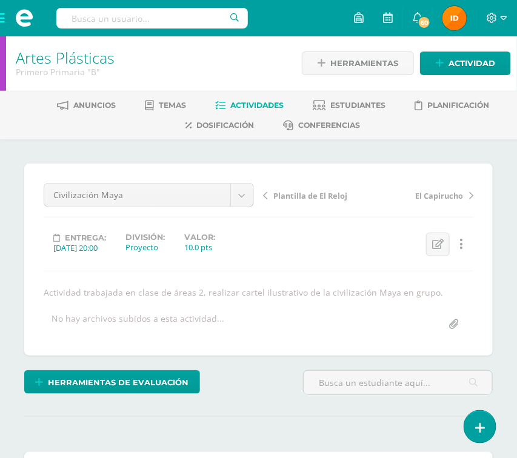
scroll to position [1, 0]
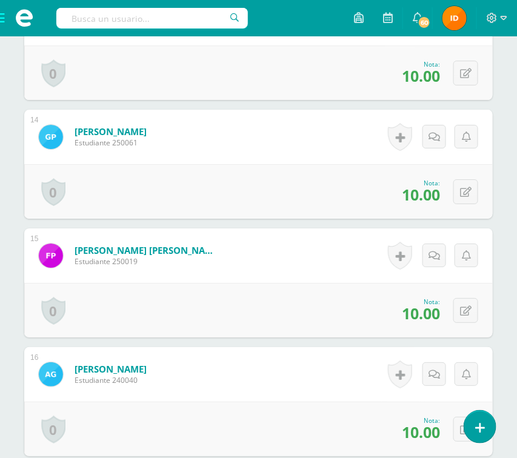
scroll to position [1963, 0]
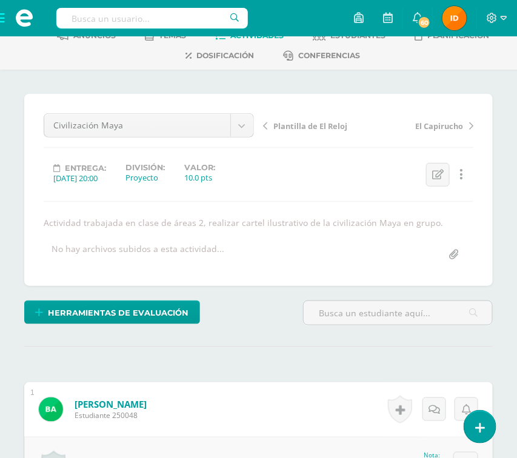
scroll to position [0, 0]
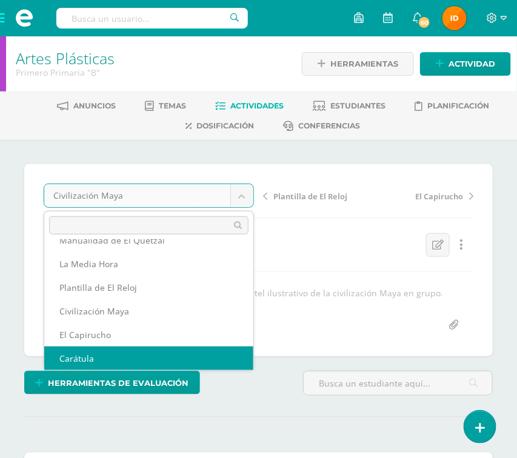
scroll to position [157, 0]
select select "/dashboard/teacher/grade-activity/108297/"
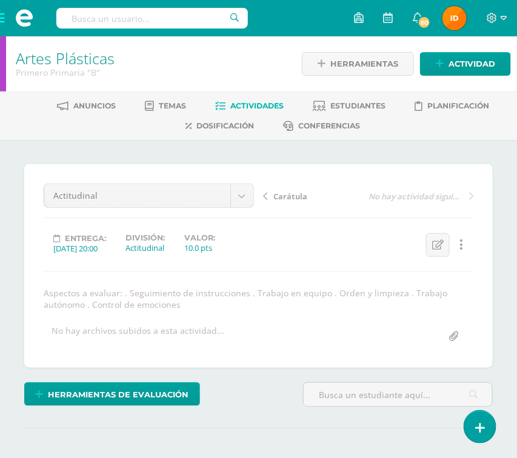
click at [501, 348] on div "¿Estás seguro que quieres eliminar esta actividad? Esto borrará la actividad y …" at bounding box center [258, 331] width 517 height 383
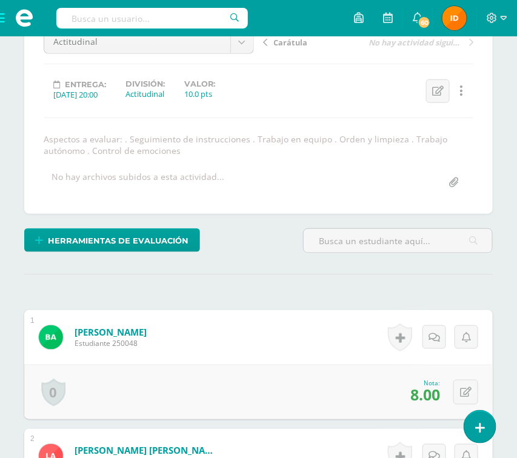
scroll to position [155, 0]
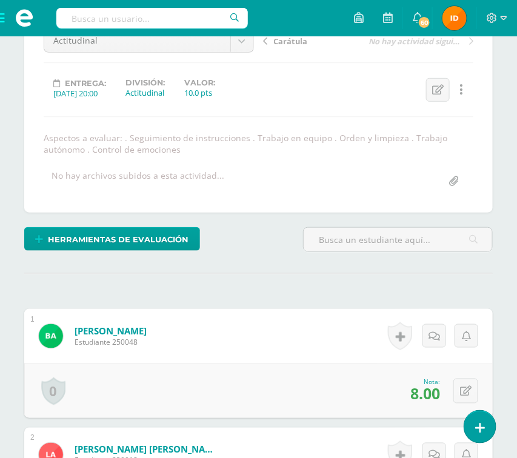
click at [494, 257] on div at bounding box center [397, 244] width 199 height 35
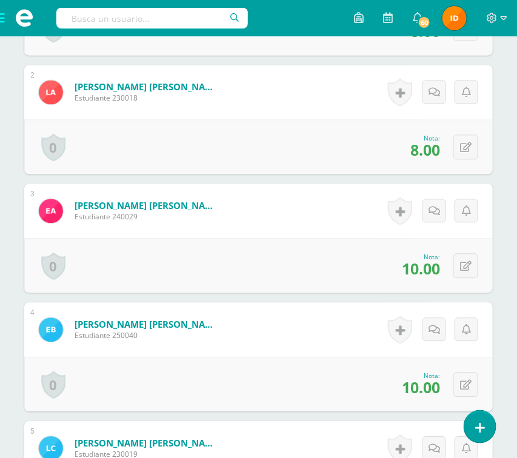
scroll to position [554, 0]
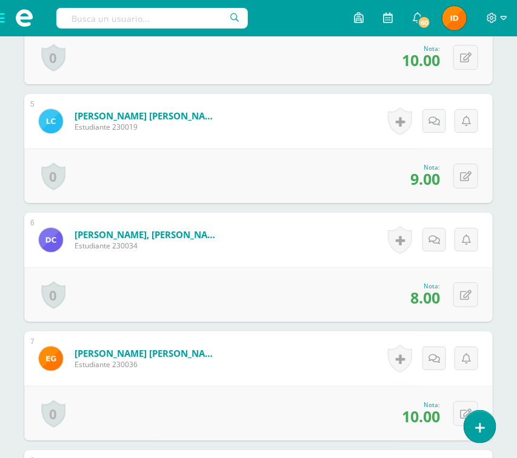
scroll to position [881, 0]
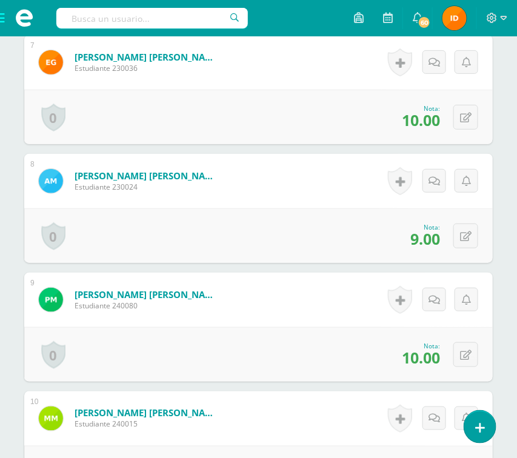
scroll to position [1172, 0]
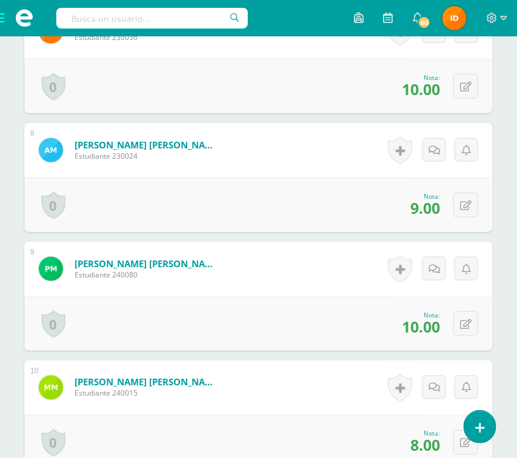
click at [507, 317] on html "Estudiantes Disciplina Asistencia Mis cursos Archivos Soporte Ayuda Reportar un…" at bounding box center [258, 192] width 517 height 2729
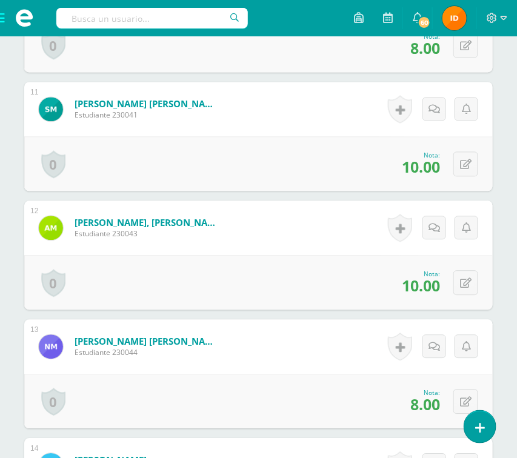
scroll to position [1608, 0]
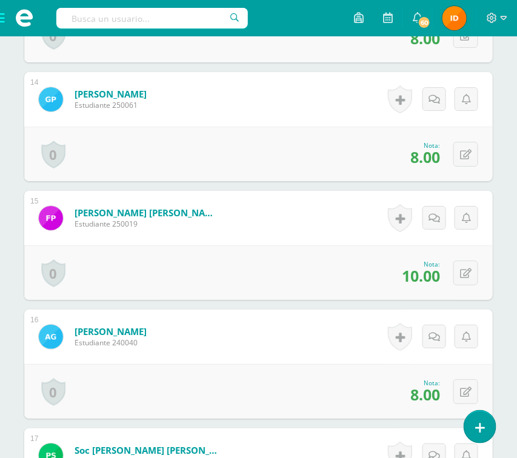
scroll to position [1971, 0]
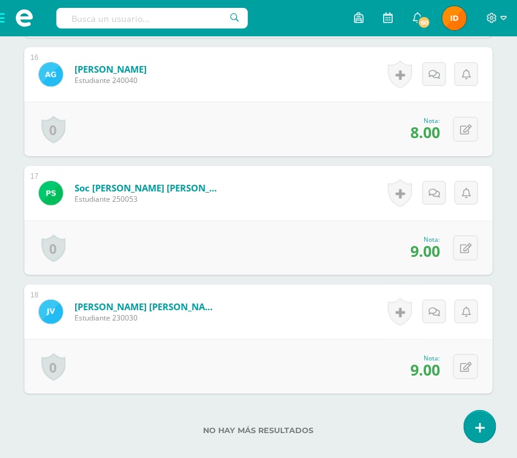
scroll to position [2225, 0]
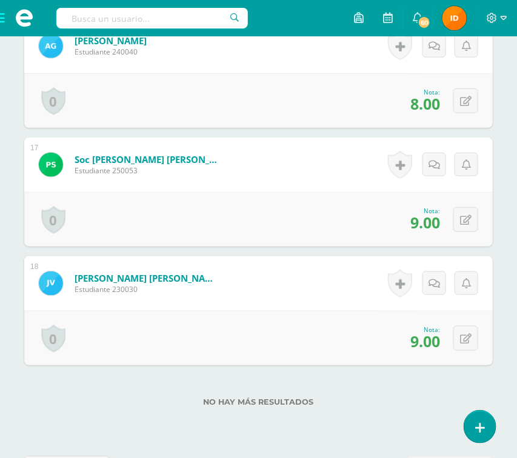
click at [1, 18] on span at bounding box center [24, 18] width 48 height 36
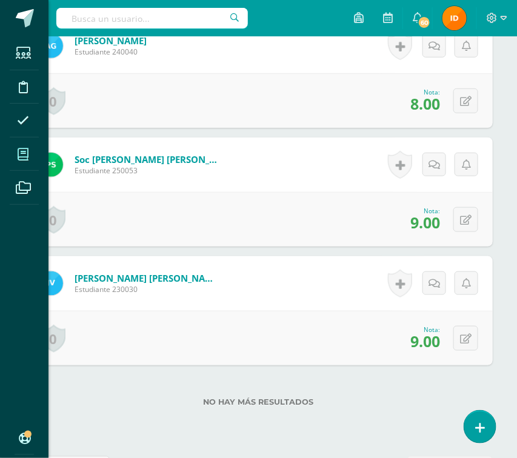
click at [21, 157] on icon at bounding box center [23, 154] width 11 height 12
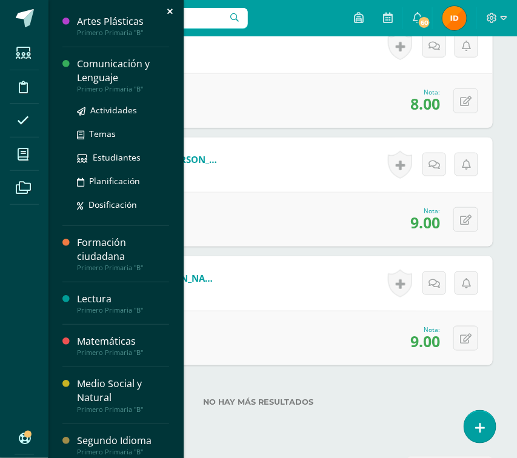
click at [78, 73] on div "Comunicación y Lenguaje" at bounding box center [123, 71] width 92 height 28
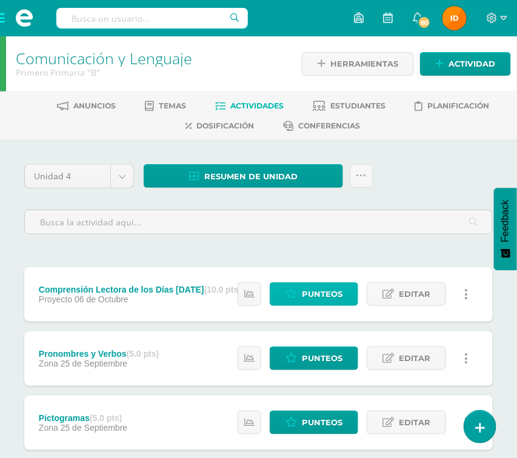
click at [319, 288] on span "Punteos" at bounding box center [322, 294] width 41 height 22
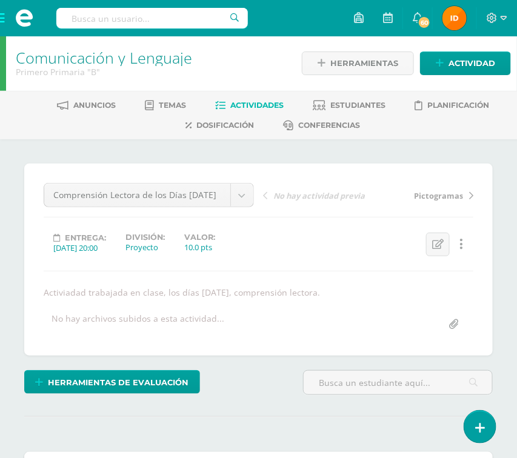
scroll to position [1, 0]
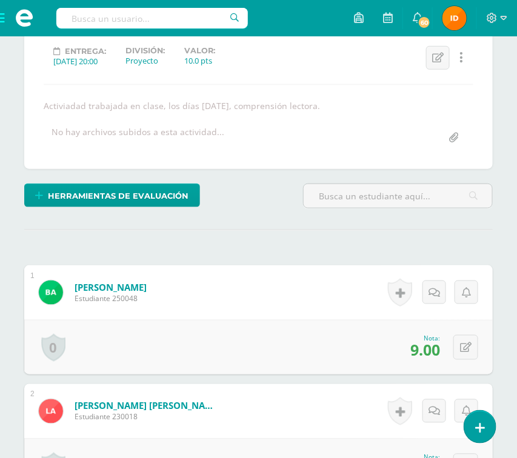
scroll to position [219, 0]
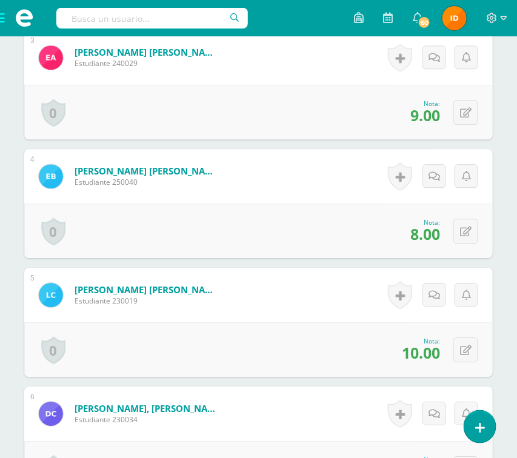
scroll to position [655, 0]
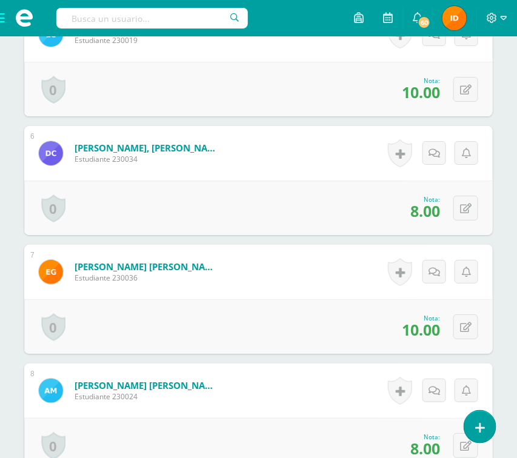
scroll to position [946, 0]
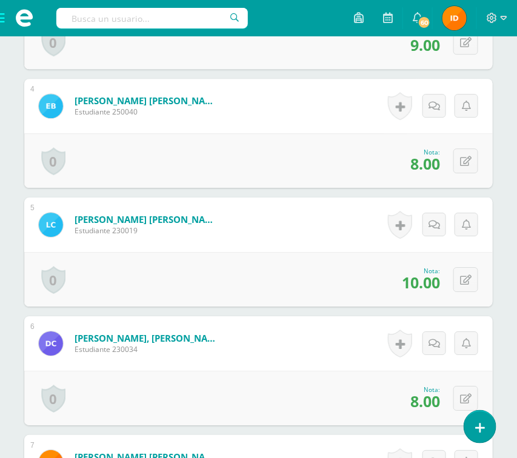
scroll to position [728, 0]
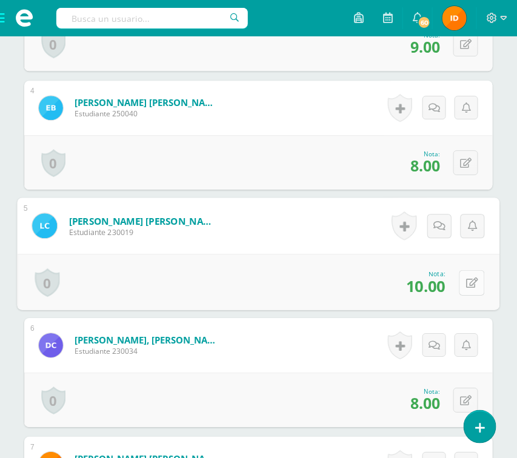
click at [466, 282] on icon at bounding box center [472, 282] width 12 height 10
type input "9"
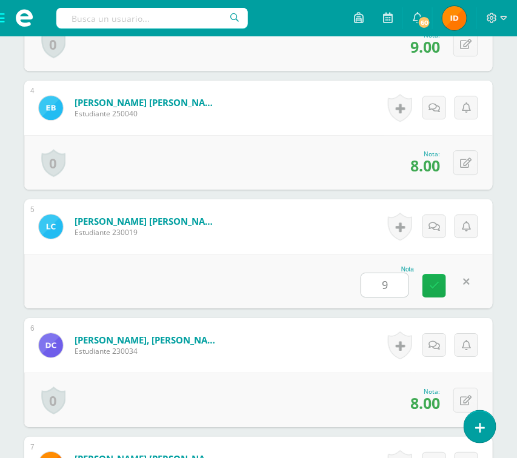
click at [436, 280] on link at bounding box center [434, 286] width 24 height 24
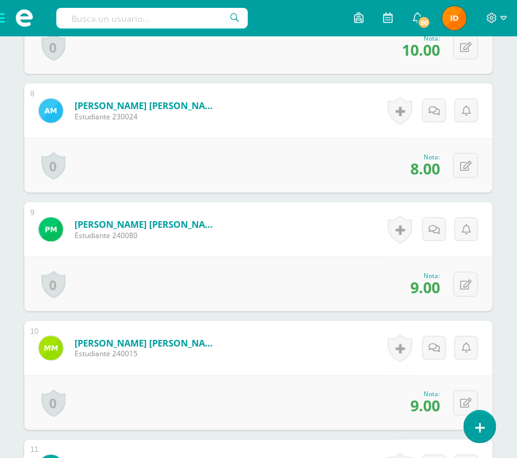
scroll to position [1236, 0]
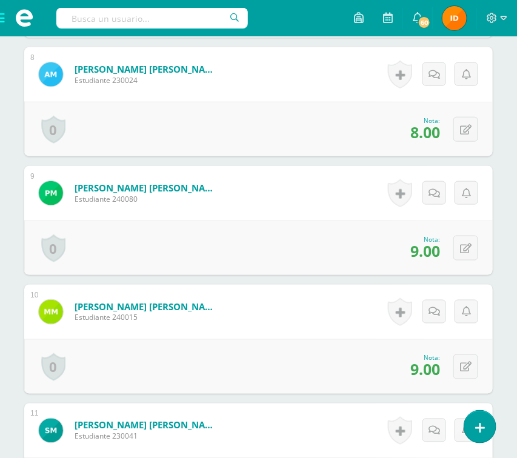
click at [494, 234] on div "¿Estás seguro que quieres eliminar esta actividad? Esto borrará la actividad y …" at bounding box center [258, 192] width 478 height 2529
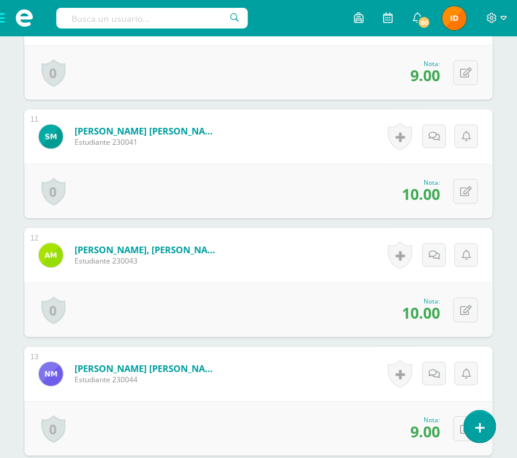
scroll to position [1563, 0]
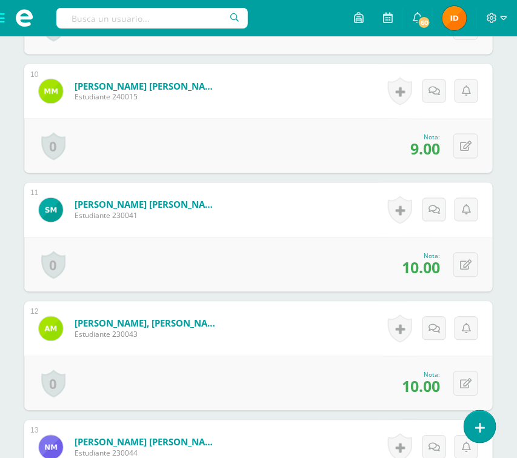
scroll to position [1454, 0]
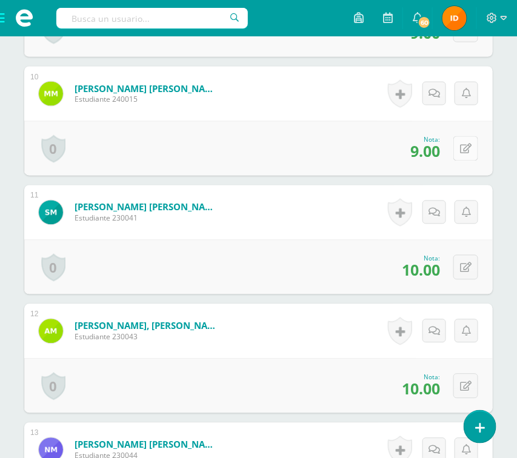
click at [463, 146] on button at bounding box center [465, 148] width 25 height 25
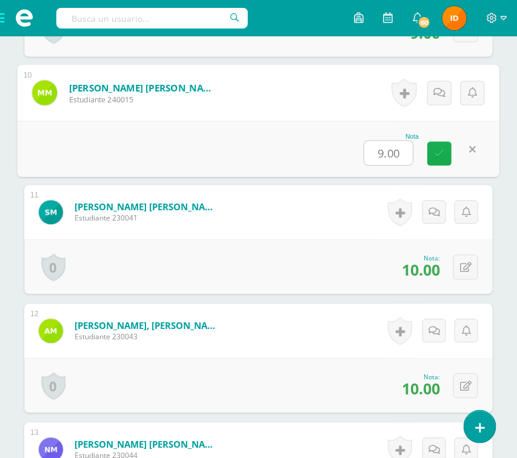
type input "8"
click at [440, 160] on link at bounding box center [439, 154] width 24 height 24
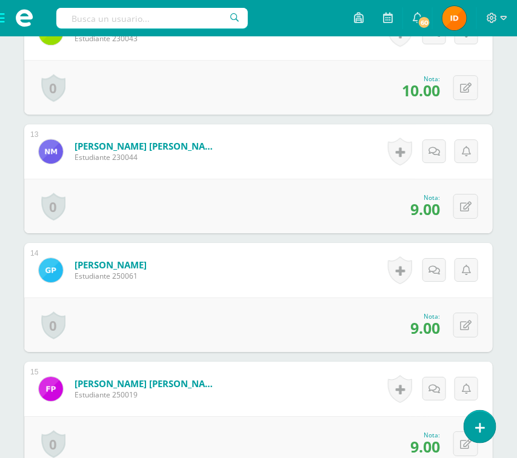
scroll to position [1781, 0]
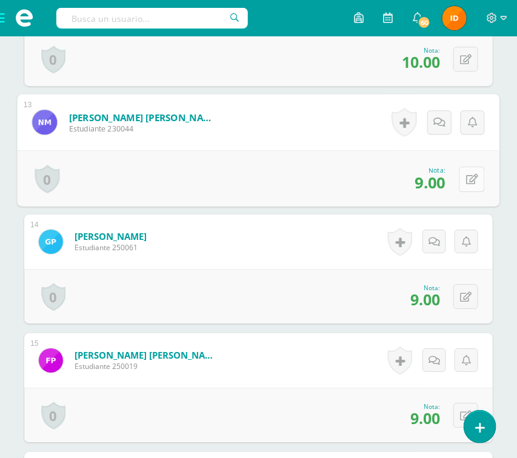
click at [464, 179] on button at bounding box center [471, 178] width 25 height 25
type input "10"
click at [429, 182] on link at bounding box center [439, 183] width 24 height 24
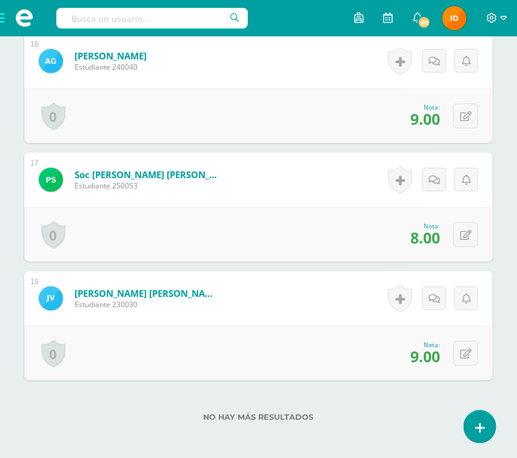
scroll to position [2217, 0]
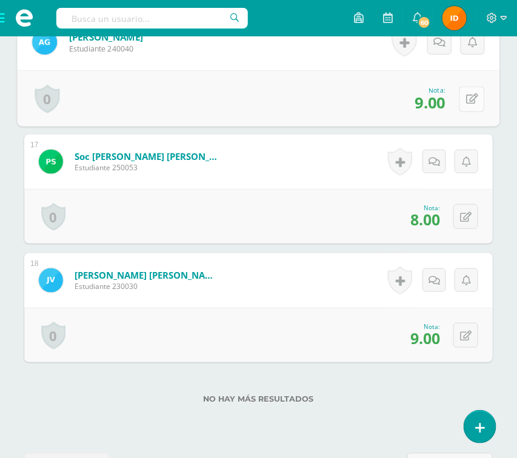
click at [463, 98] on button at bounding box center [471, 98] width 25 height 25
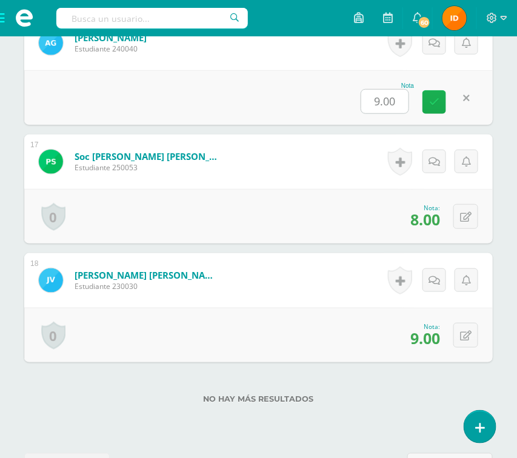
click at [429, 107] on link at bounding box center [434, 102] width 24 height 24
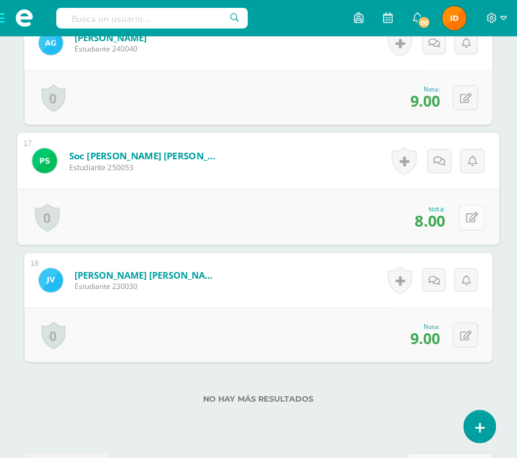
click at [463, 217] on button at bounding box center [471, 217] width 25 height 25
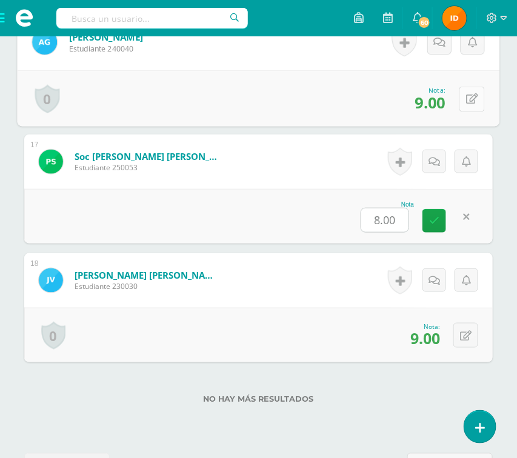
click at [464, 101] on button at bounding box center [471, 98] width 25 height 25
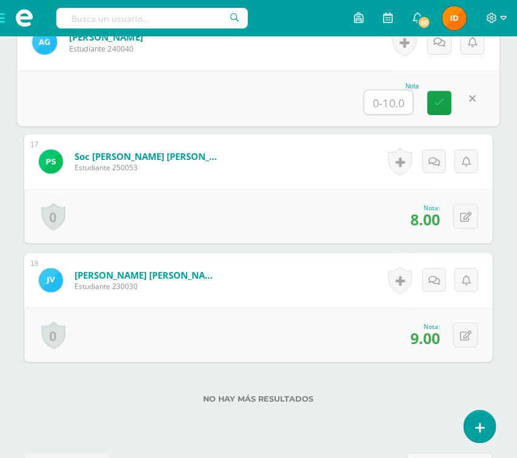
type input "8"
click at [439, 99] on icon at bounding box center [439, 102] width 11 height 10
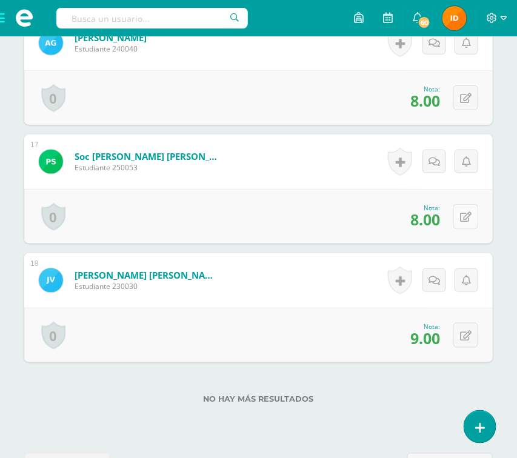
click at [466, 217] on icon at bounding box center [466, 217] width 12 height 10
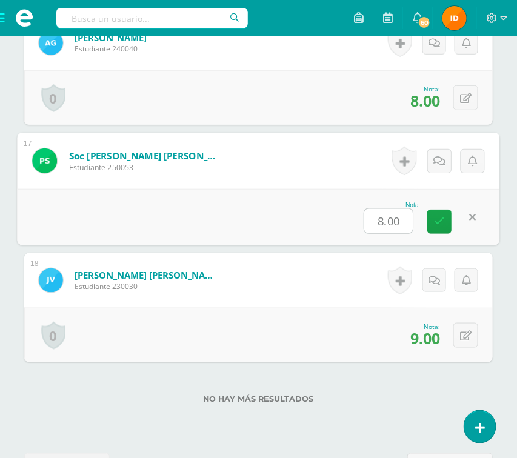
click at [404, 219] on input "8.00" at bounding box center [388, 221] width 48 height 24
type input "9"
click at [428, 225] on link at bounding box center [439, 222] width 24 height 24
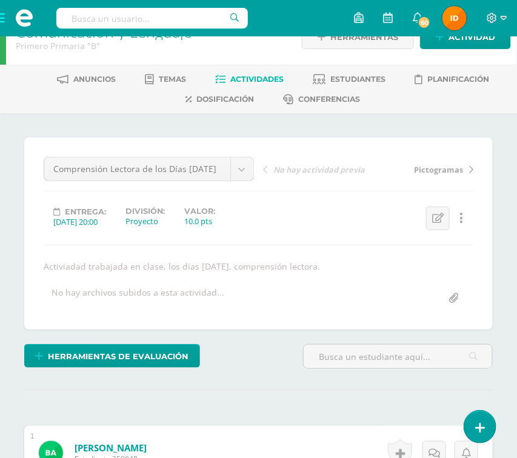
scroll to position [1, 0]
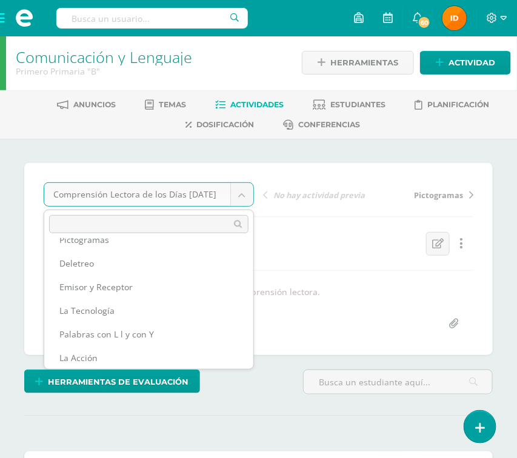
scroll to position [62, 0]
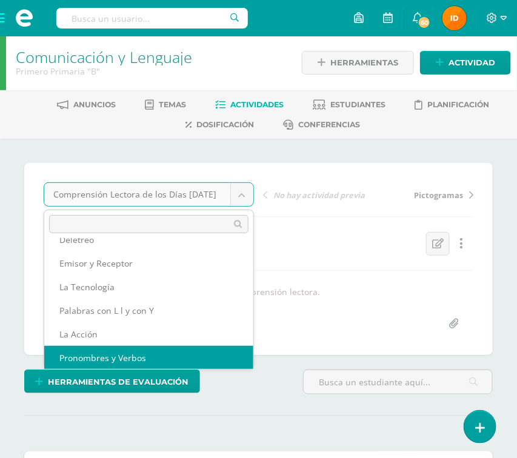
select select "/dashboard/teacher/grade-activity/110052/"
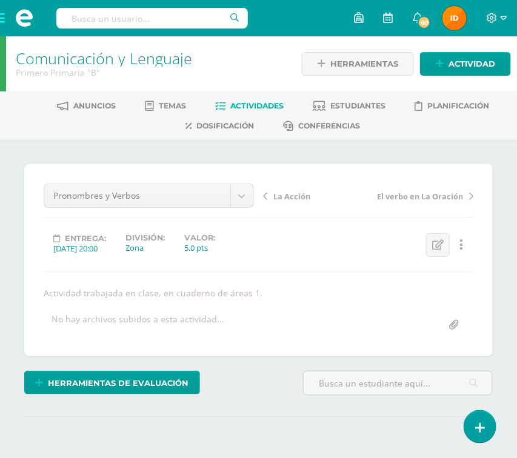
click at [498, 402] on div "¿Estás seguro que quieres eliminar esta actividad? Esto borrará la actividad y …" at bounding box center [258, 325] width 517 height 371
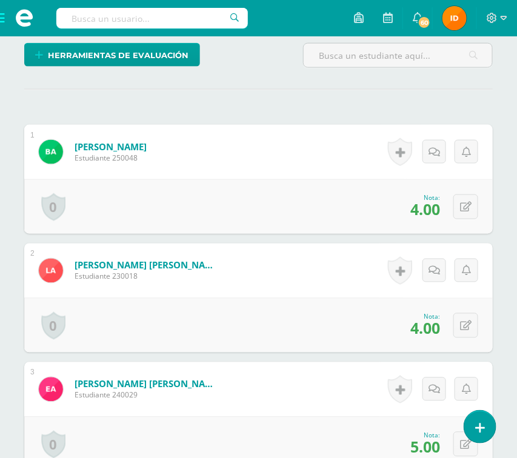
scroll to position [328, 0]
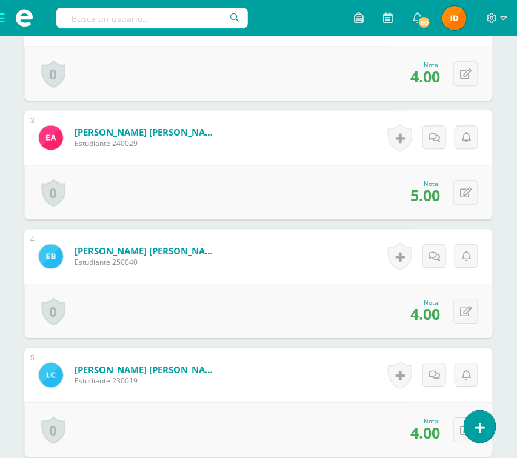
scroll to position [583, 0]
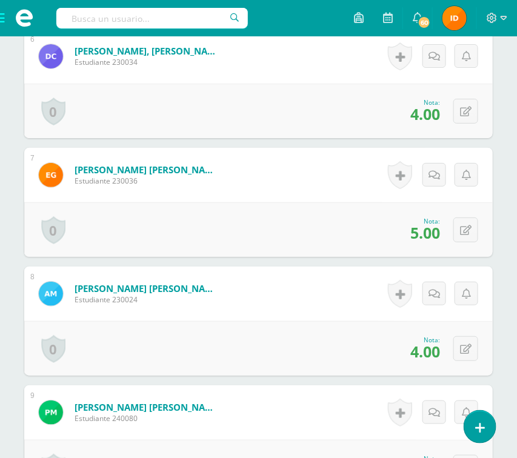
scroll to position [1019, 0]
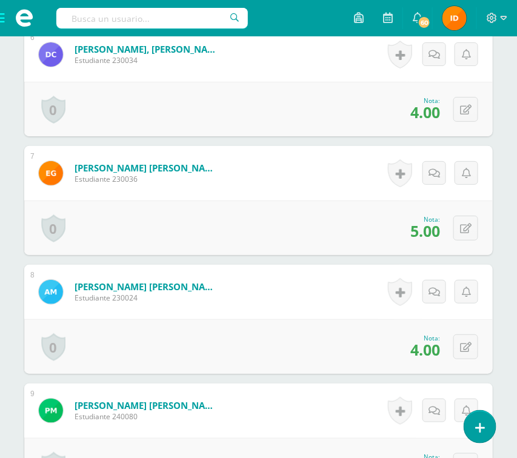
click at [503, 312] on div "¿Estás seguro que quieres eliminar esta actividad? Esto borrará la actividad y …" at bounding box center [258, 410] width 517 height 2578
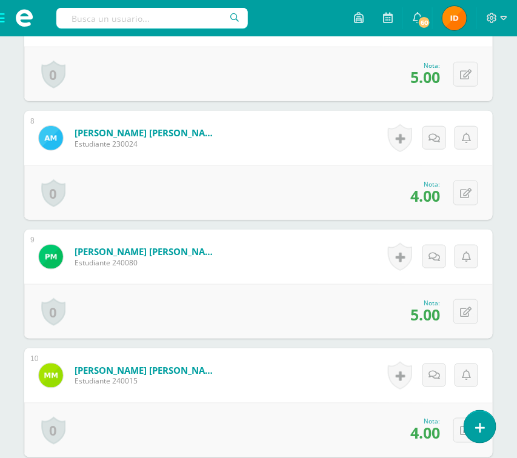
scroll to position [1200, 0]
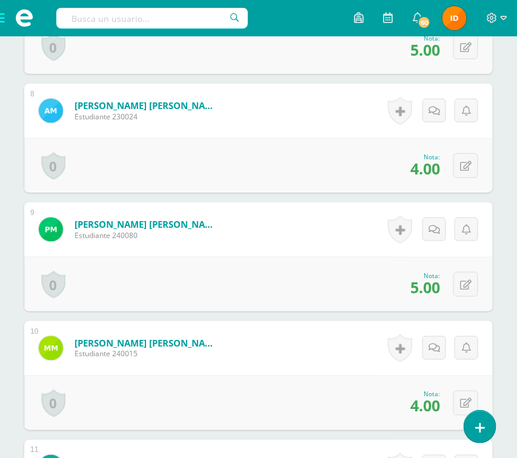
click at [497, 315] on div "¿Estás seguro que quieres eliminar esta actividad? Esto borrará la actividad y …" at bounding box center [258, 228] width 478 height 2529
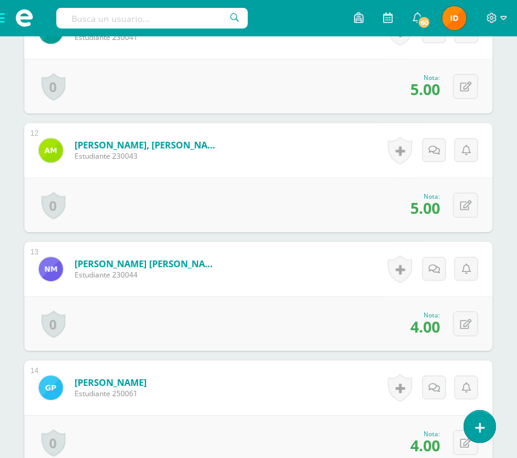
scroll to position [1636, 0]
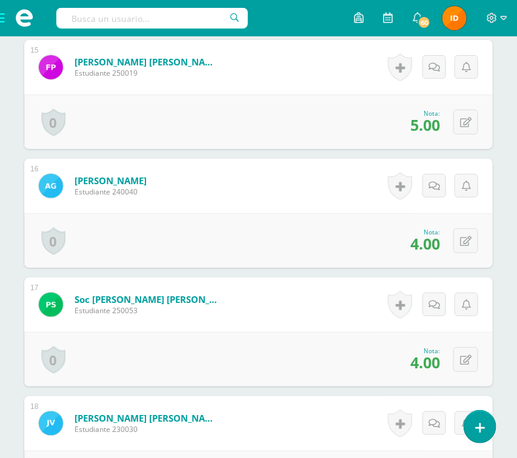
scroll to position [2072, 0]
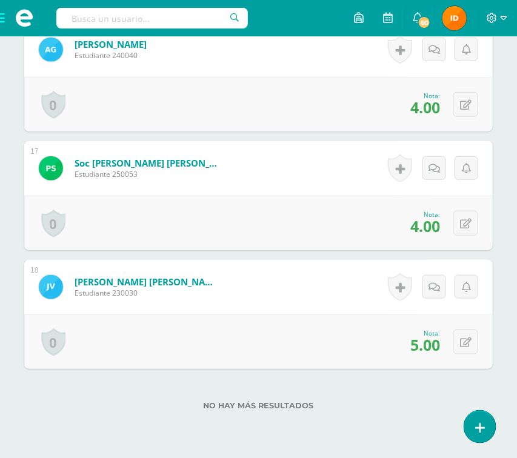
scroll to position [2217, 0]
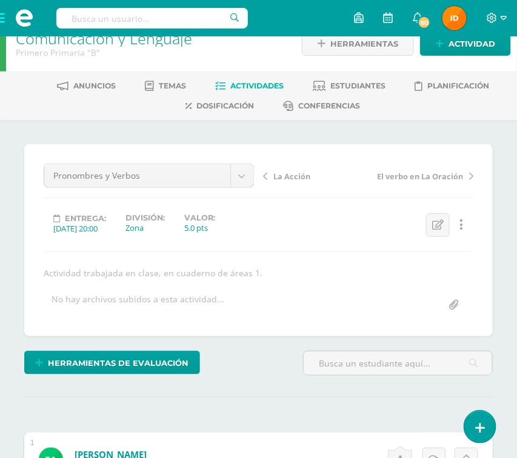
scroll to position [0, 0]
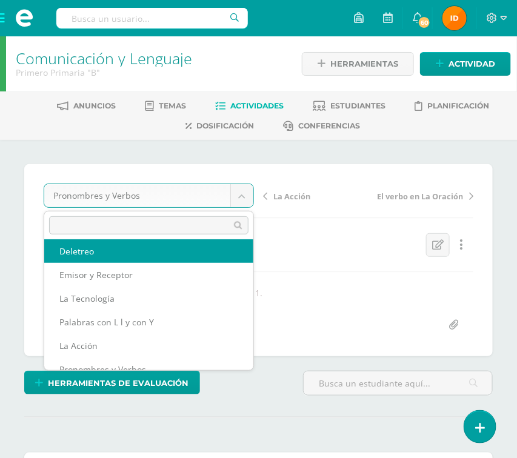
scroll to position [28, 0]
select select "/dashboard/teacher/grade-activity/110045/"
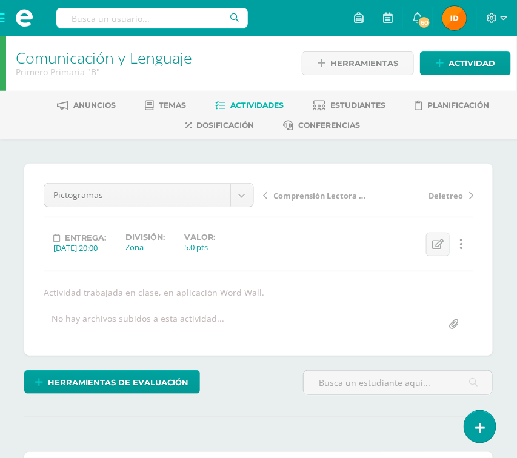
scroll to position [1, 0]
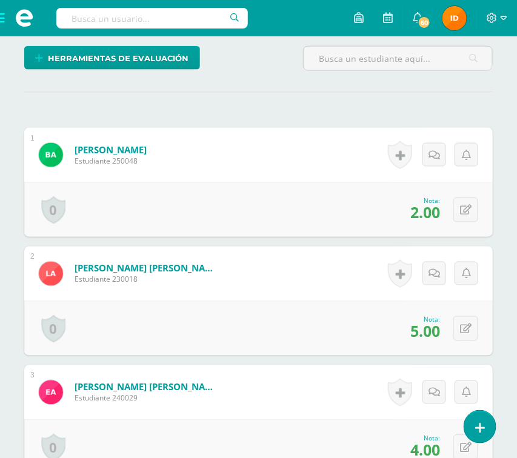
scroll to position [328, 0]
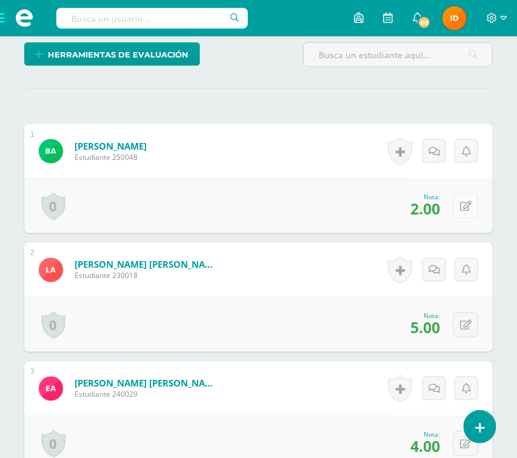
click at [470, 205] on icon at bounding box center [466, 207] width 12 height 10
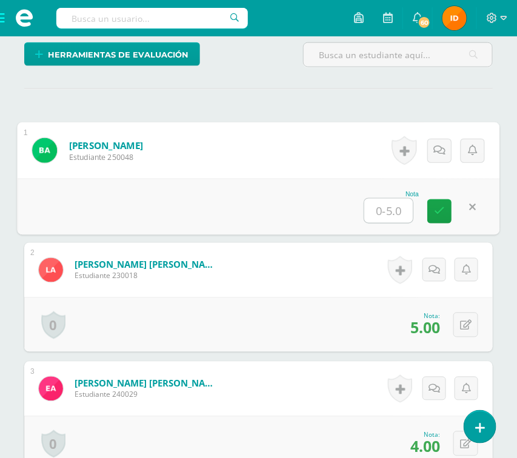
type input "4"
click at [441, 219] on link at bounding box center [439, 211] width 24 height 24
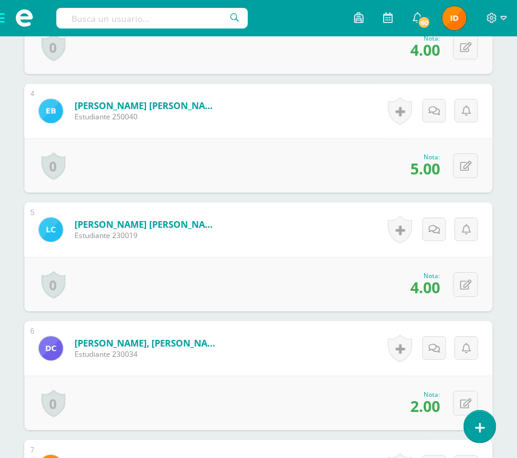
scroll to position [728, 0]
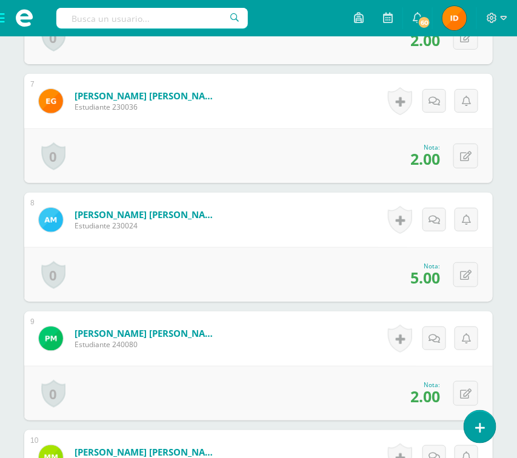
scroll to position [1127, 0]
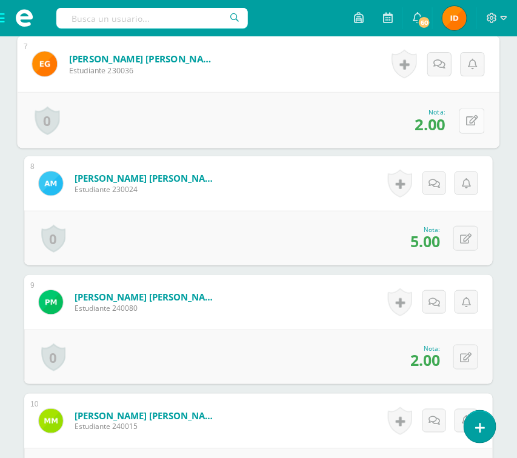
click at [464, 121] on button at bounding box center [471, 120] width 25 height 25
type input "3"
click at [448, 127] on link at bounding box center [439, 125] width 24 height 24
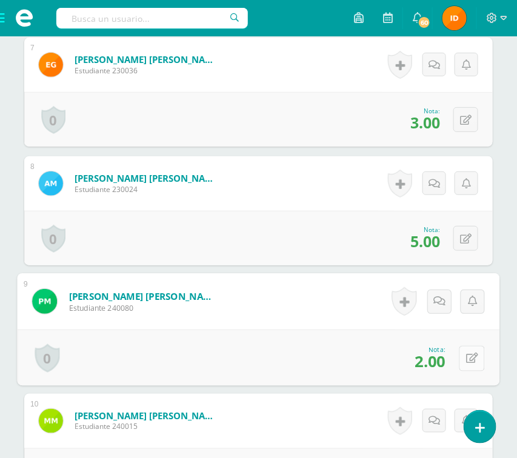
click at [456, 355] on div "0 Logros Logros obtenidos Aún no hay logros agregados Nota: 2.00" at bounding box center [258, 357] width 482 height 56
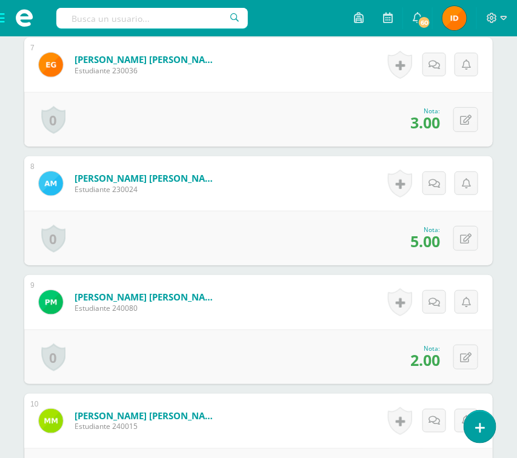
click at [506, 297] on div "¿Estás seguro que quieres eliminar esta actividad? Esto borrará la actividad y …" at bounding box center [258, 302] width 517 height 2578
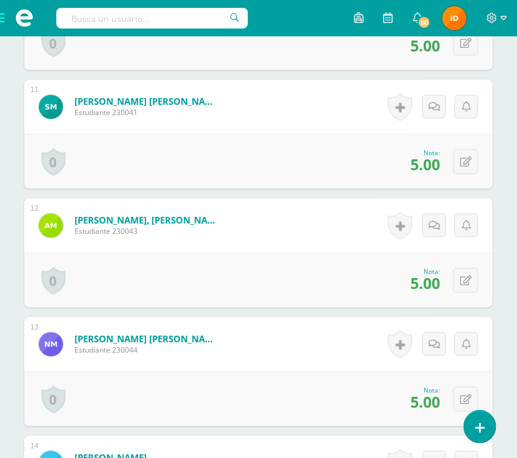
scroll to position [1563, 0]
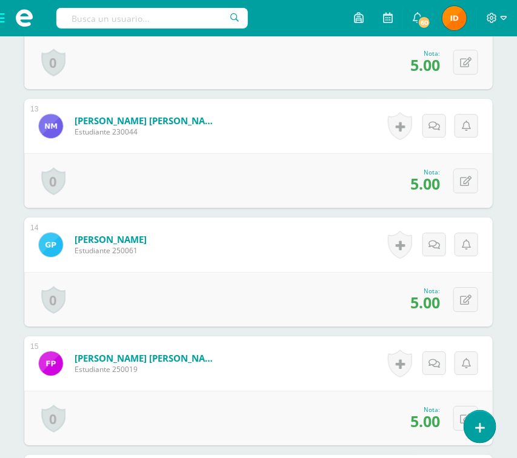
scroll to position [1781, 0]
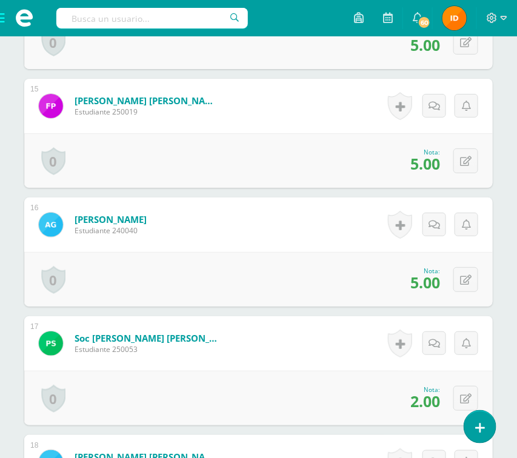
scroll to position [2072, 0]
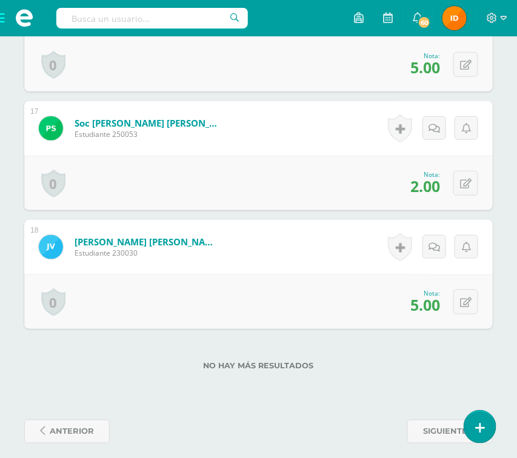
scroll to position [2253, 0]
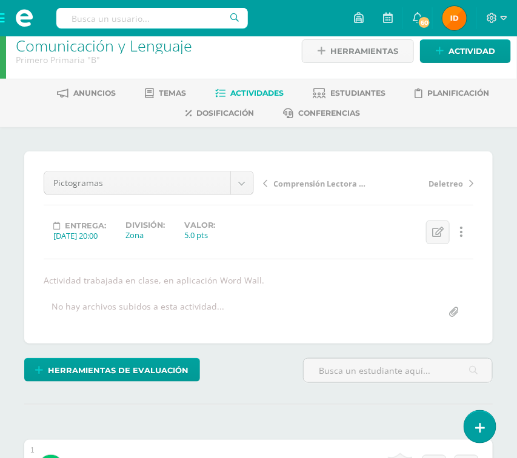
scroll to position [0, 0]
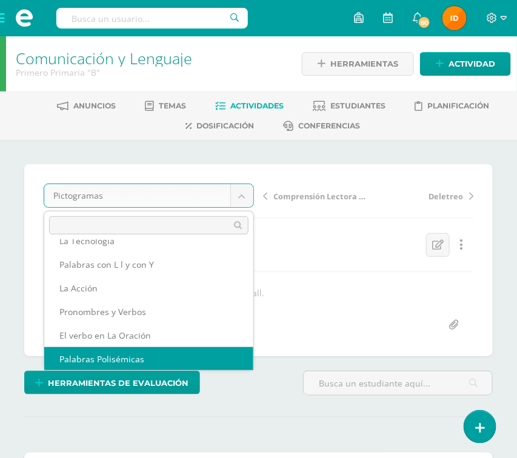
scroll to position [134, 0]
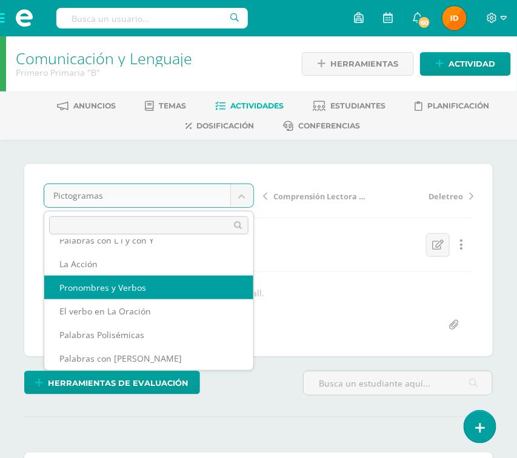
select select "/dashboard/teacher/grade-activity/110052/"
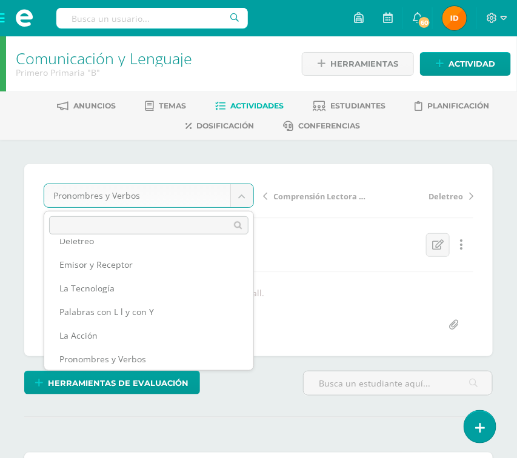
scroll to position [86, 0]
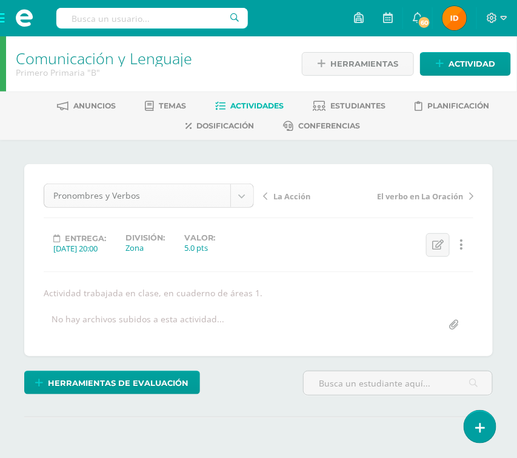
click at [244, 199] on body "Estudiantes Disciplina Asistencia Mis cursos Archivos Soporte Ayuda Reportar un…" at bounding box center [258, 255] width 517 height 511
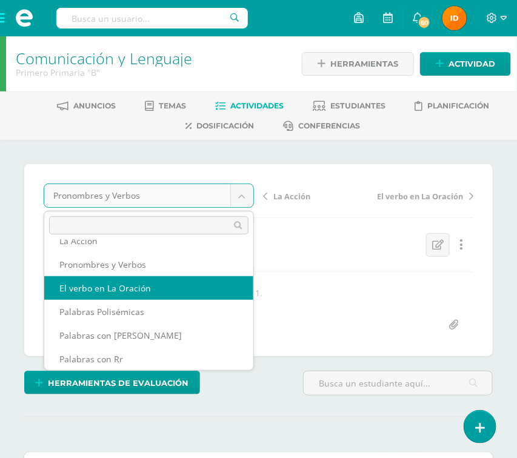
scroll to position [1, 0]
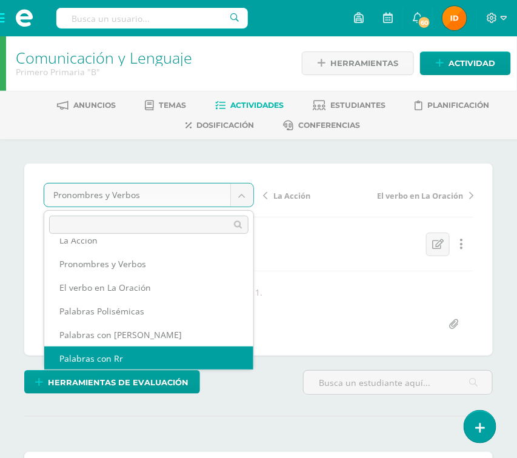
select select "/dashboard/teacher/grade-activity/110056/"
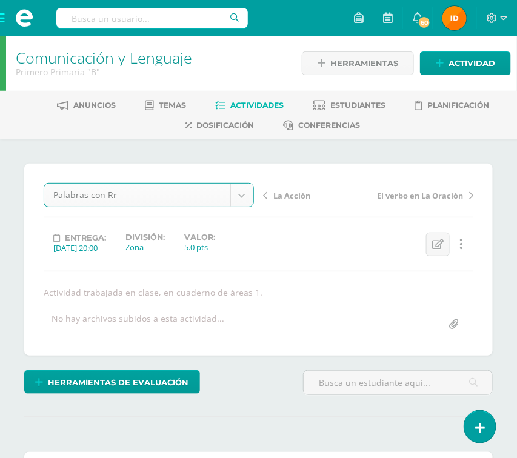
scroll to position [1, 0]
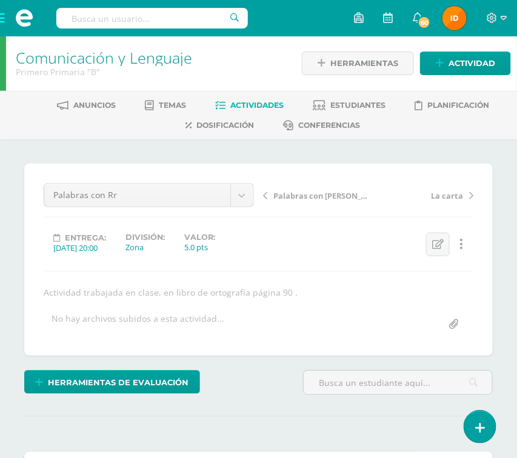
scroll to position [1, 0]
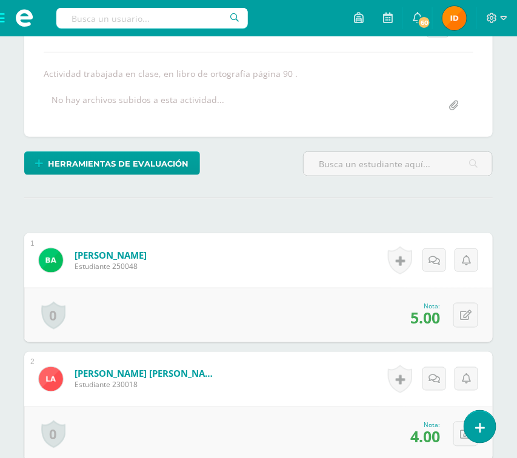
scroll to position [256, 0]
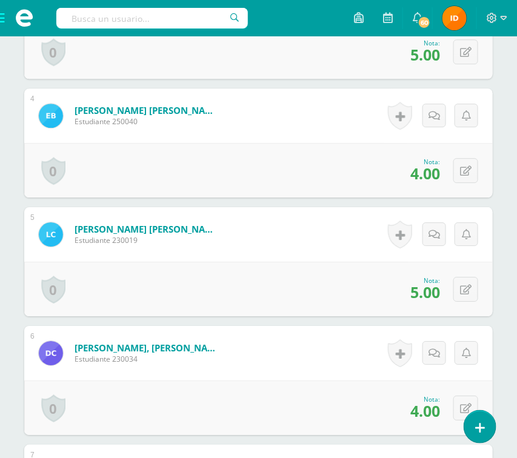
scroll to position [728, 0]
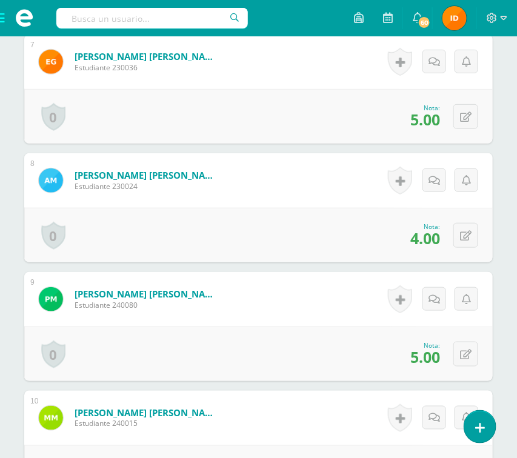
scroll to position [1127, 0]
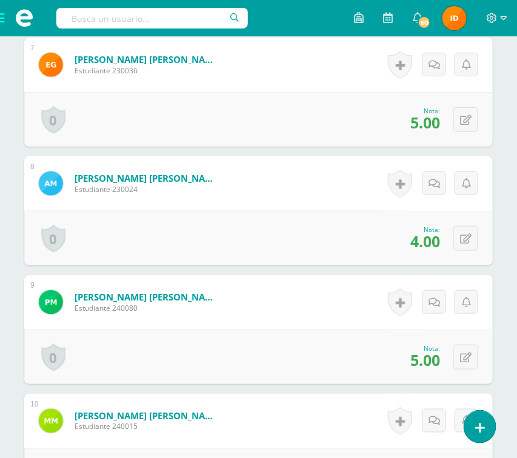
click at [501, 295] on div "¿Estás seguro que quieres eliminar esta actividad? Esto borrará la actividad y …" at bounding box center [258, 302] width 517 height 2578
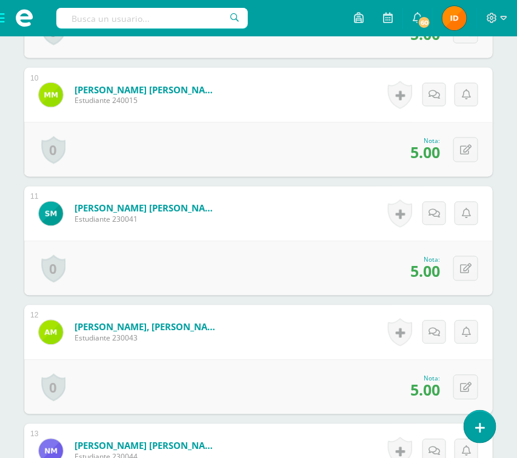
scroll to position [1454, 0]
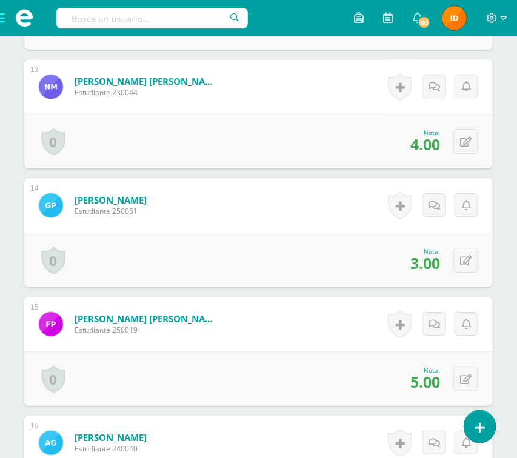
scroll to position [1854, 0]
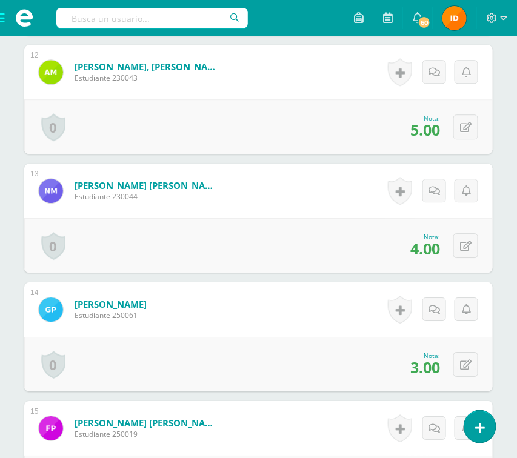
scroll to position [1708, 0]
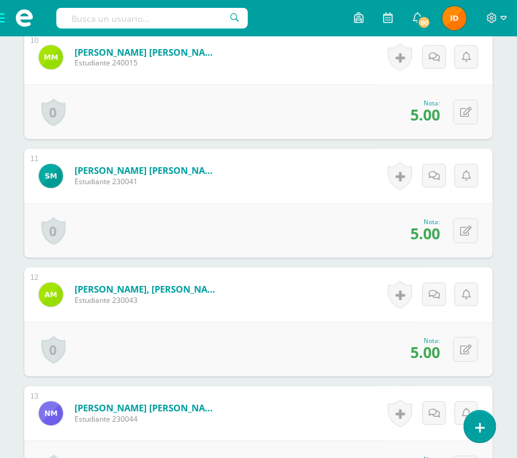
scroll to position [1454, 0]
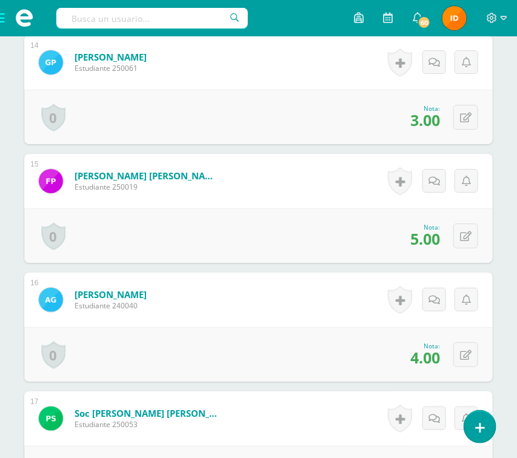
scroll to position [1999, 0]
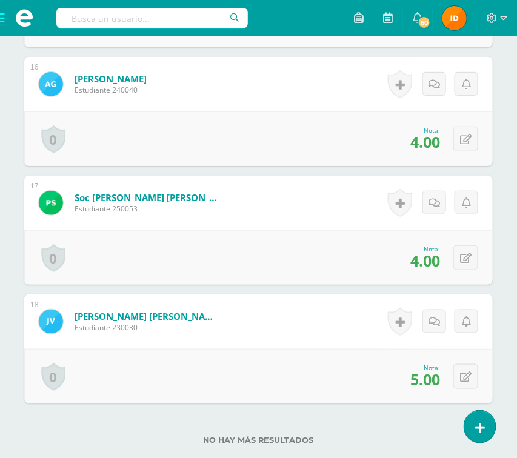
scroll to position [2181, 0]
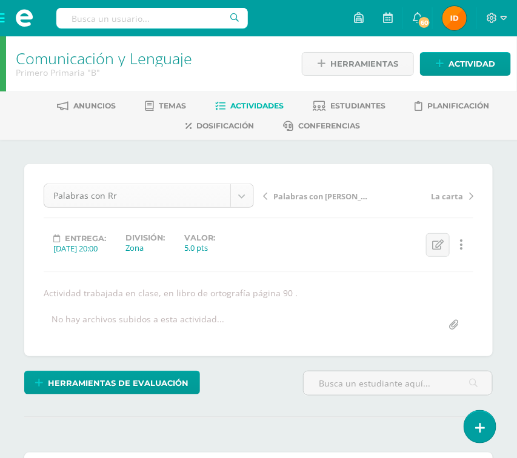
scroll to position [157, 0]
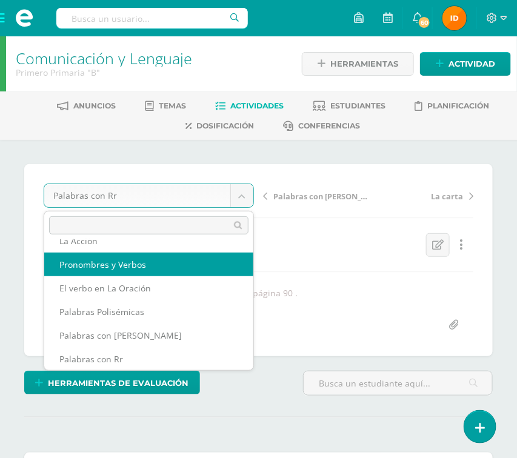
scroll to position [147, 0]
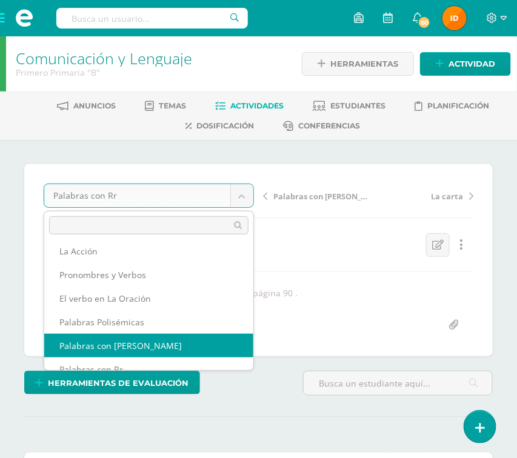
select select "/dashboard/teacher/grade-activity/110055/"
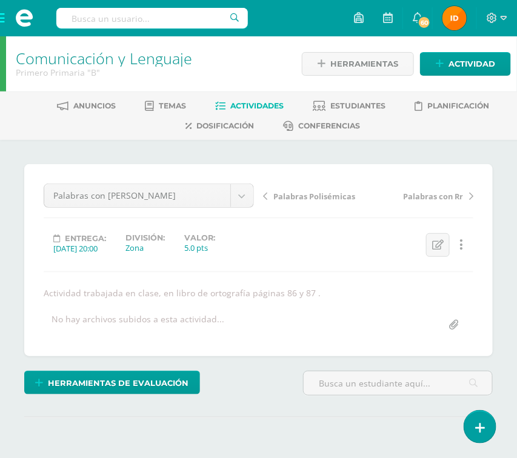
click at [503, 361] on div "¿Estás seguro que quieres eliminar esta actividad? Esto borrará la actividad y …" at bounding box center [258, 325] width 517 height 371
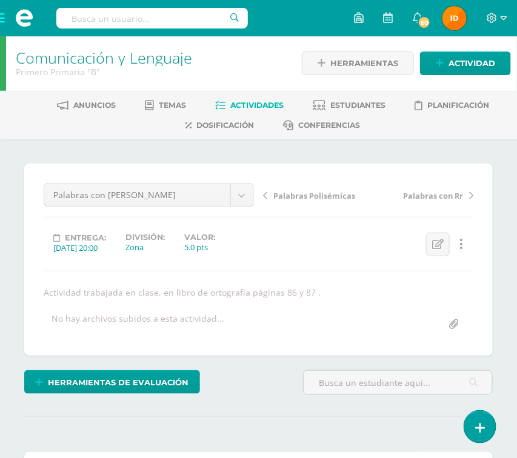
scroll to position [1, 0]
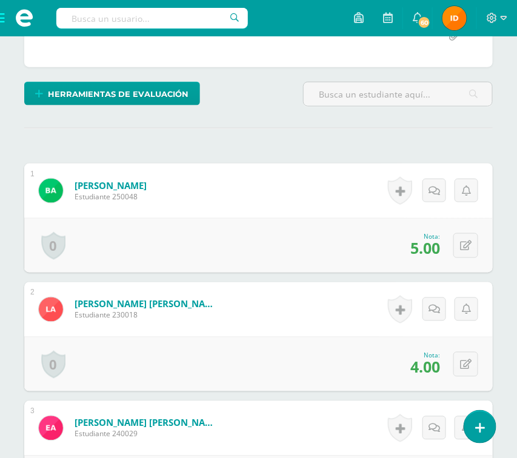
scroll to position [292, 0]
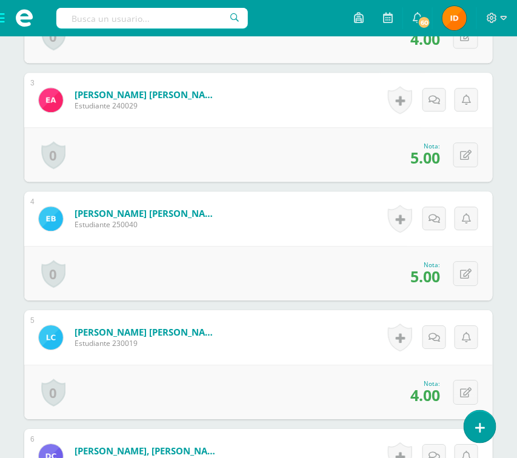
scroll to position [619, 0]
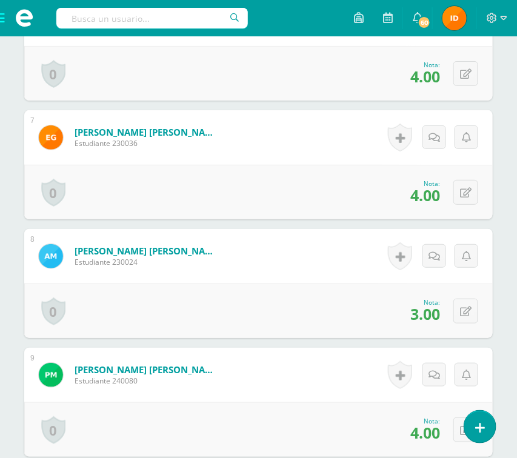
scroll to position [1091, 0]
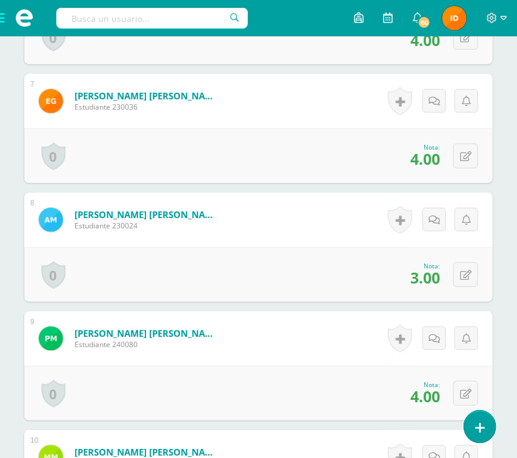
click at [501, 319] on div "¿Estás seguro que quieres eliminar esta actividad? Esto borrará la actividad y …" at bounding box center [258, 338] width 517 height 2578
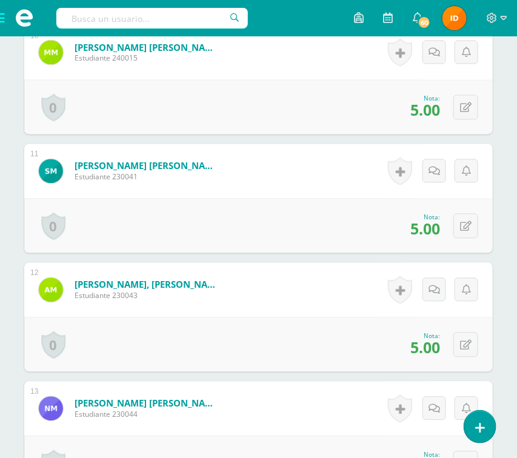
scroll to position [1527, 0]
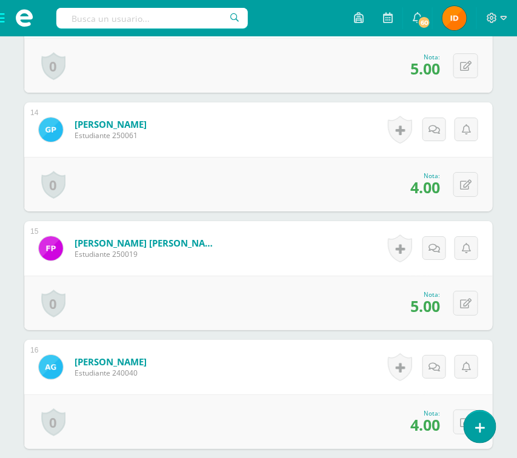
scroll to position [1926, 0]
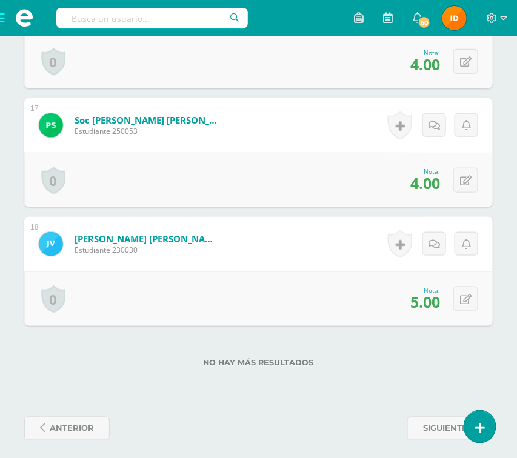
scroll to position [2261, 0]
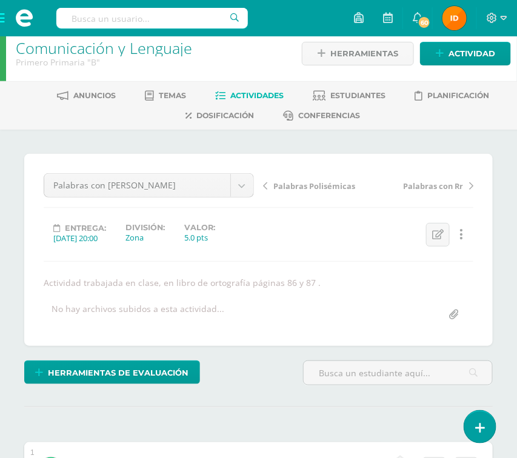
scroll to position [0, 0]
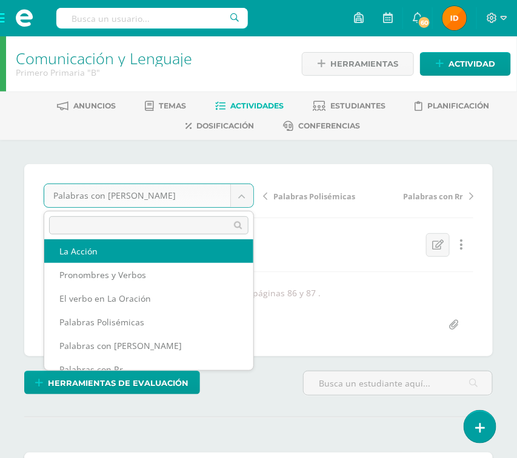
scroll to position [122, 0]
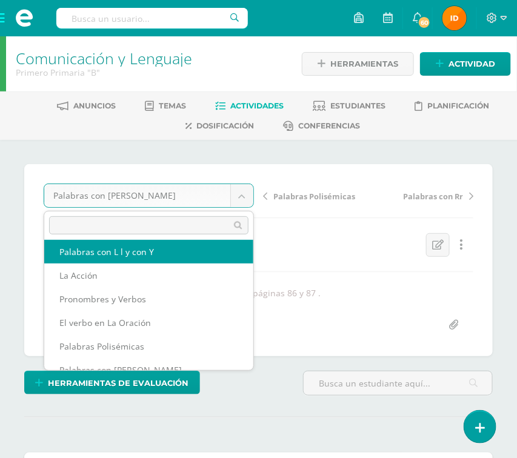
select select "/dashboard/teacher/grade-activity/110050/"
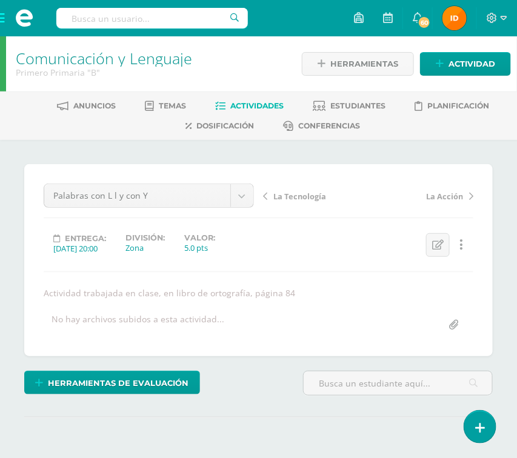
drag, startPoint x: 263, startPoint y: 405, endPoint x: 275, endPoint y: 393, distance: 16.7
click at [269, 400] on div "¿Estás seguro que quieres eliminar esta actividad? Esto borrará la actividad y …" at bounding box center [258, 325] width 478 height 323
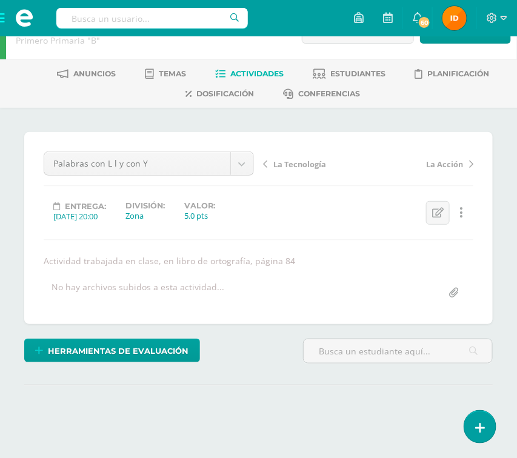
scroll to position [36, 0]
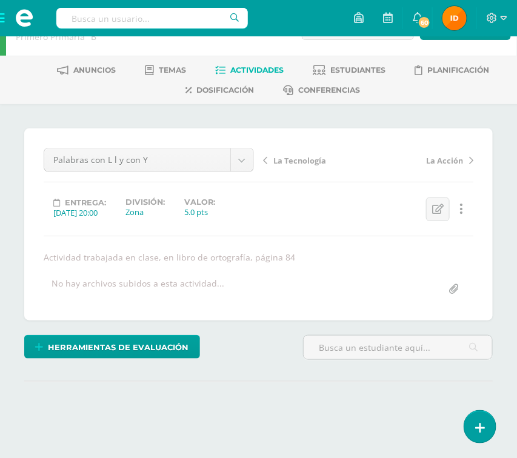
click at [272, 400] on div "¿Estás seguro que quieres eliminar esta actividad? Esto borrará la actividad y …" at bounding box center [258, 289] width 478 height 323
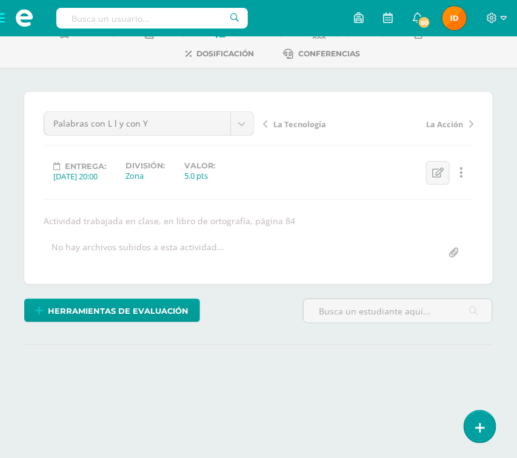
click at [274, 400] on div "¿Estás seguro que quieres eliminar esta actividad? Esto borrará la actividad y …" at bounding box center [258, 253] width 478 height 323
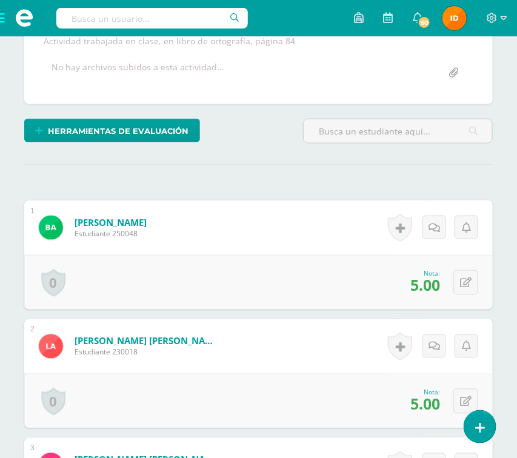
scroll to position [253, 0]
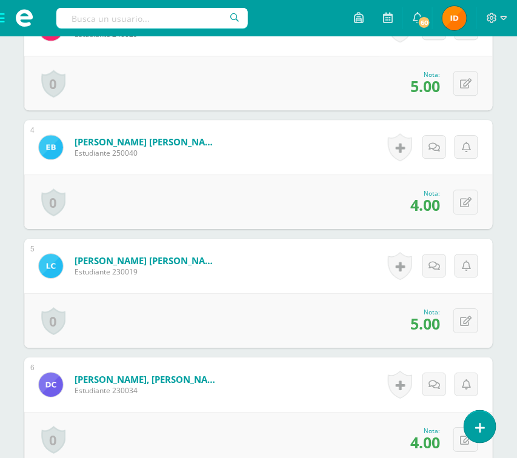
scroll to position [725, 0]
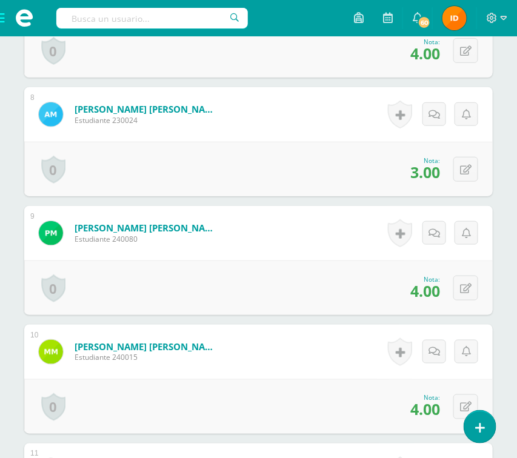
scroll to position [1197, 0]
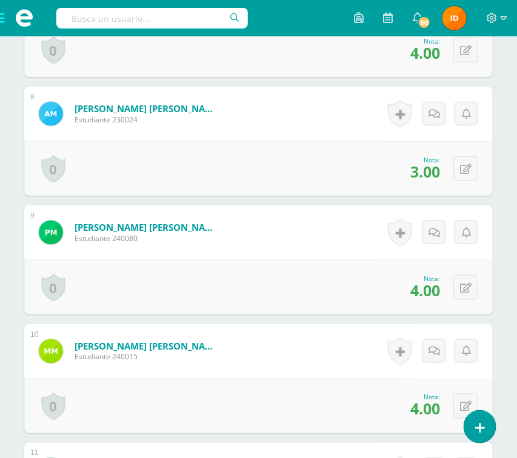
click at [503, 268] on div "¿Estás seguro que quieres eliminar esta actividad? Esto borrará la actividad y …" at bounding box center [258, 232] width 517 height 2578
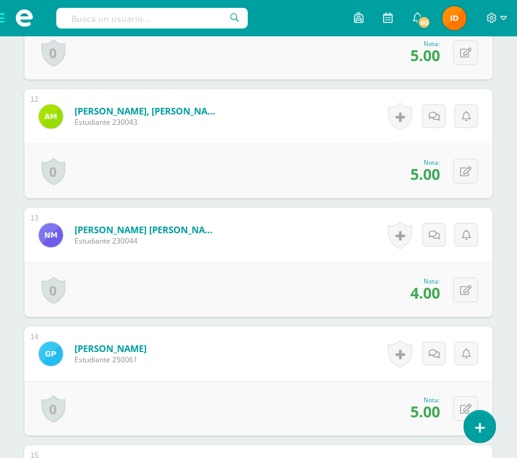
scroll to position [1705, 0]
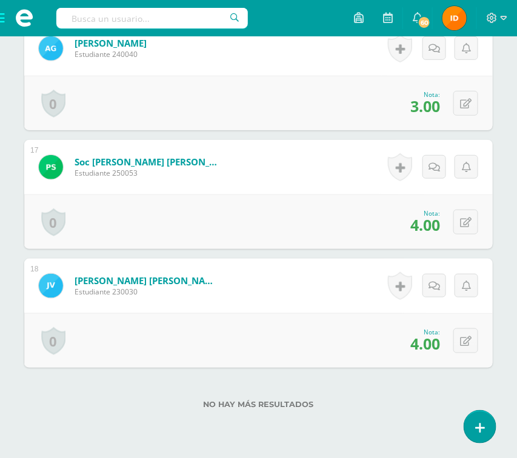
scroll to position [2214, 0]
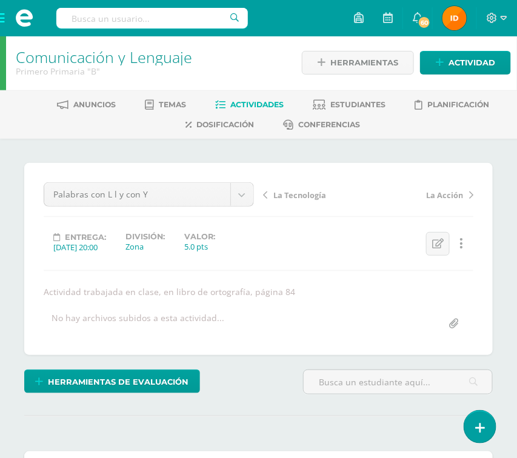
scroll to position [0, 0]
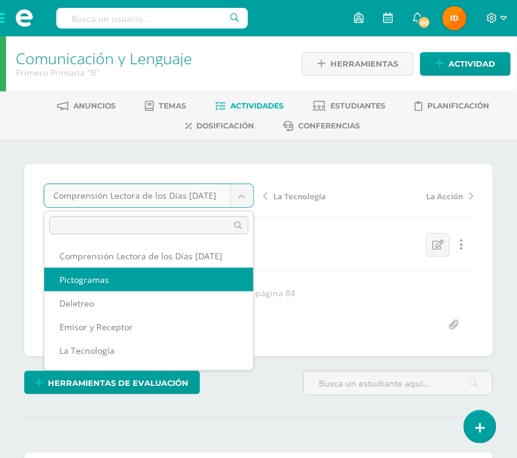
select select "/dashboard/teacher/grade-activity/110045/"
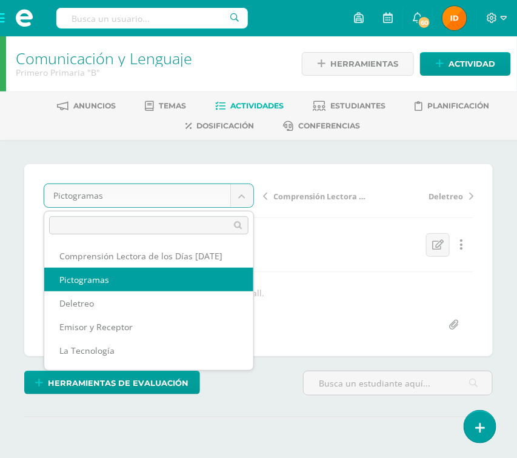
click at [243, 193] on body "Estudiantes Disciplina Asistencia Mis cursos Archivos Soporte Ayuda Reportar un…" at bounding box center [258, 255] width 517 height 511
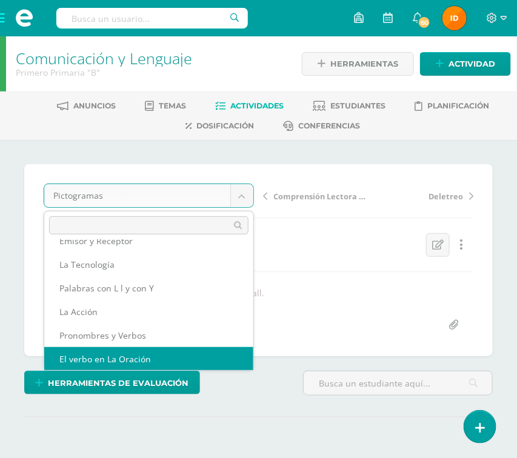
scroll to position [110, 0]
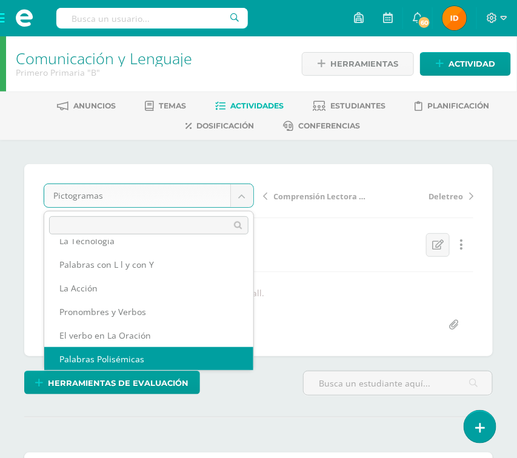
select select "/dashboard/teacher/grade-activity/110054/"
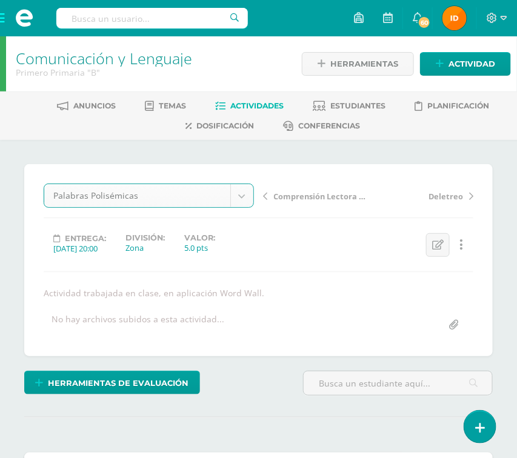
scroll to position [1, 0]
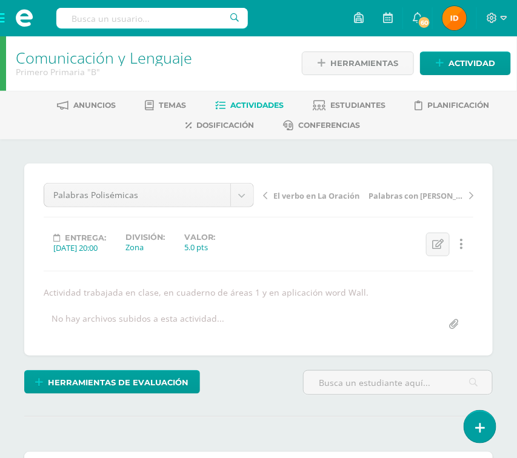
scroll to position [1, 0]
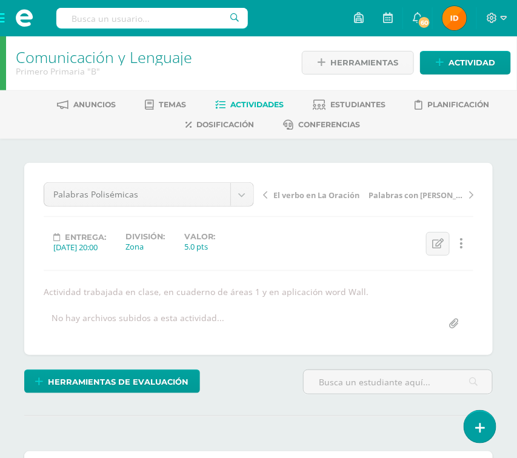
click at [415, 415] on hr at bounding box center [258, 415] width 468 height 1
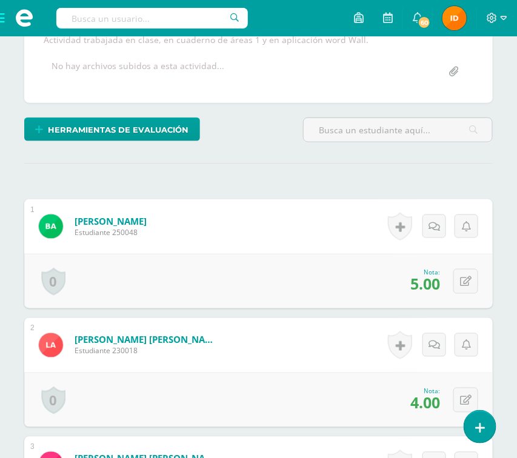
scroll to position [292, 0]
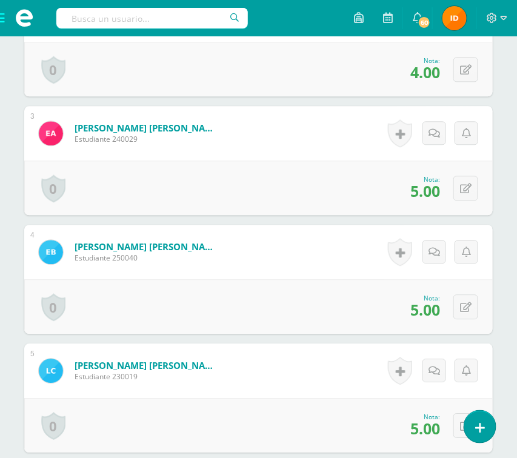
scroll to position [583, 0]
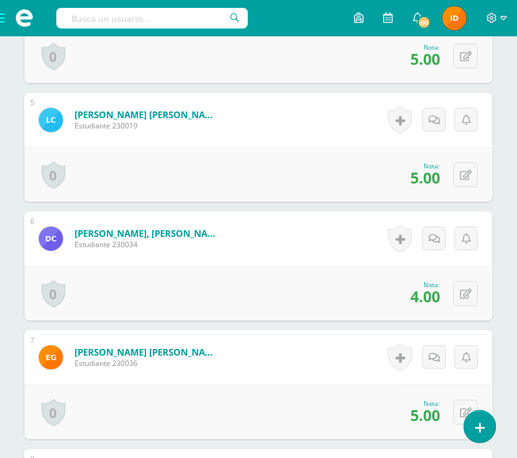
scroll to position [837, 0]
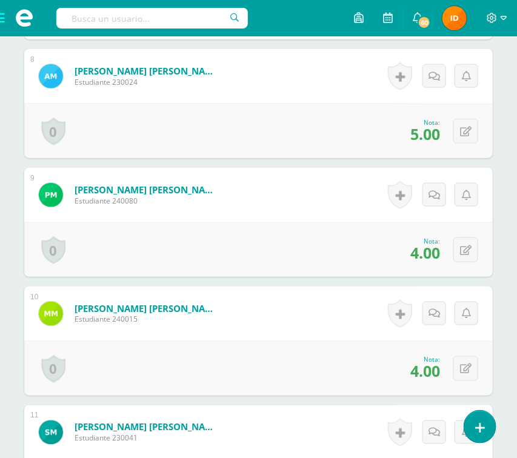
scroll to position [1236, 0]
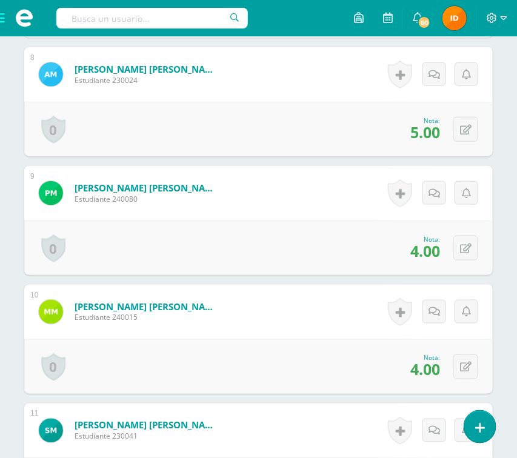
click at [491, 237] on div "0 Logros Logros obtenidos Aún no hay logros agregados Nota: 4.00" at bounding box center [258, 247] width 468 height 55
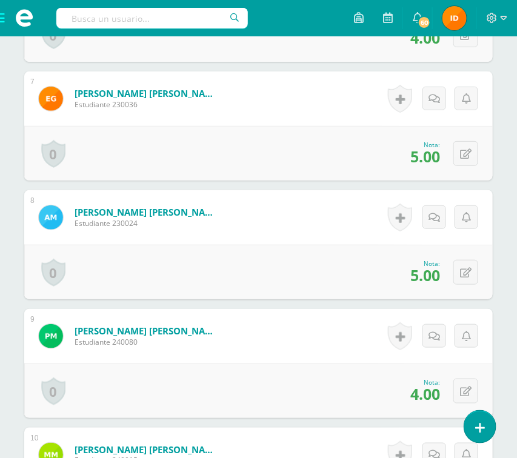
scroll to position [1091, 0]
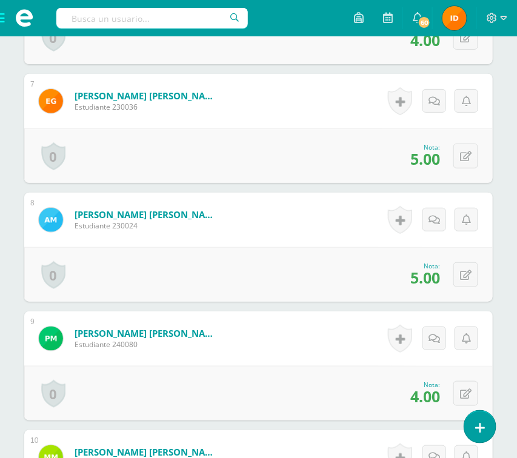
click at [504, 343] on div "¿Estás seguro que quieres eliminar esta actividad? Esto borrará la actividad y …" at bounding box center [258, 338] width 517 height 2578
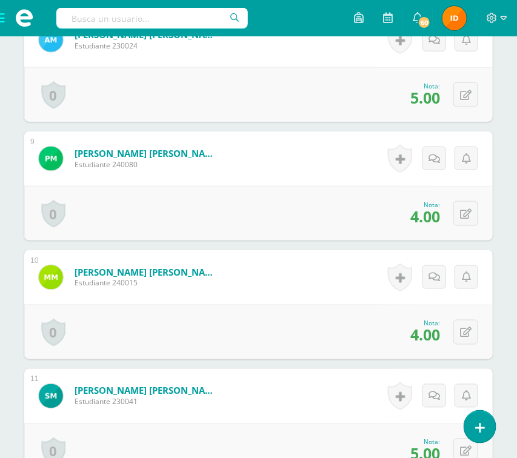
scroll to position [1272, 0]
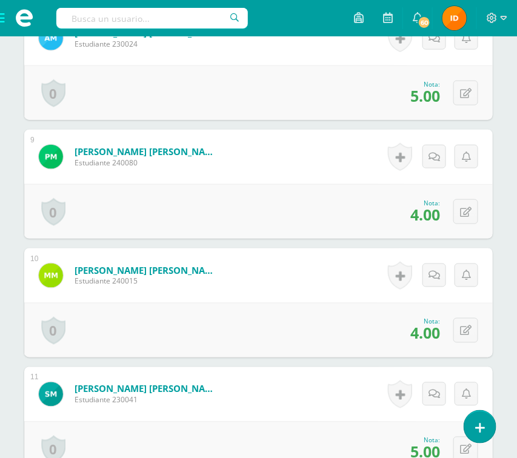
click at [503, 381] on div "¿Estás seguro que quieres eliminar esta actividad? Esto borrará la actividad y …" at bounding box center [258, 157] width 517 height 2578
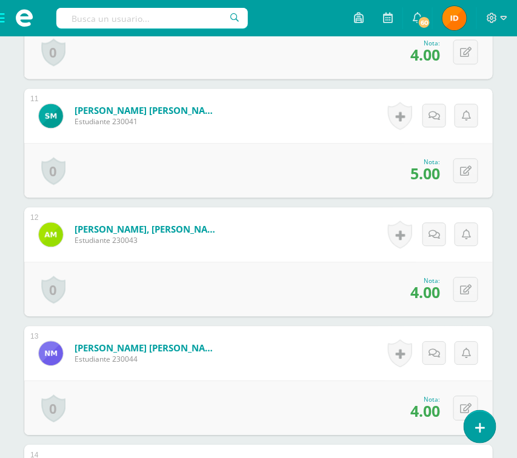
scroll to position [1563, 0]
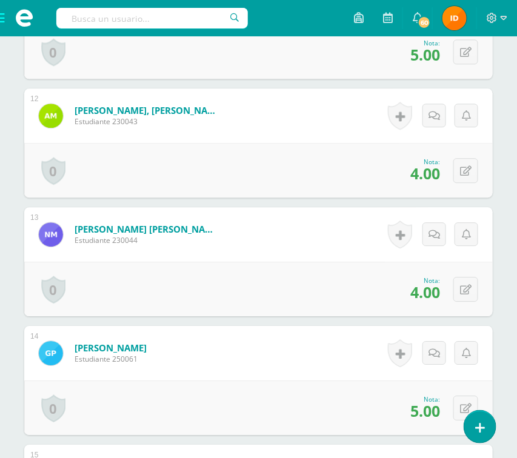
scroll to position [1708, 0]
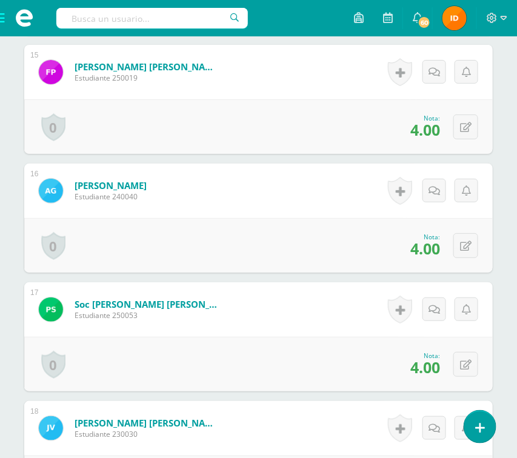
scroll to position [2072, 0]
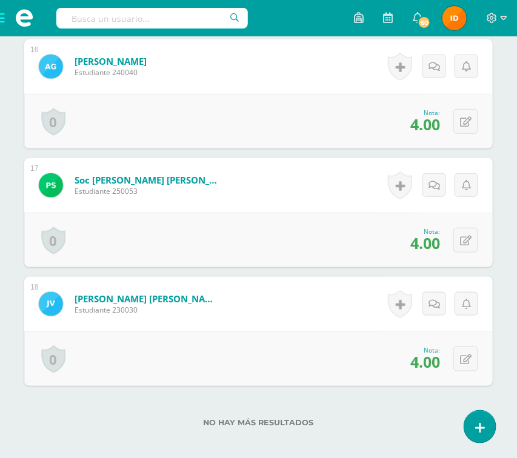
scroll to position [2217, 0]
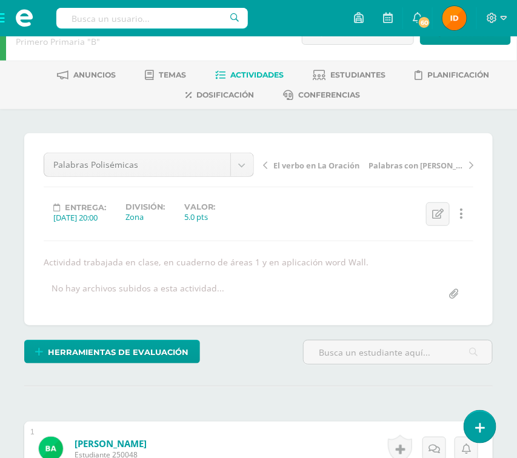
scroll to position [0, 0]
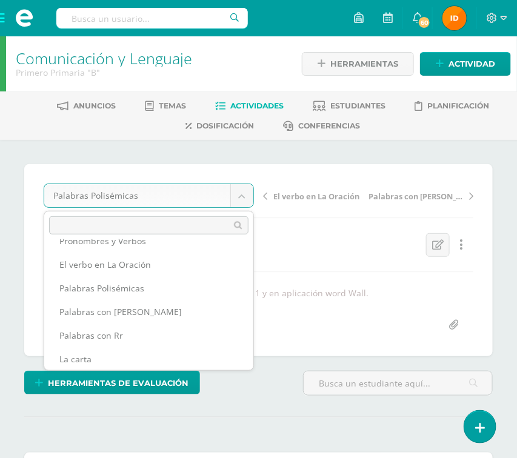
scroll to position [204, 0]
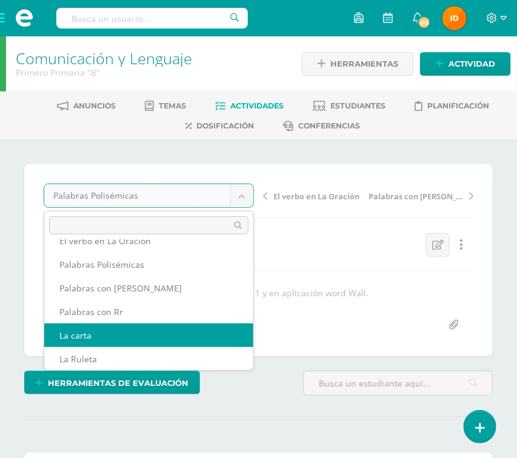
select select "/dashboard/teacher/grade-activity/110057/"
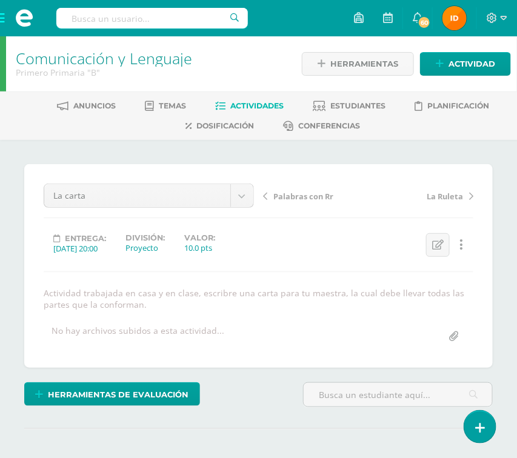
click at [501, 352] on div "¿Estás seguro que quieres eliminar esta actividad? Esto borrará la actividad y …" at bounding box center [258, 331] width 517 height 383
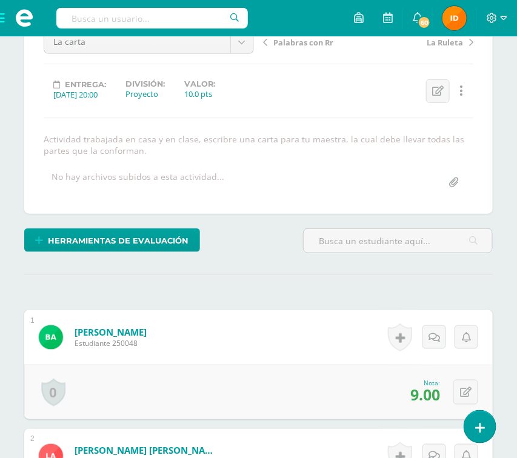
scroll to position [155, 0]
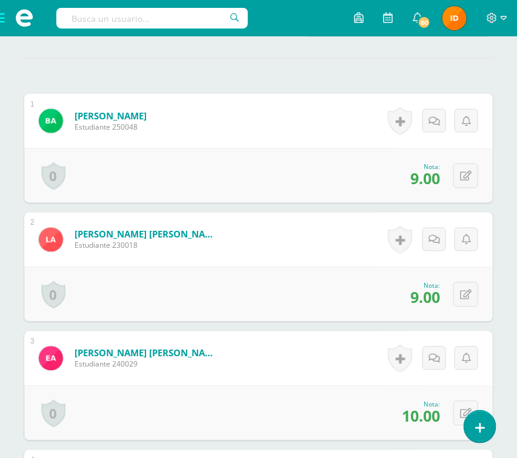
scroll to position [373, 0]
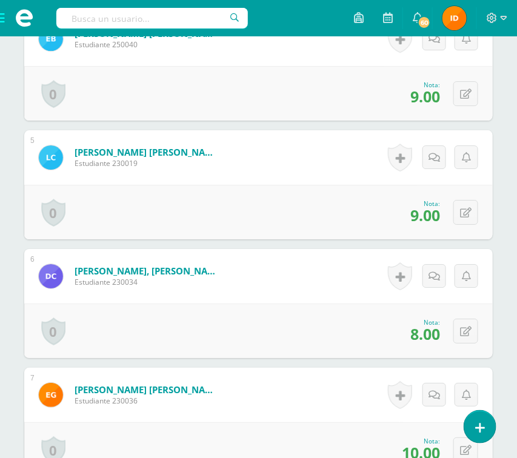
scroll to position [845, 0]
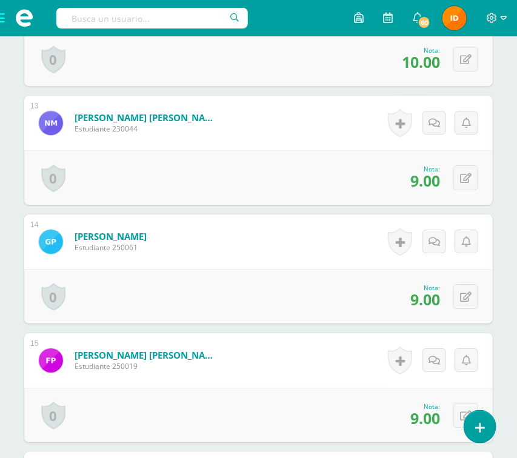
scroll to position [1826, 0]
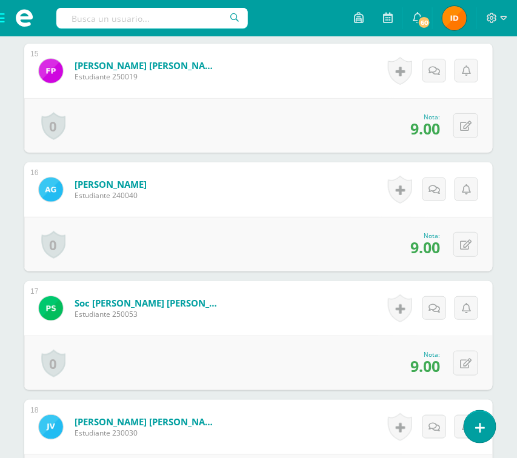
scroll to position [2080, 0]
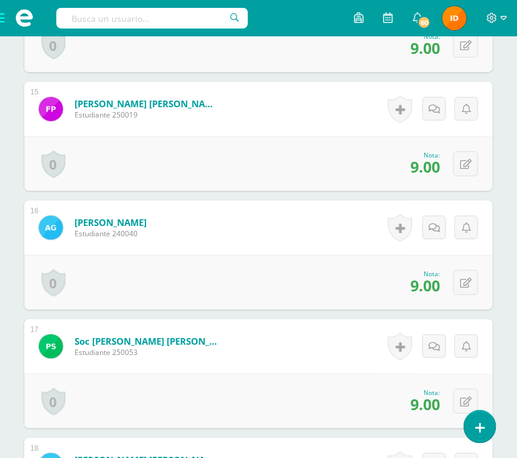
scroll to position [2007, 0]
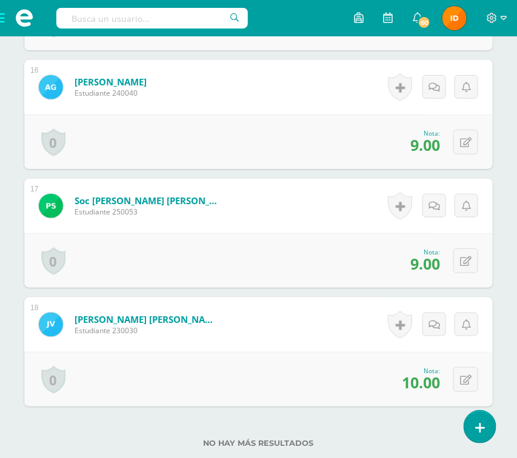
scroll to position [2189, 0]
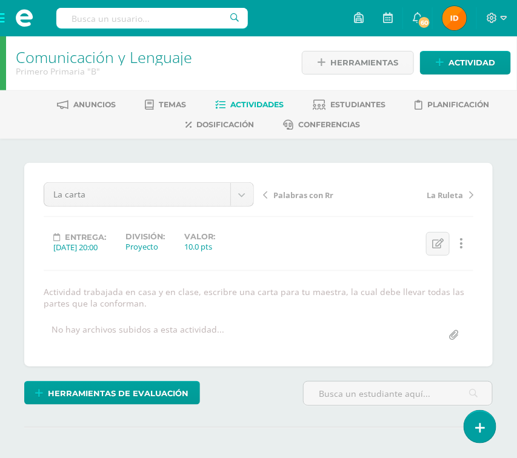
scroll to position [0, 0]
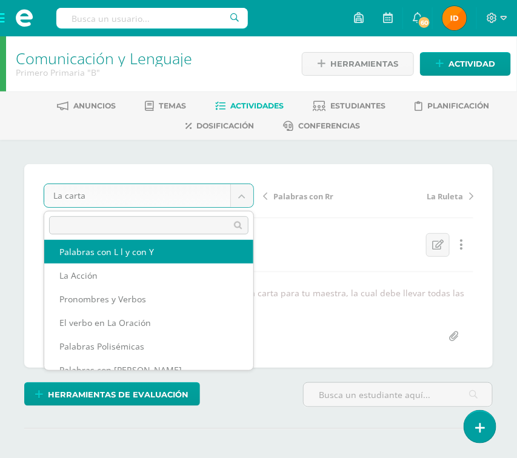
scroll to position [99, 0]
select select "/dashboard/teacher/grade-activity/110049/"
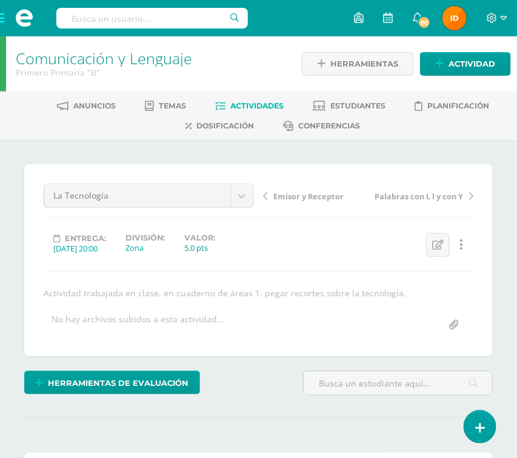
click at [244, 392] on div "Herramientas de evaluación Lista de cotejo Escala de valoración Puntos Extra Su…" at bounding box center [158, 388] width 279 height 35
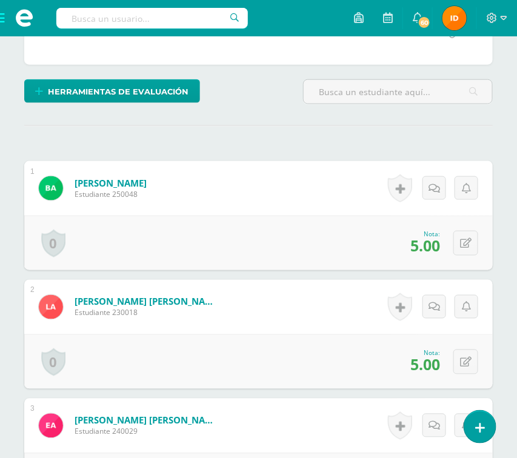
scroll to position [292, 0]
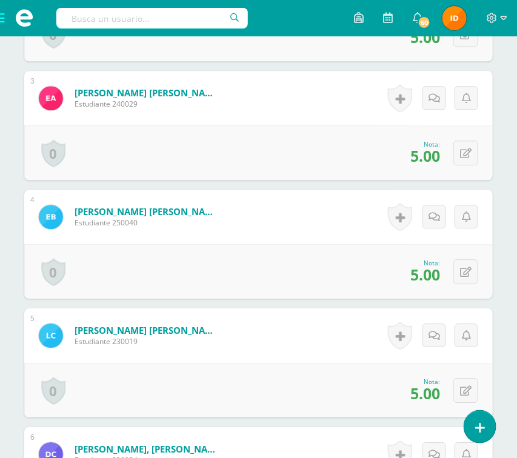
scroll to position [655, 0]
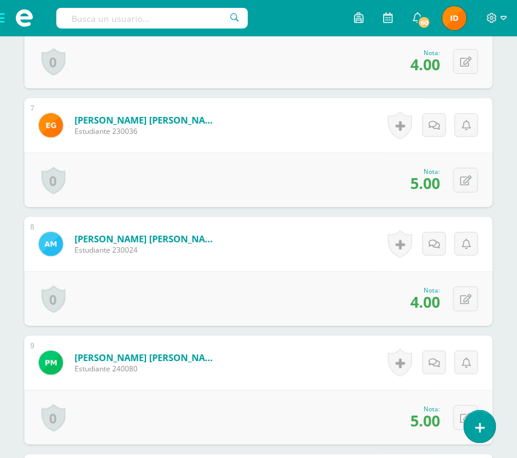
scroll to position [1091, 0]
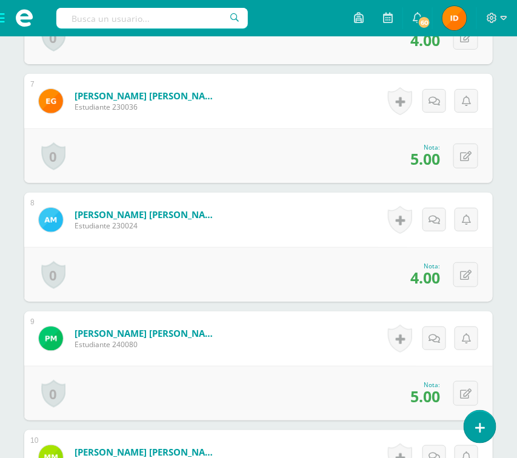
click at [498, 358] on div "¿Estás seguro que quieres eliminar esta actividad? Esto borrará la actividad y …" at bounding box center [258, 338] width 517 height 2578
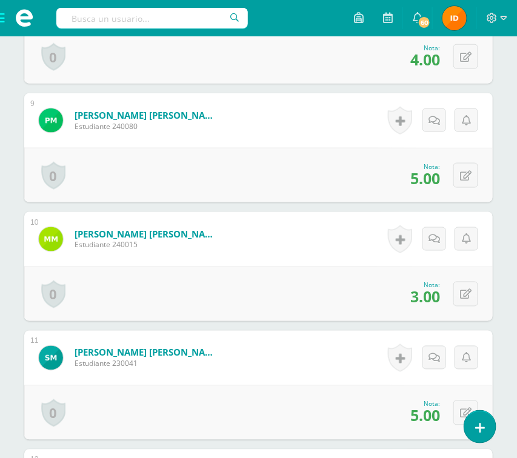
scroll to position [1345, 0]
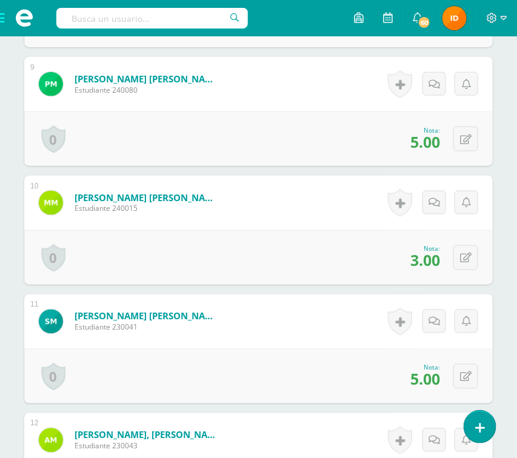
click at [497, 340] on div "¿Estás seguro que quieres eliminar esta actividad? Esto borrará la actividad y …" at bounding box center [258, 83] width 478 height 2529
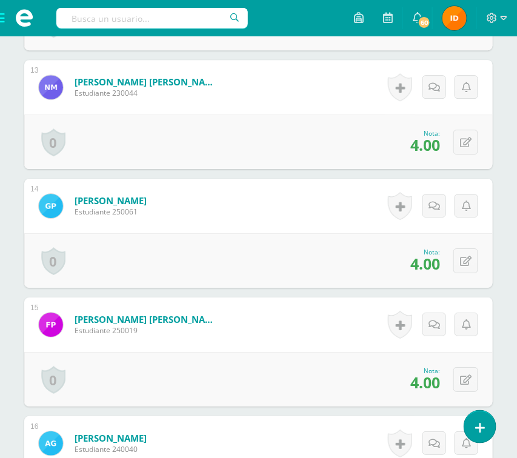
scroll to position [1817, 0]
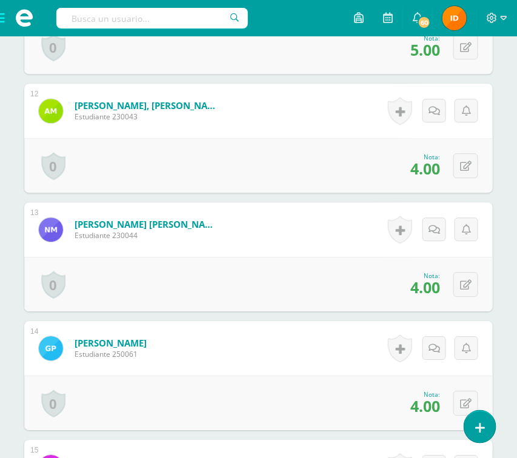
scroll to position [1672, 0]
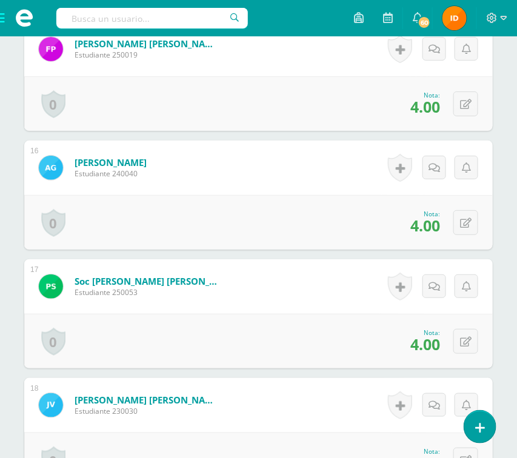
scroll to position [2108, 0]
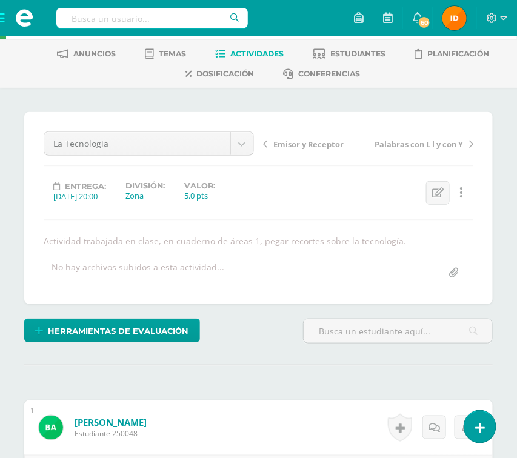
scroll to position [0, 0]
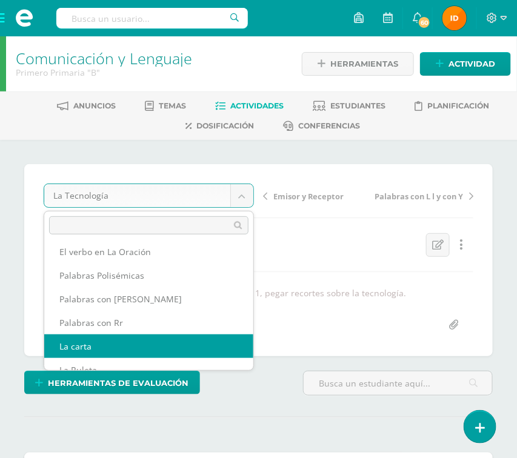
scroll to position [204, 0]
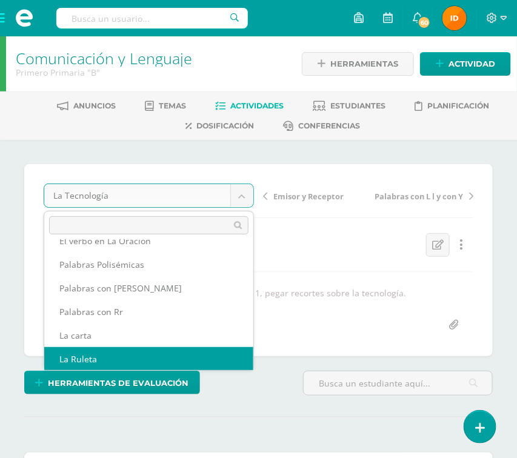
select select "/dashboard/teacher/grade-activity/110058/"
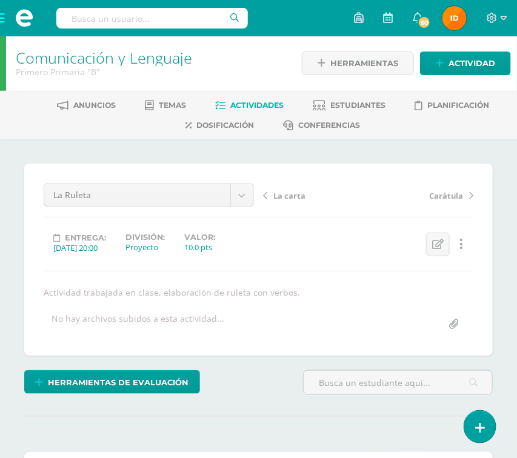
scroll to position [1, 0]
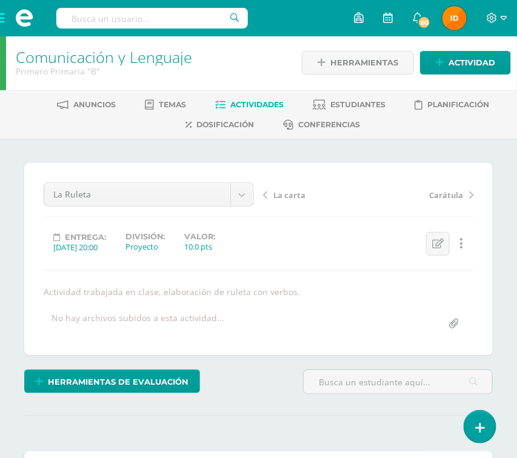
click at [274, 398] on div "Herramientas de evaluación Lista de cotejo Escala de valoración Puntos Extra Su…" at bounding box center [158, 386] width 279 height 35
click at [238, 389] on div "Herramientas de evaluación Lista de cotejo Escala de valoración Puntos Extra Su…" at bounding box center [158, 386] width 279 height 35
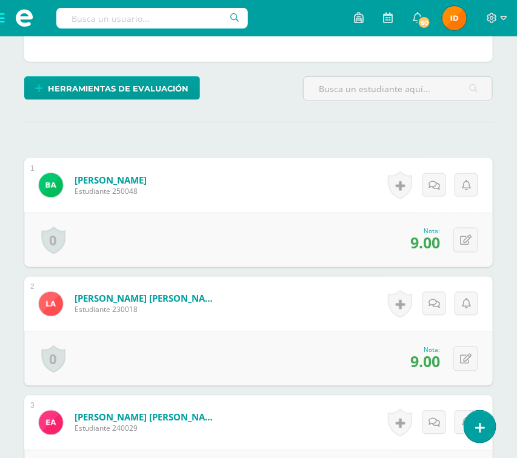
click at [263, 395] on form "Apén Escobar, Emily Samantha Estudiante 240029 Nota 10.00 0 Logros Logros obten…" at bounding box center [258, 422] width 468 height 55
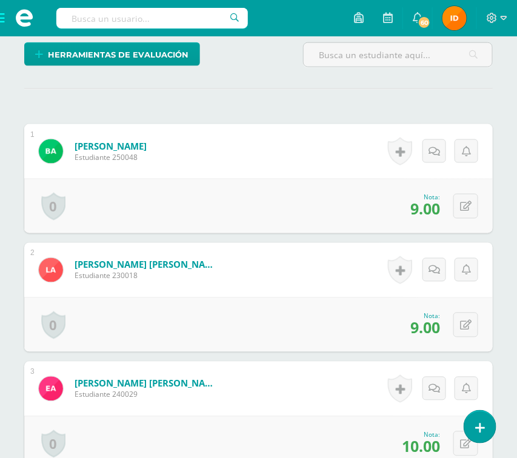
scroll to position [365, 0]
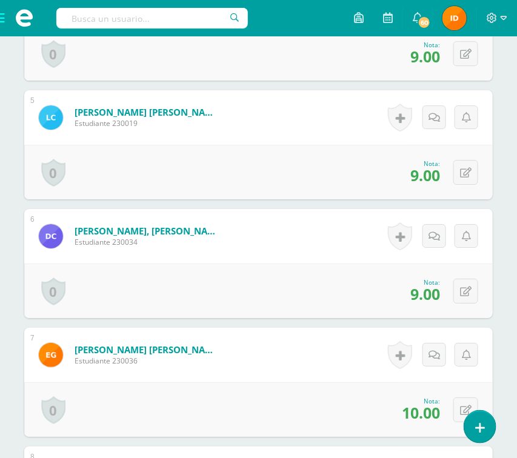
scroll to position [873, 0]
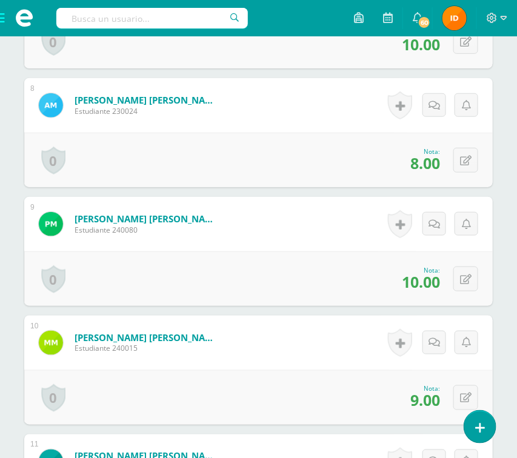
scroll to position [1236, 0]
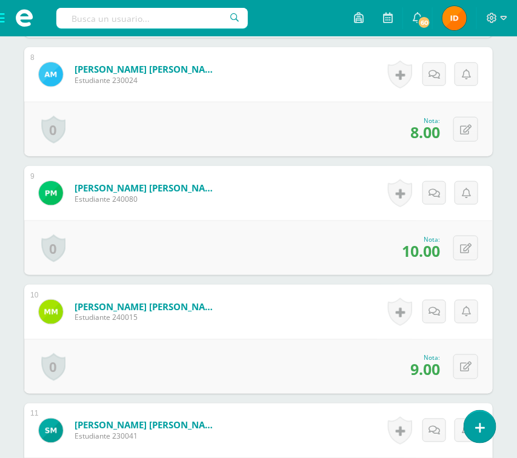
click at [501, 356] on div "¿Estás seguro que quieres eliminar esta actividad? Esto borrará la actividad y …" at bounding box center [258, 193] width 517 height 2578
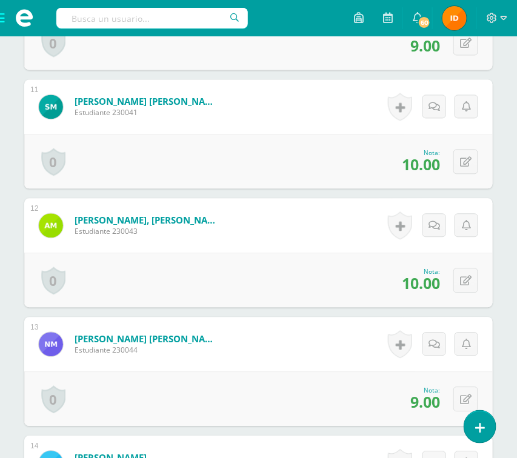
scroll to position [1563, 0]
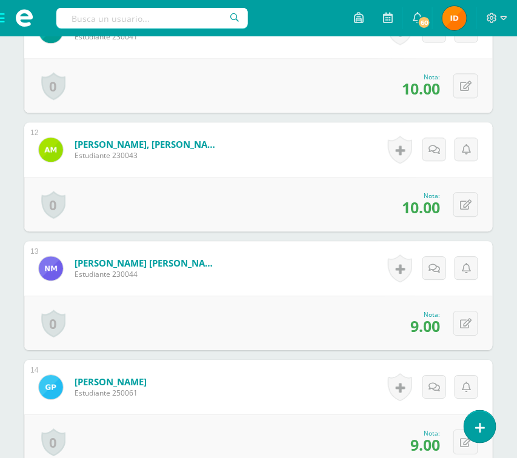
scroll to position [1672, 0]
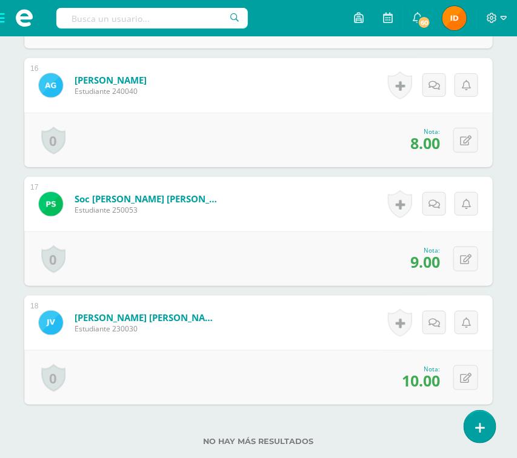
scroll to position [2181, 0]
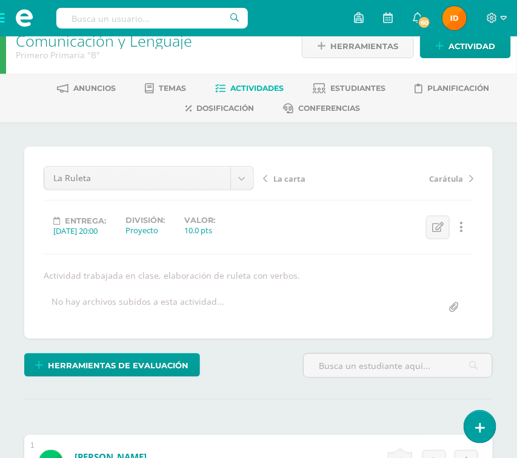
scroll to position [0, 0]
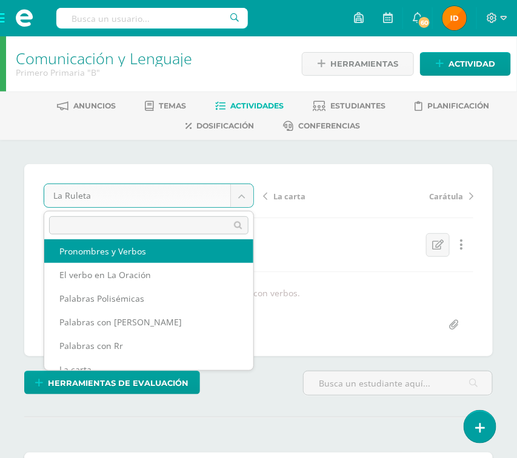
scroll to position [147, 0]
drag, startPoint x: 144, startPoint y: 245, endPoint x: 150, endPoint y: 245, distance: 6.7
select select "/dashboard/teacher/grade-activity/110051/"
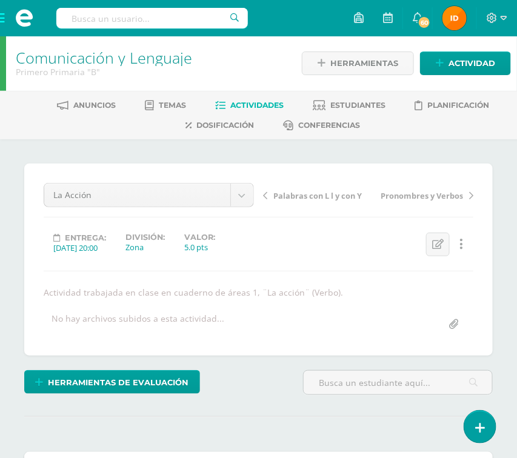
scroll to position [1, 0]
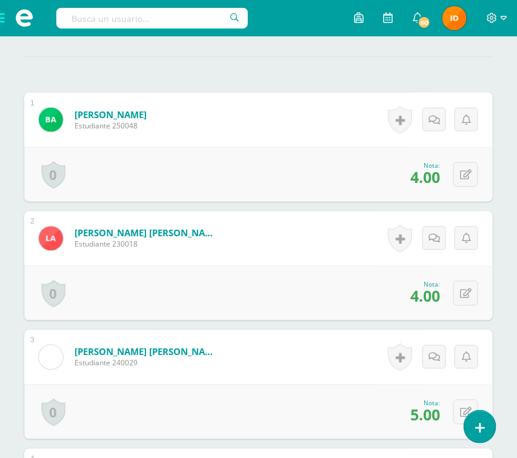
scroll to position [365, 0]
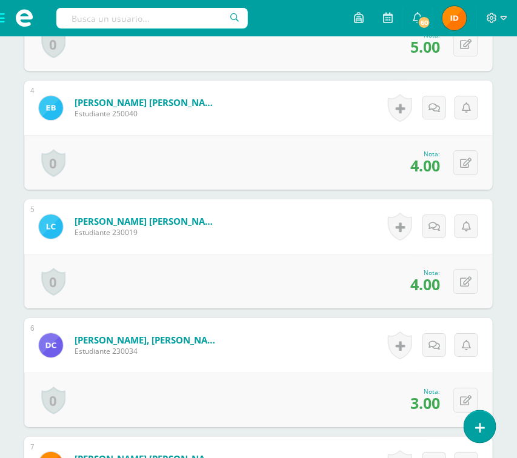
scroll to position [764, 0]
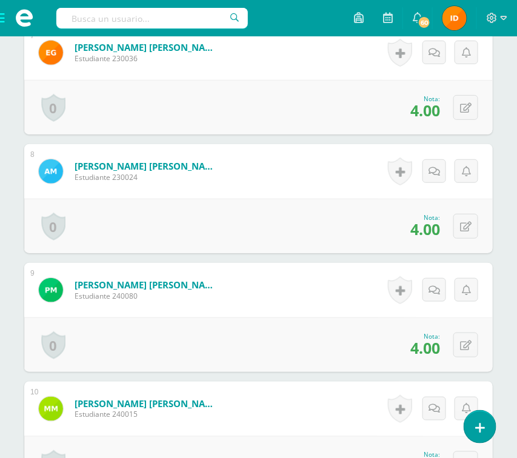
scroll to position [1163, 0]
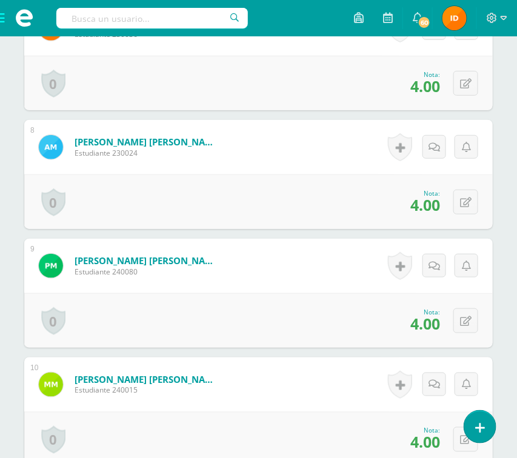
click at [498, 350] on div "¿Estás seguro que quieres eliminar esta actividad? Esto borrará la actividad y …" at bounding box center [258, 266] width 517 height 2578
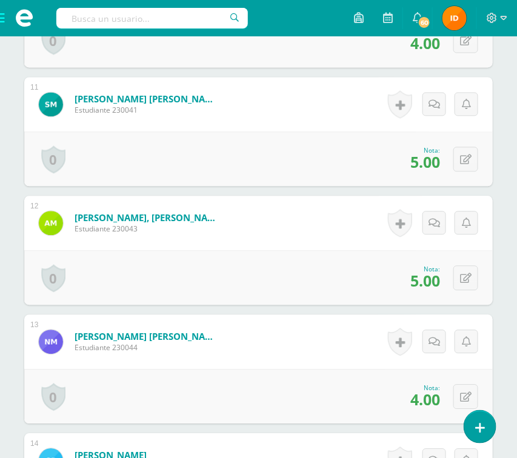
scroll to position [1563, 0]
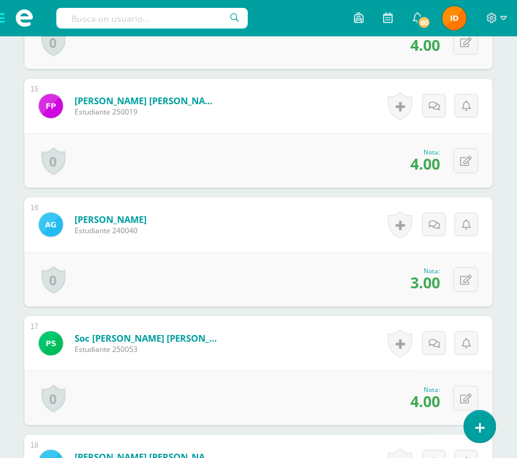
scroll to position [2072, 0]
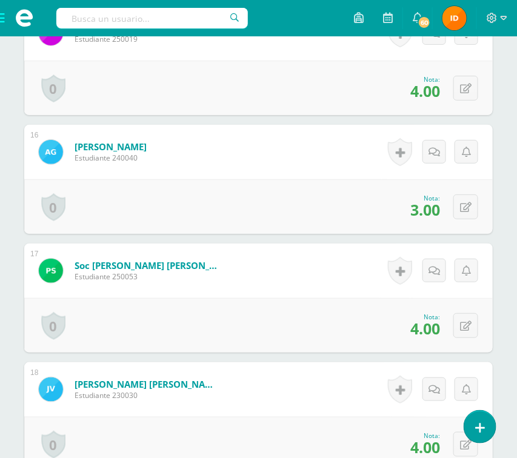
scroll to position [2144, 0]
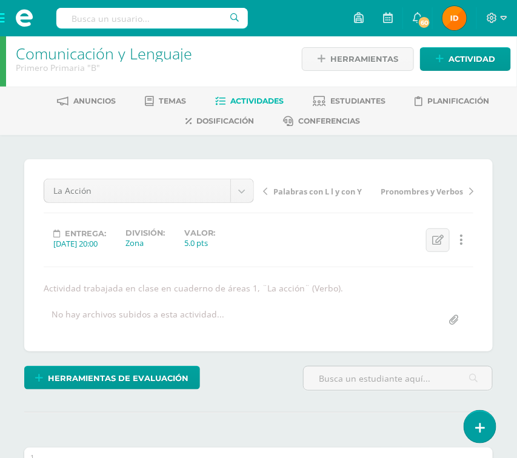
scroll to position [0, 0]
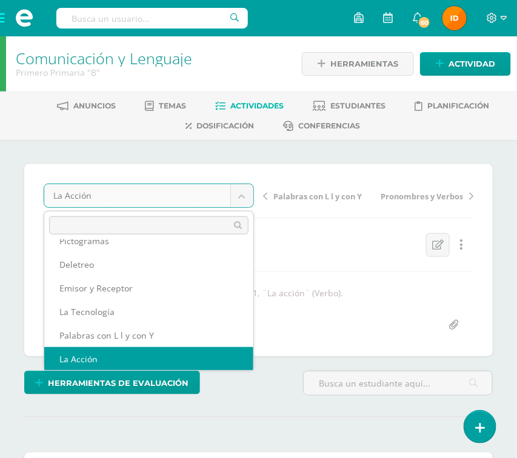
scroll to position [28, 0]
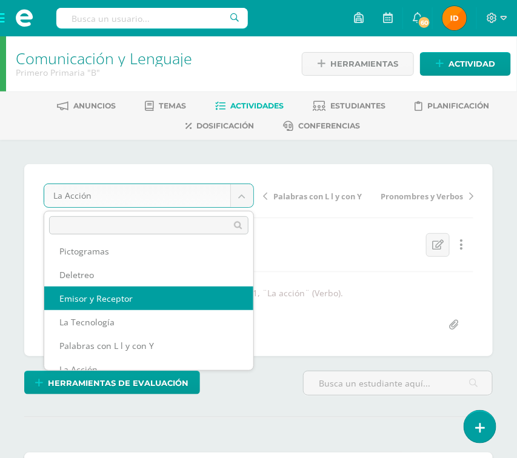
select select "/dashboard/teacher/grade-activity/110048/"
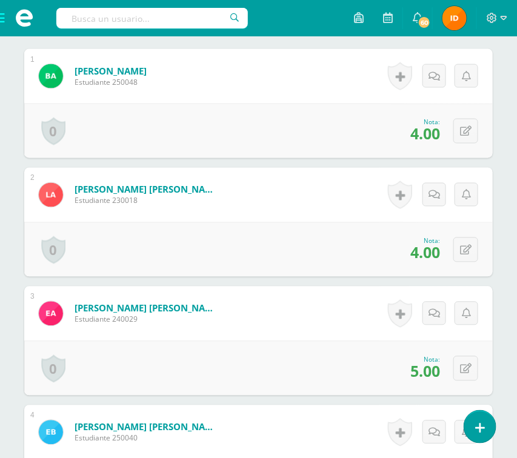
scroll to position [440, 0]
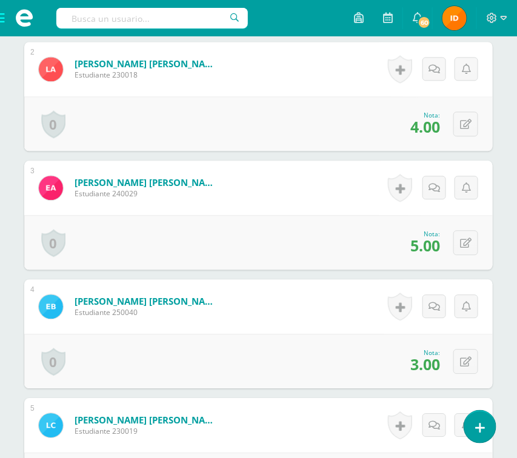
scroll to position [548, 0]
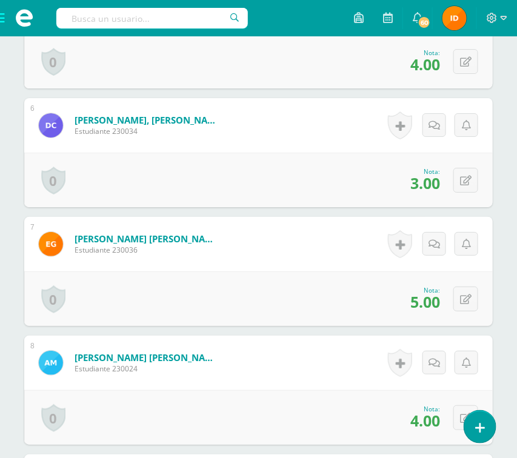
scroll to position [984, 0]
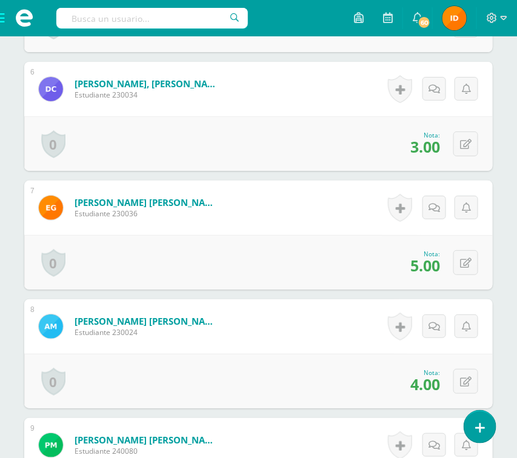
click at [507, 354] on html "Estudiantes Disciplina Asistencia Mis cursos Archivos Soporte Ayuda Reportar un…" at bounding box center [258, 375] width 517 height 2718
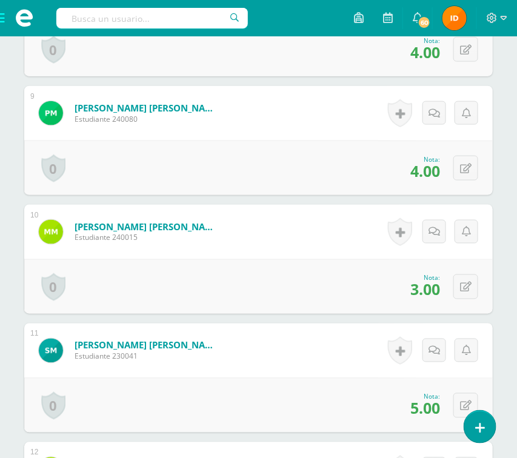
scroll to position [1347, 0]
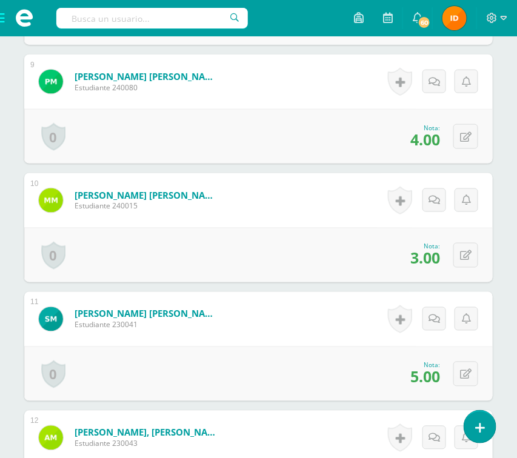
click at [499, 371] on div "¿Estás seguro que quieres eliminar esta actividad? Esto borrará la actividad y …" at bounding box center [258, 82] width 517 height 2578
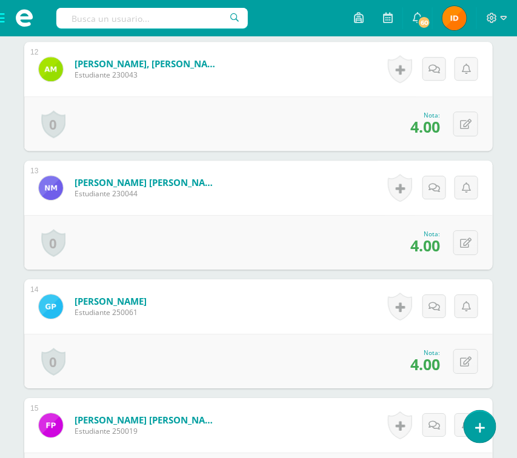
scroll to position [1747, 0]
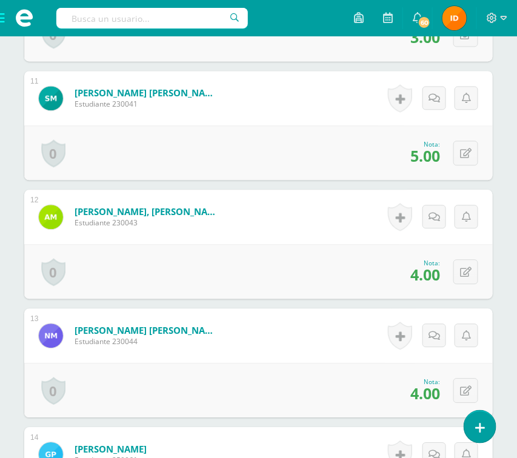
scroll to position [1565, 0]
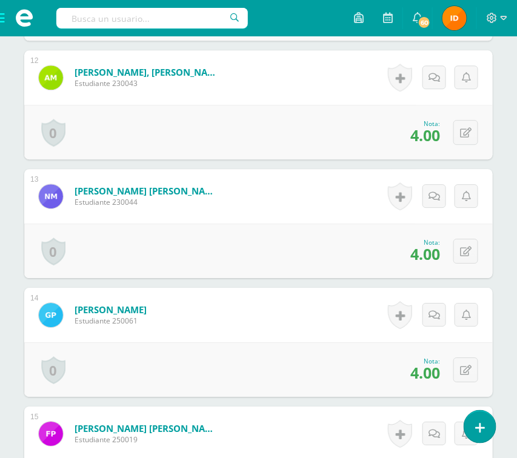
scroll to position [1711, 0]
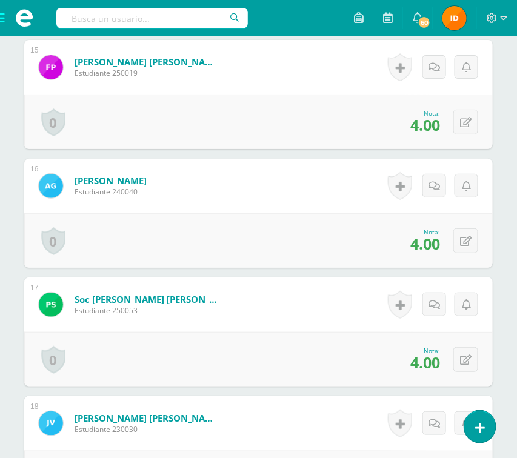
scroll to position [2110, 0]
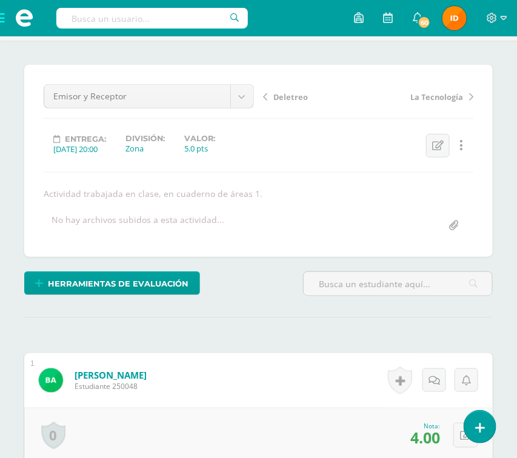
scroll to position [81, 0]
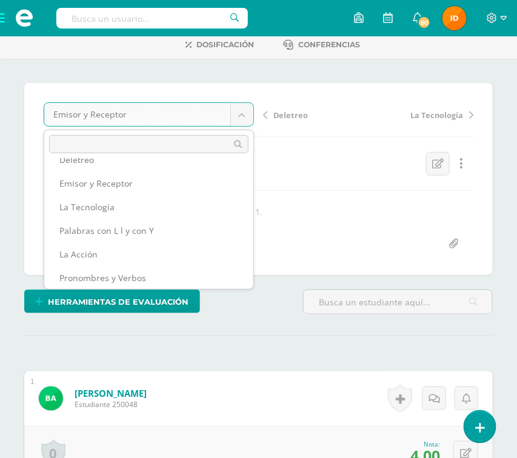
scroll to position [86, 0]
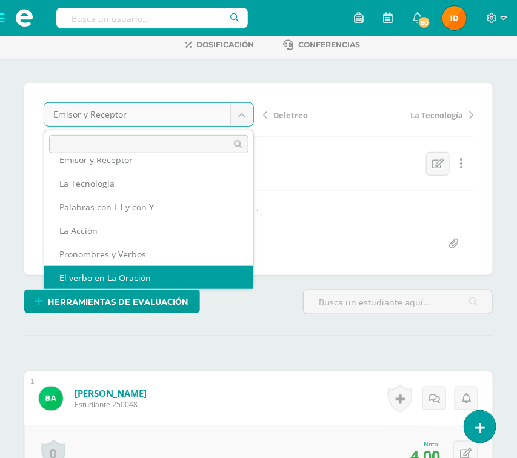
select select "/dashboard/teacher/grade-activity/110053/"
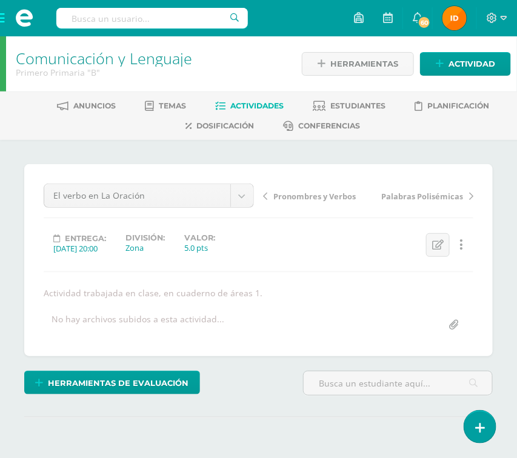
click at [495, 397] on div at bounding box center [397, 388] width 199 height 35
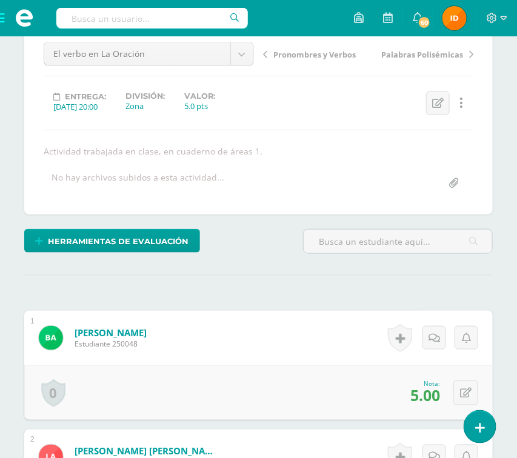
scroll to position [143, 0]
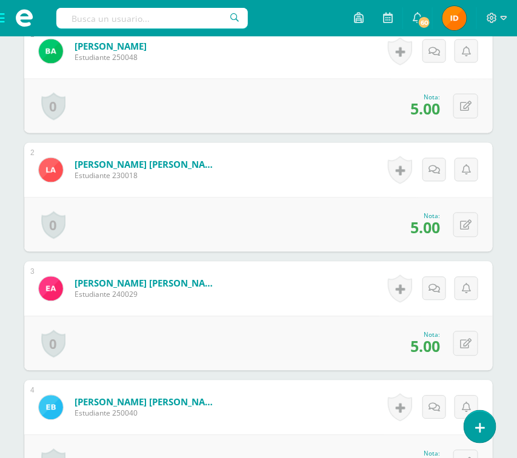
scroll to position [429, 0]
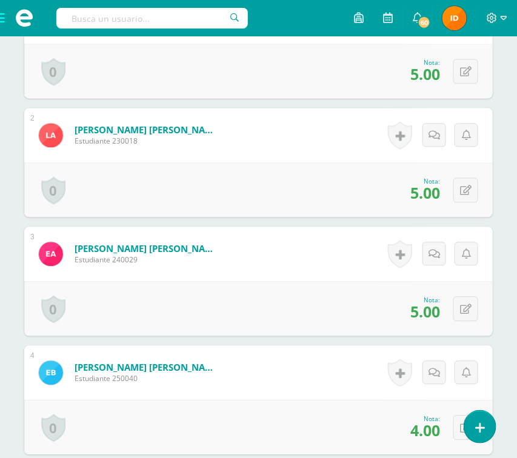
scroll to position [465, 0]
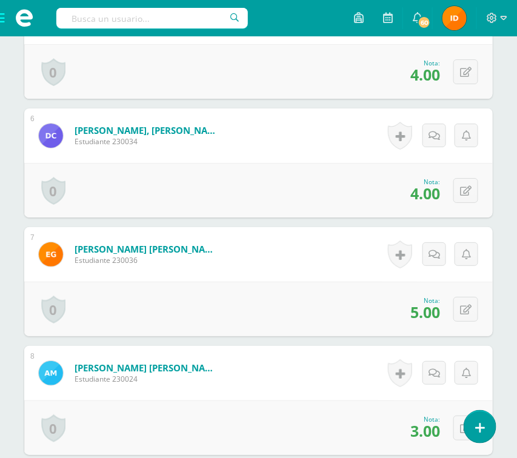
scroll to position [974, 0]
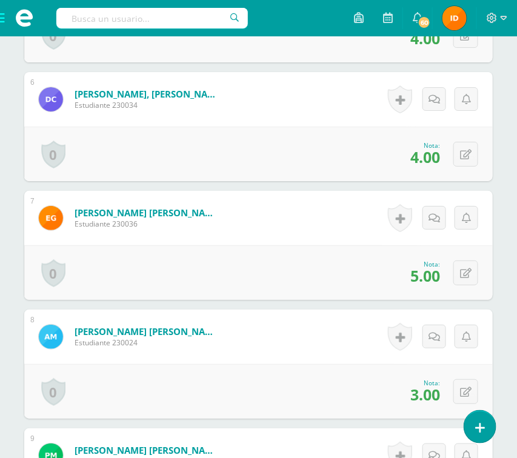
click at [506, 302] on div "¿Estás seguro que quieres eliminar esta actividad? Esto borrará la actividad y …" at bounding box center [258, 455] width 517 height 2578
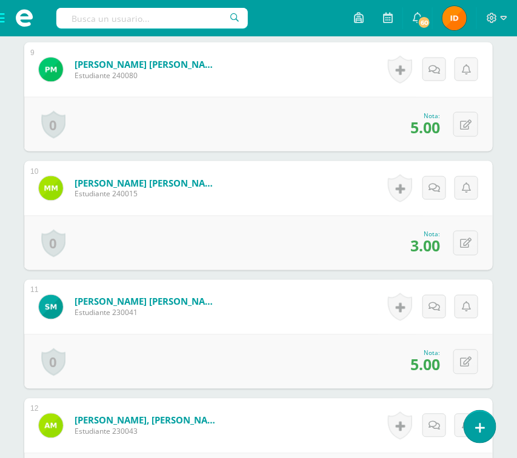
scroll to position [1410, 0]
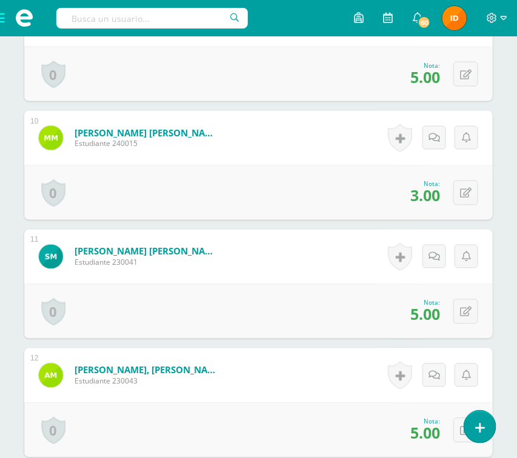
click at [501, 323] on div "¿Estás seguro que quieres eliminar esta actividad? Esto borrará la actividad y …" at bounding box center [258, 19] width 517 height 2578
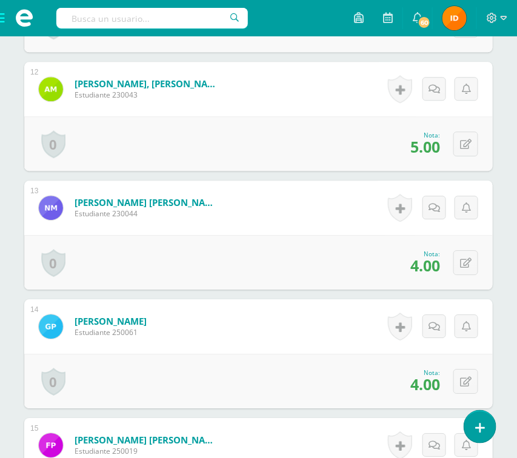
scroll to position [1700, 0]
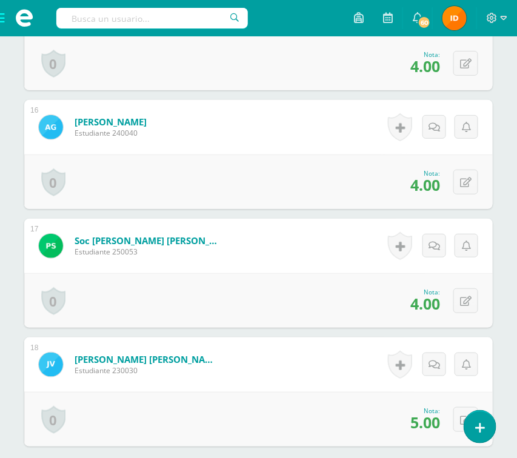
scroll to position [2136, 0]
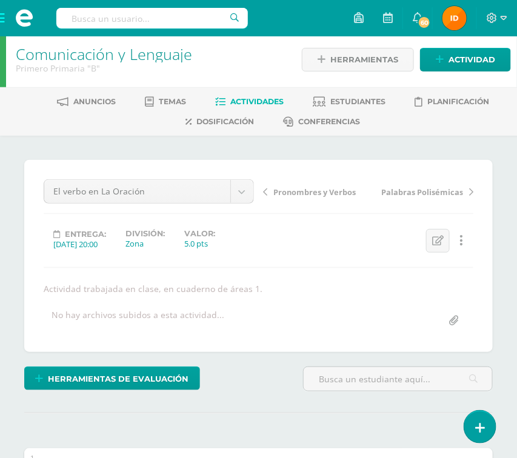
scroll to position [0, 0]
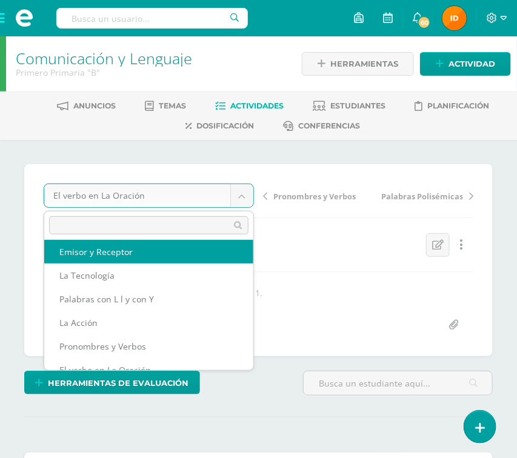
scroll to position [52, 0]
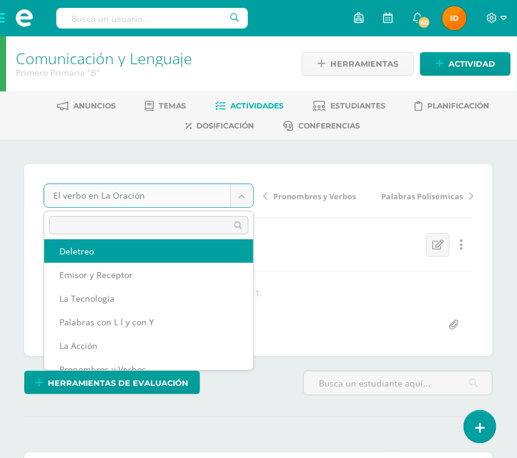
select select "/dashboard/teacher/grade-activity/110046/"
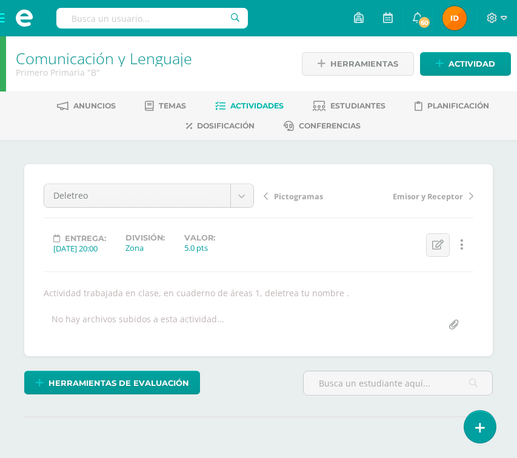
click at [269, 382] on div "Herramientas de evaluación Lista de cotejo Escala de valoración Puntos Extra Su…" at bounding box center [158, 388] width 279 height 35
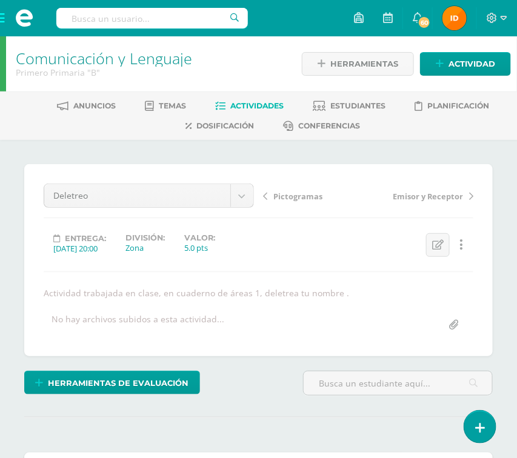
scroll to position [1, 0]
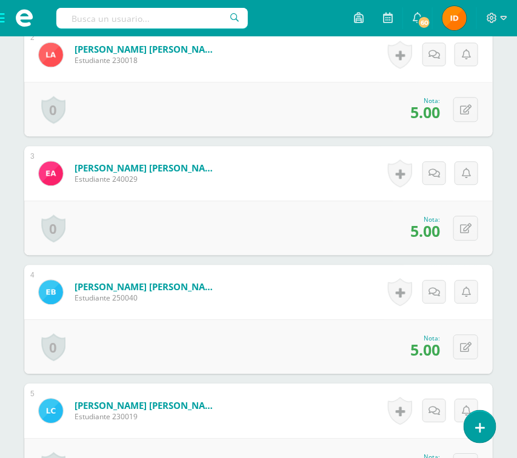
scroll to position [510, 0]
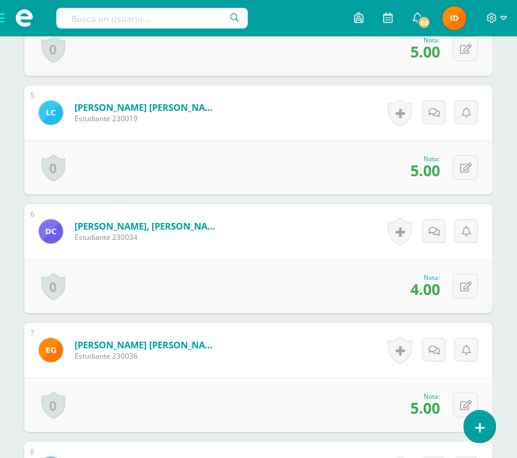
scroll to position [873, 0]
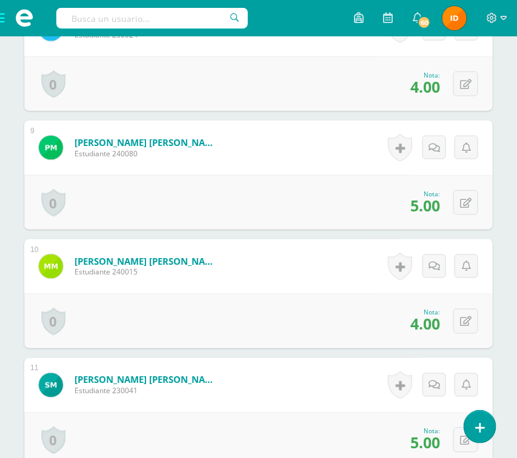
scroll to position [1309, 0]
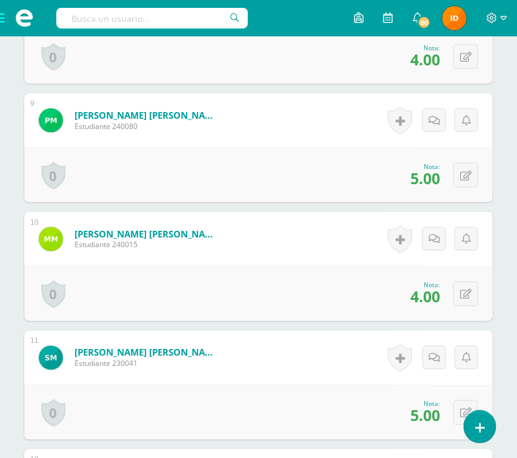
click at [500, 356] on div "¿Estás seguro que quieres eliminar esta actividad? Esto borrará la actividad y …" at bounding box center [258, 120] width 517 height 2578
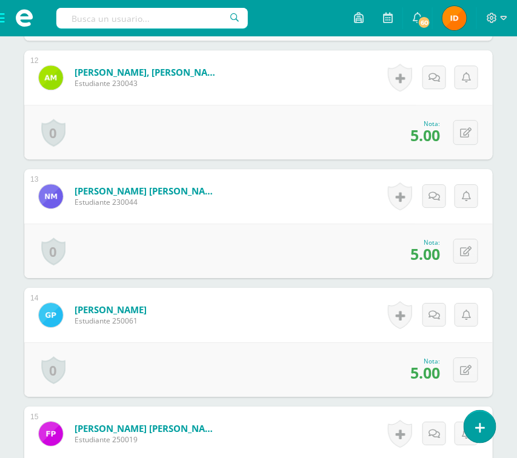
scroll to position [1708, 0]
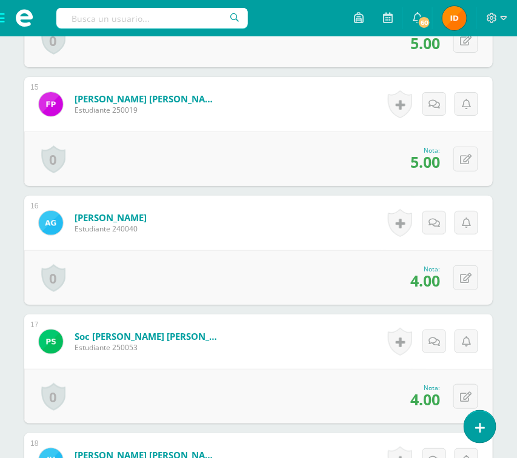
scroll to position [2072, 0]
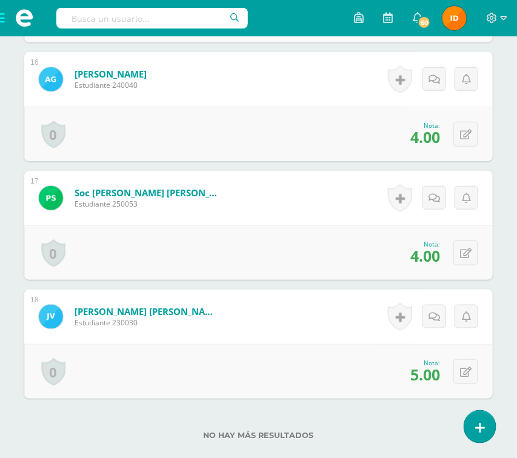
scroll to position [2217, 0]
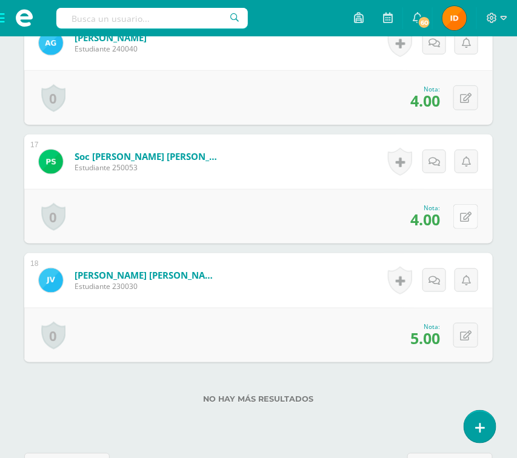
click at [469, 213] on icon at bounding box center [466, 217] width 12 height 10
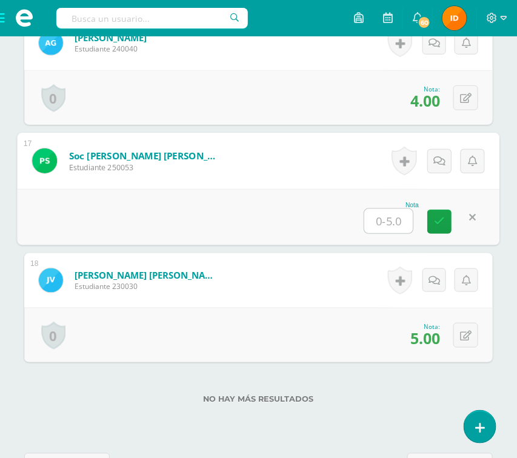
type input "5"
click at [439, 222] on icon at bounding box center [439, 221] width 11 height 10
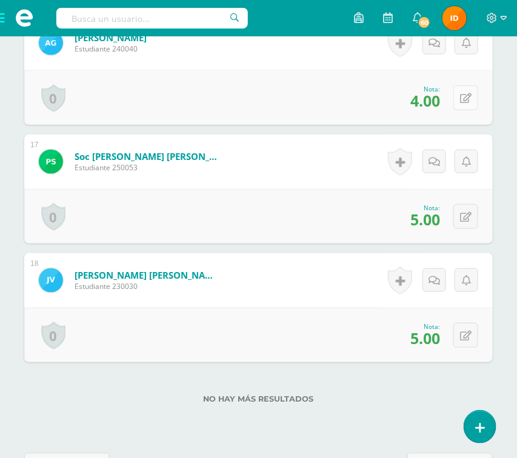
click at [469, 101] on icon at bounding box center [466, 98] width 12 height 10
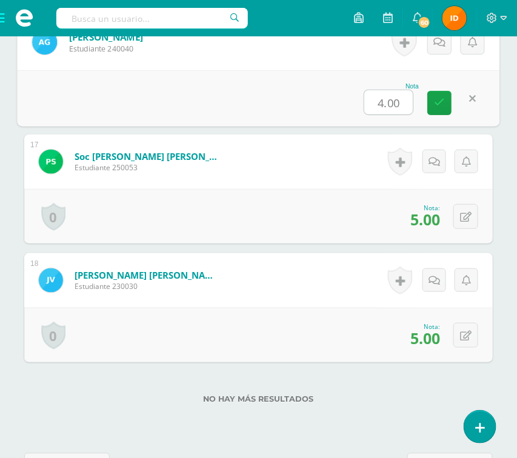
type input "5"
click at [443, 110] on link at bounding box center [439, 103] width 24 height 24
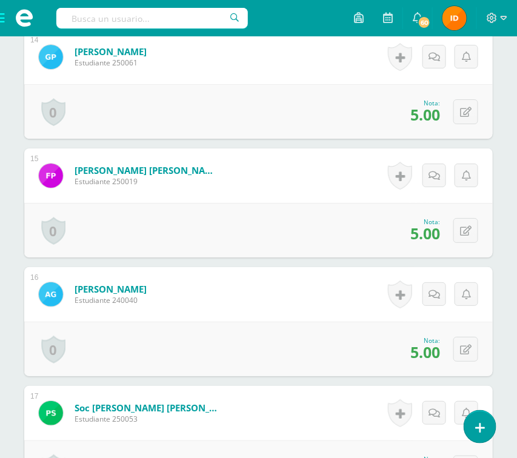
scroll to position [1963, 0]
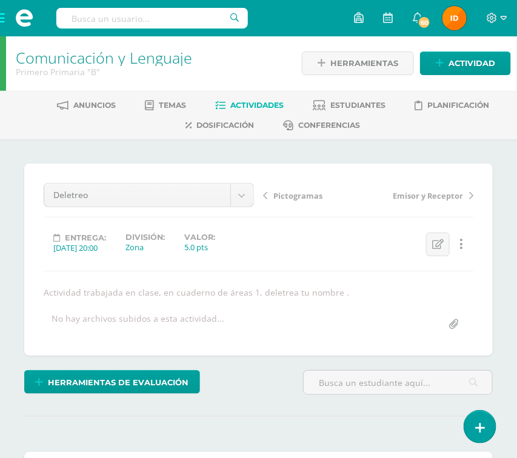
scroll to position [0, 0]
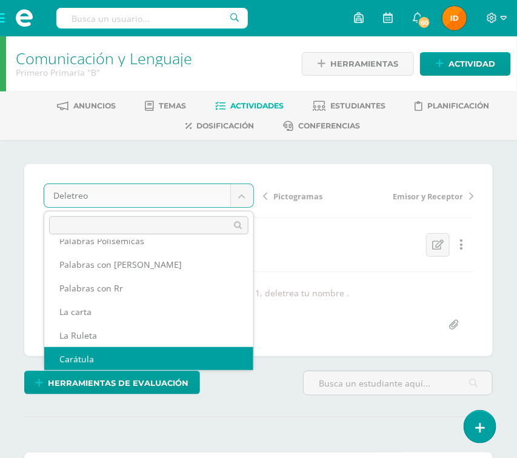
scroll to position [252, 0]
select select "/dashboard/teacher/grade-activity/108298/"
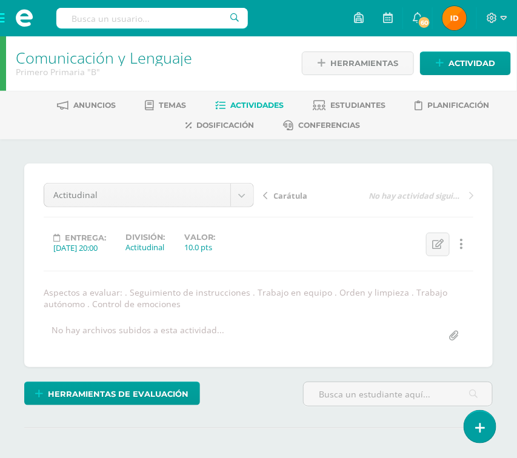
scroll to position [1, 0]
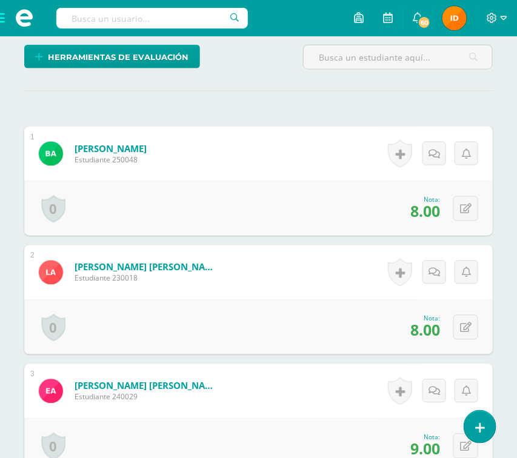
scroll to position [365, 0]
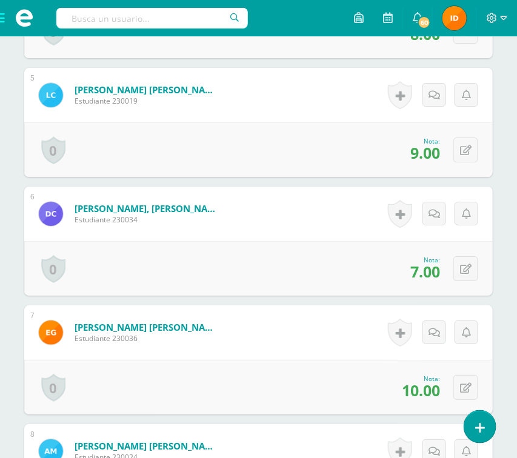
scroll to position [873, 0]
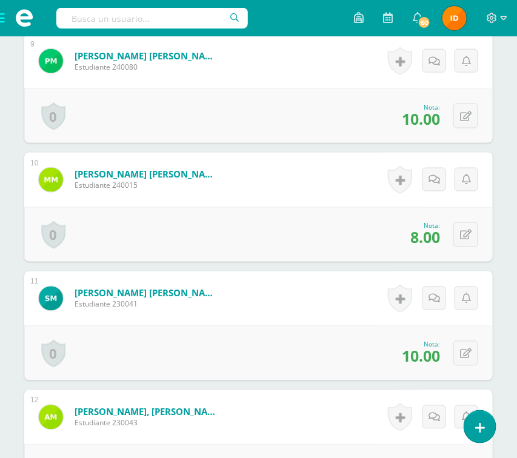
scroll to position [1381, 0]
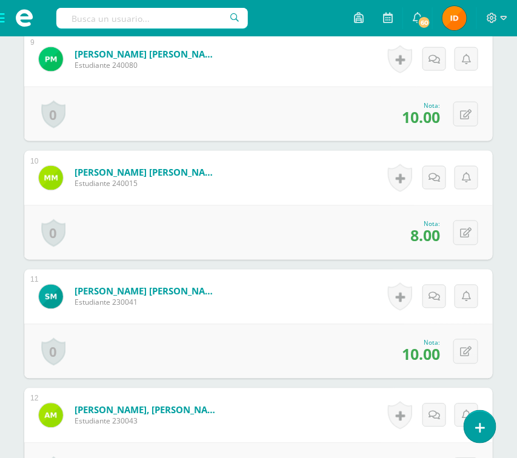
click at [504, 354] on div "¿Estás seguro que quieres eliminar esta actividad? Esto borrará la actividad y …" at bounding box center [258, 53] width 517 height 2589
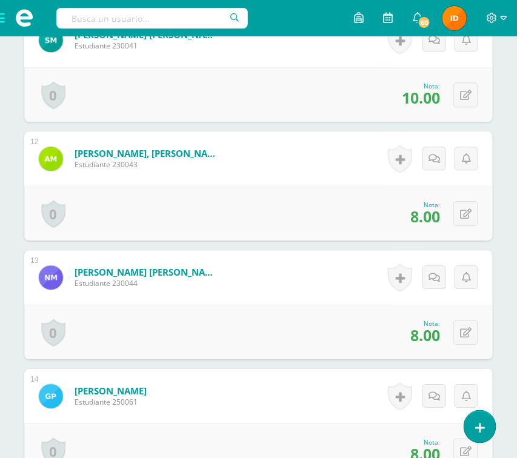
scroll to position [1672, 0]
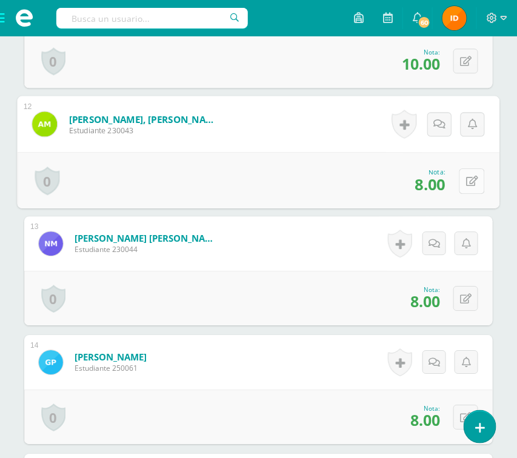
click at [465, 176] on button at bounding box center [471, 180] width 25 height 25
type input "0"
type input "9"
click at [444, 186] on link at bounding box center [439, 185] width 24 height 24
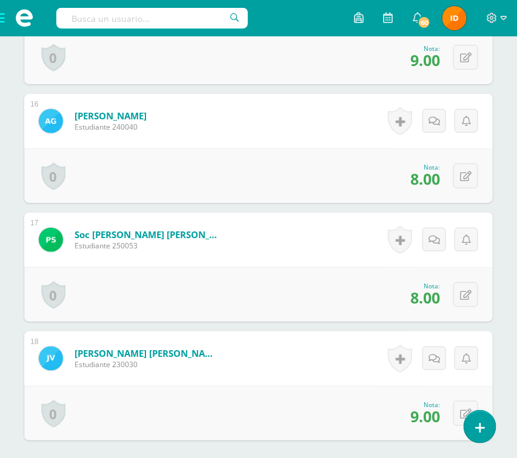
scroll to position [2181, 0]
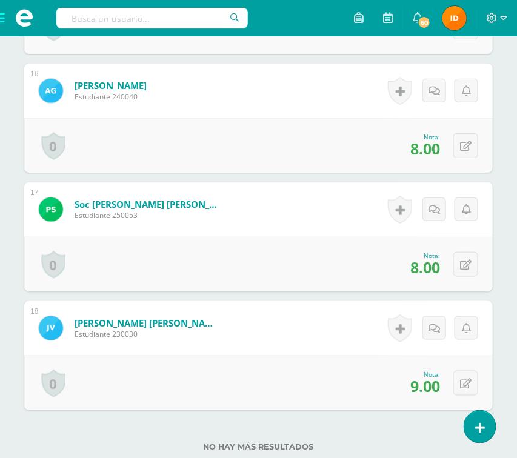
click at [2, 24] on span at bounding box center [24, 18] width 48 height 36
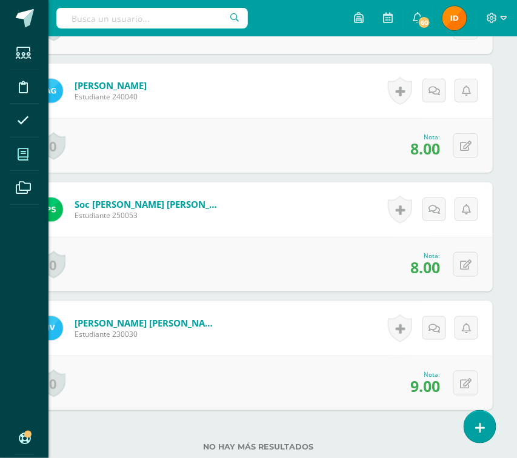
click at [25, 149] on icon at bounding box center [23, 154] width 11 height 12
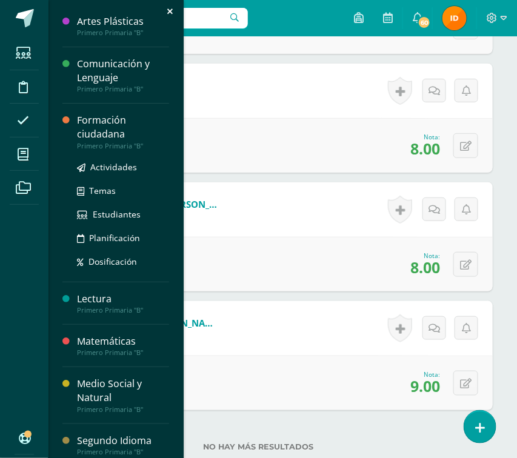
click at [98, 136] on div "Formación ciudadana" at bounding box center [123, 127] width 92 height 28
